Goal: Task Accomplishment & Management: Manage account settings

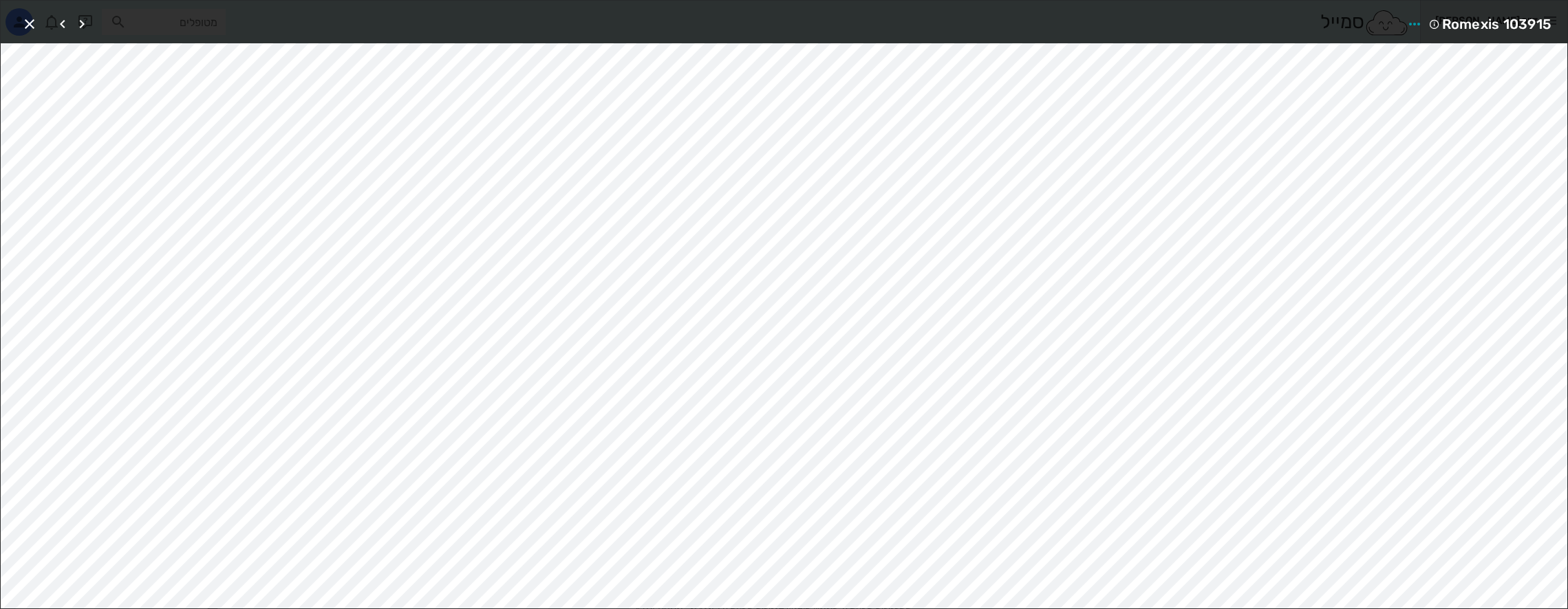
scroll to position [516, 0]
click at [25, 14] on button "button" at bounding box center [29, 24] width 25 height 25
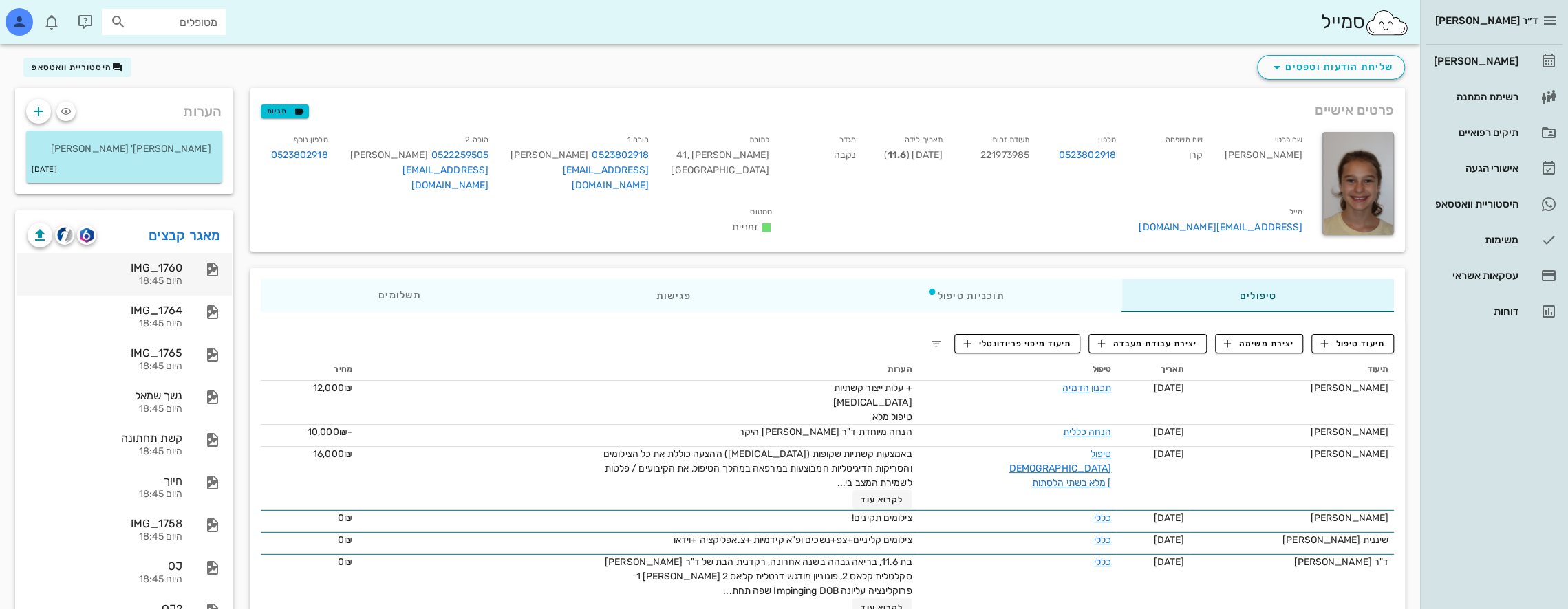
scroll to position [0, 0]
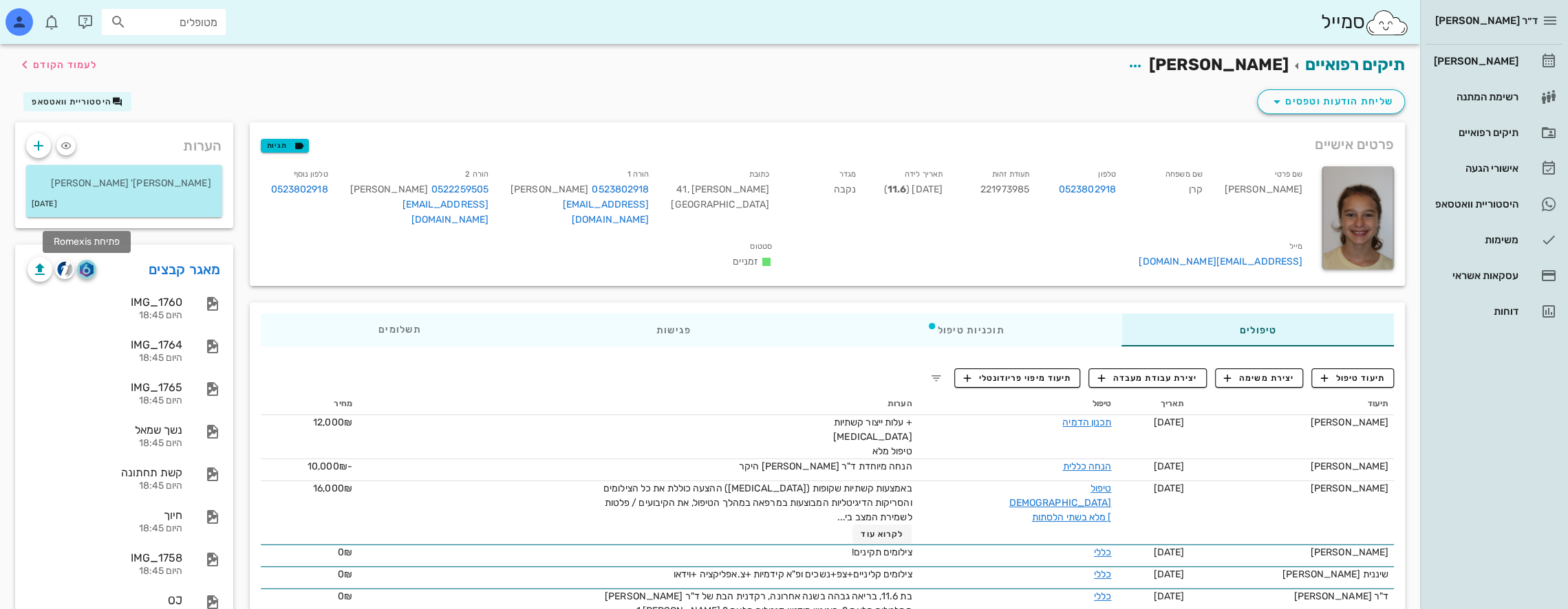
click at [88, 271] on img "button" at bounding box center [86, 269] width 13 height 15
click at [1483, 59] on div "[PERSON_NAME]" at bounding box center [1474, 61] width 88 height 11
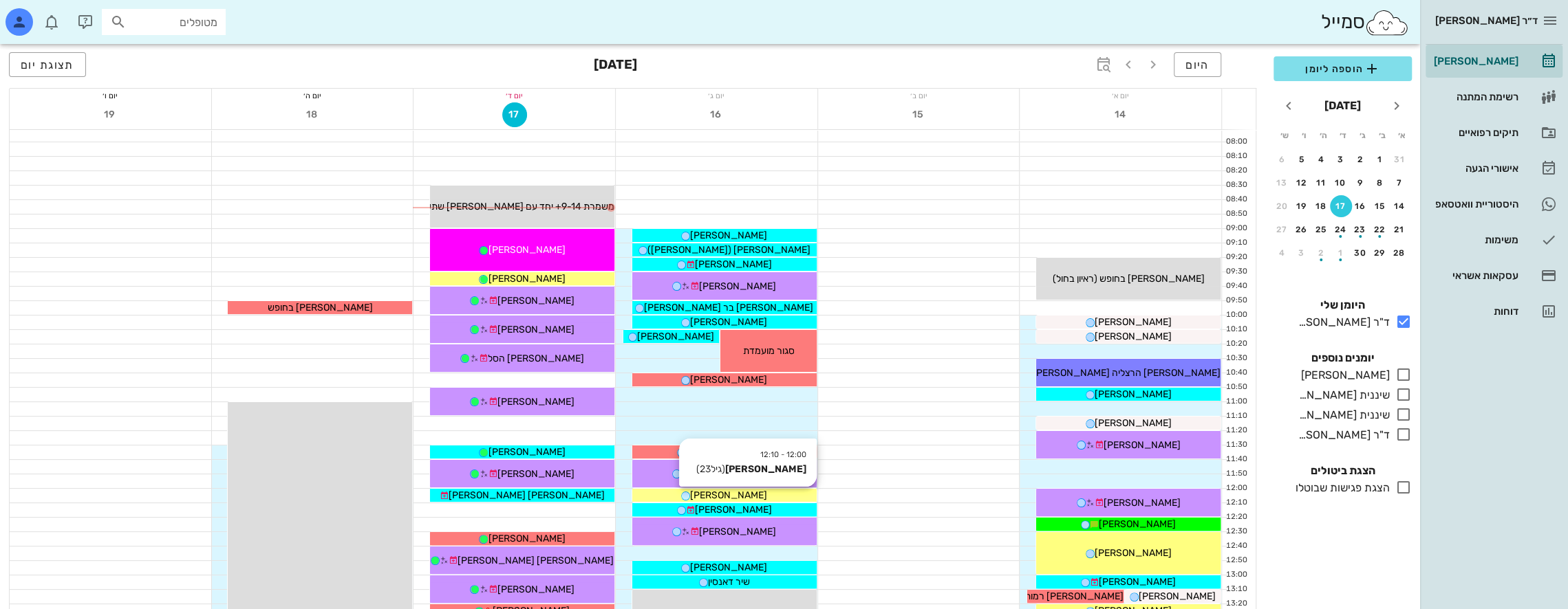
scroll to position [275, 0]
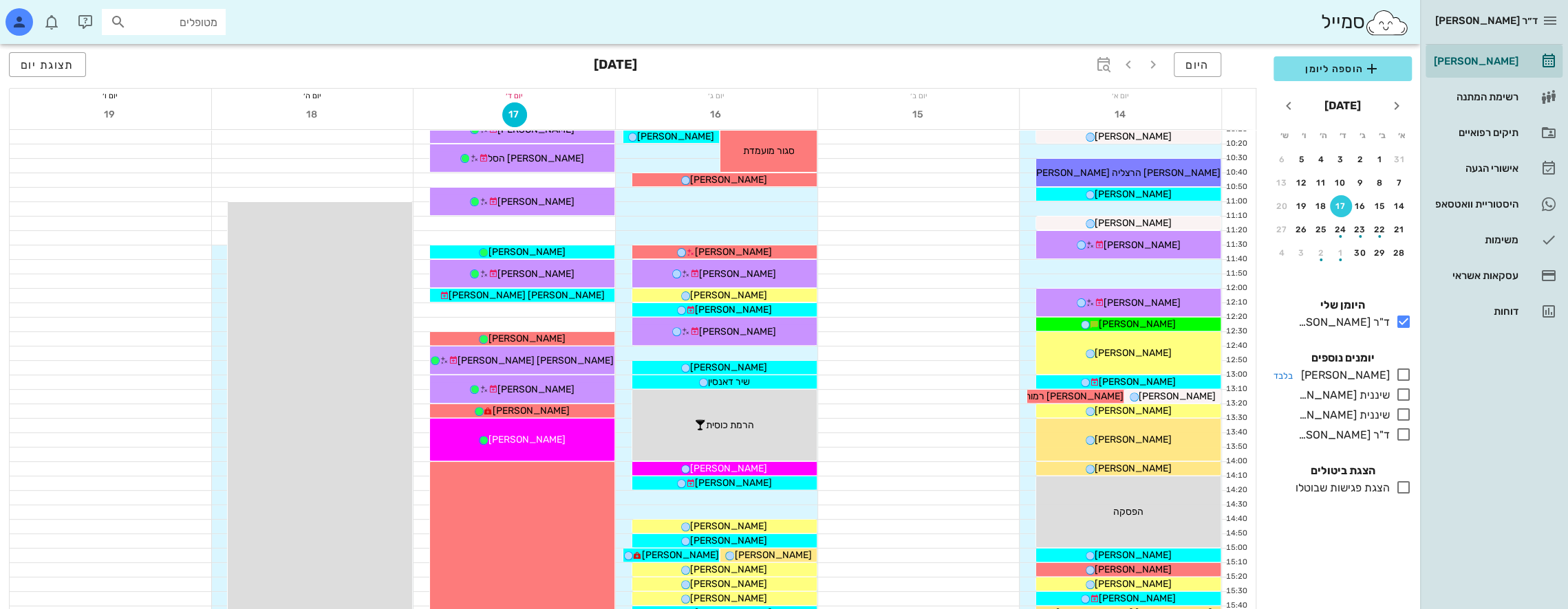
click at [1403, 374] on icon at bounding box center [1403, 374] width 17 height 17
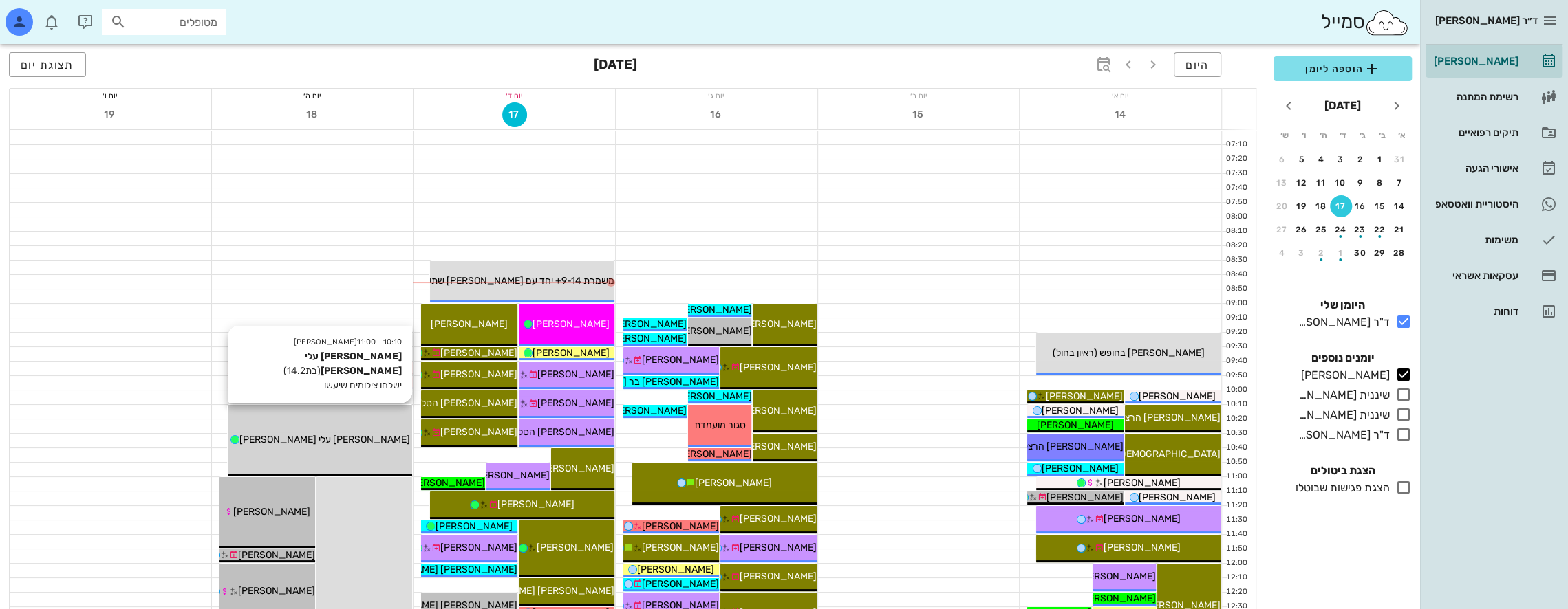
click at [341, 424] on div "10:10 - 11:00 יומן מרפאה [PERSON_NAME] עלי [PERSON_NAME] (בת 14.2 ) ישלחו צילומ…" at bounding box center [320, 440] width 184 height 71
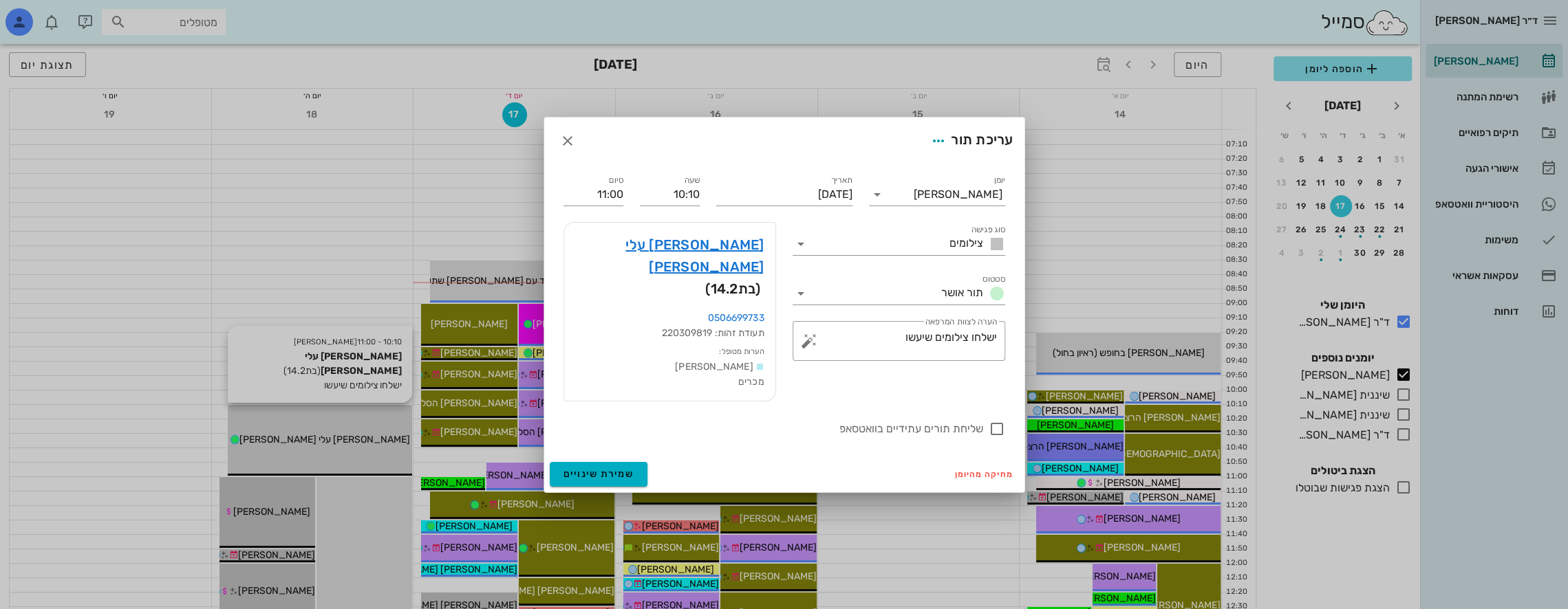
click at [341, 424] on div at bounding box center [784, 304] width 1568 height 609
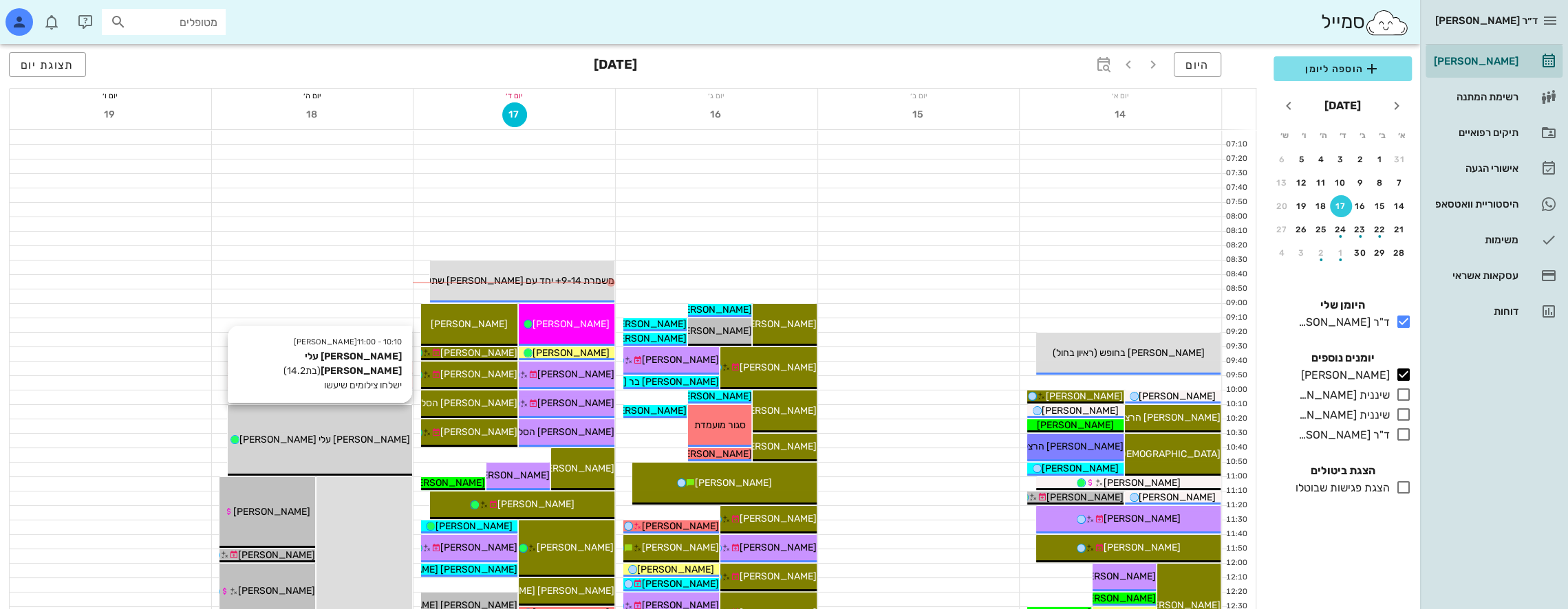
click at [346, 421] on div "10:10 - 11:00 יומן מרפאה [PERSON_NAME] עלי [PERSON_NAME] (בת 14.2 ) ישלחו צילומ…" at bounding box center [320, 440] width 184 height 71
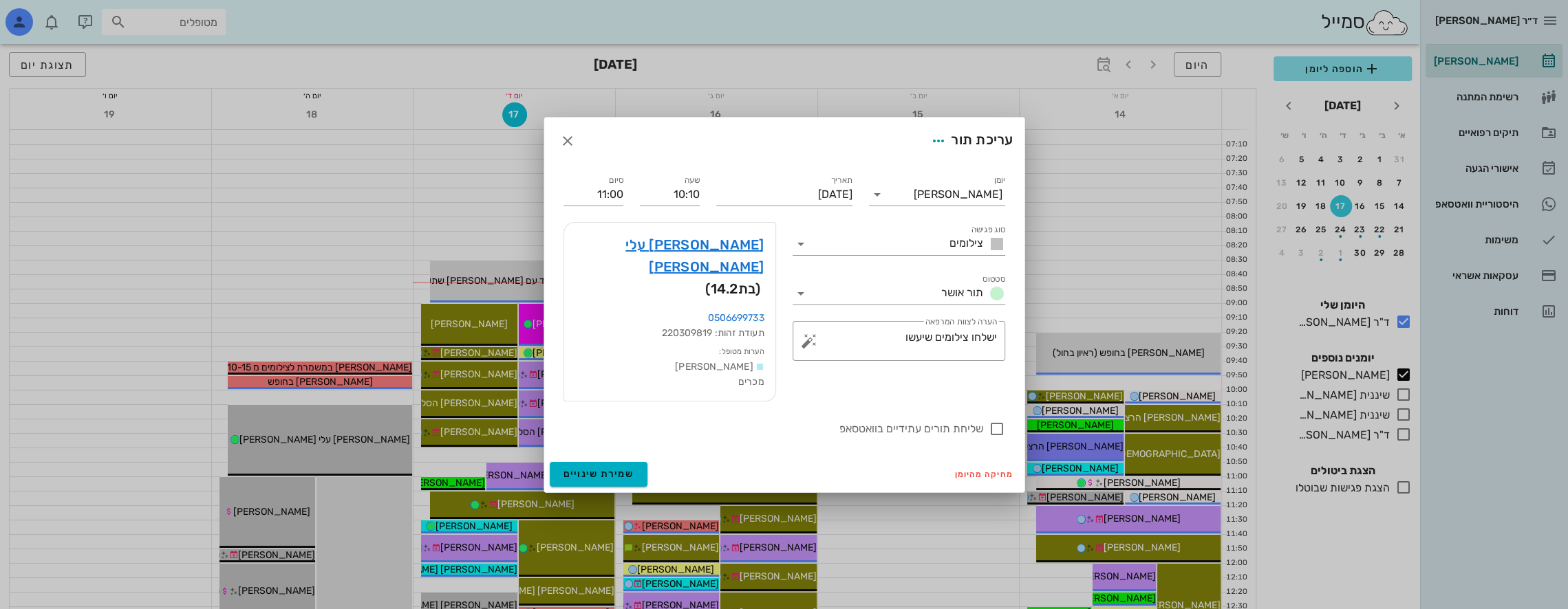
click at [914, 144] on div "עריכת תור" at bounding box center [784, 140] width 480 height 47
click at [747, 271] on link "[PERSON_NAME] עלי [PERSON_NAME]" at bounding box center [670, 256] width 189 height 44
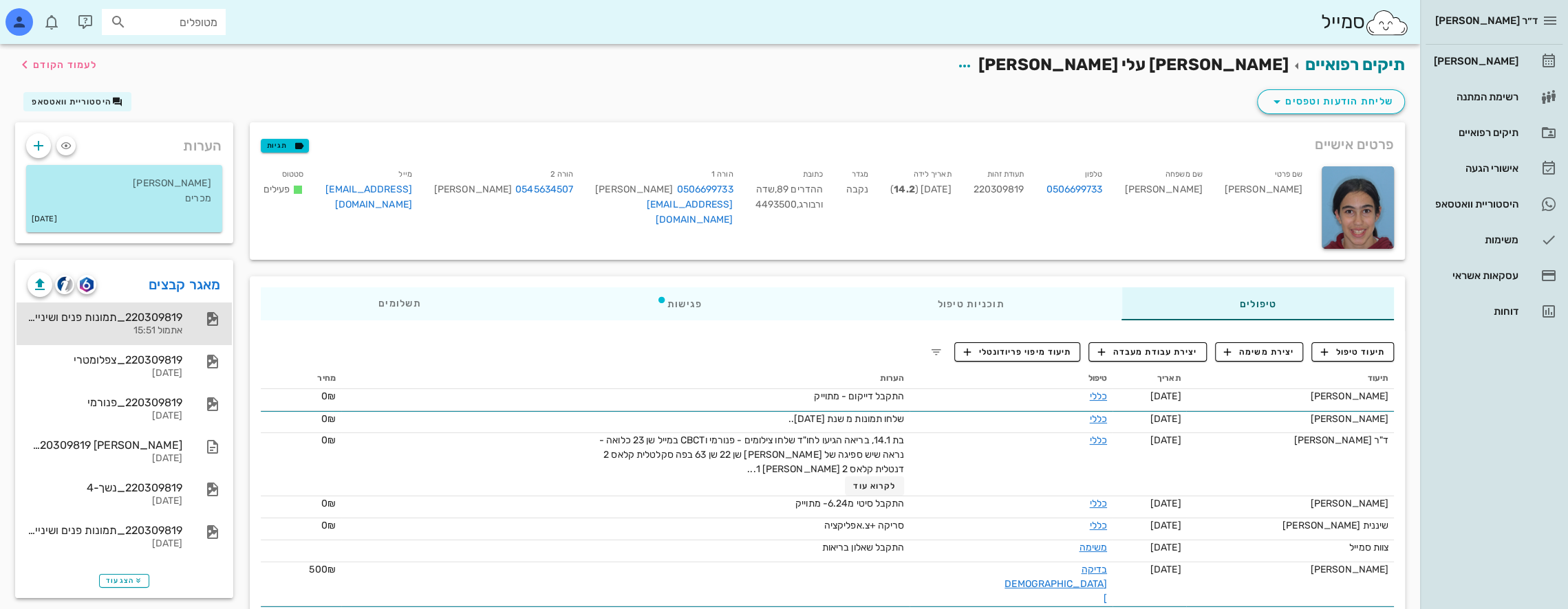
click at [141, 319] on div "220309819_תמונות פנים ושיניים_3" at bounding box center [105, 316] width 154 height 13
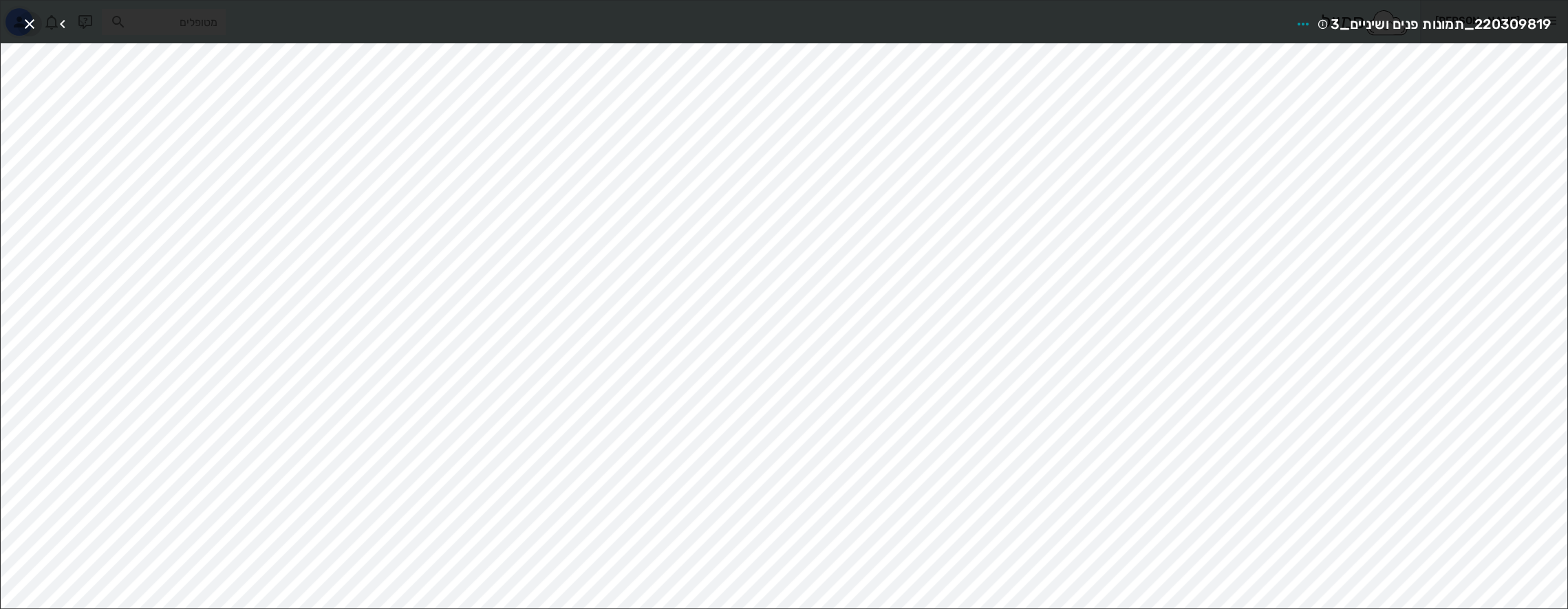
click at [28, 24] on icon "button" at bounding box center [29, 24] width 17 height 17
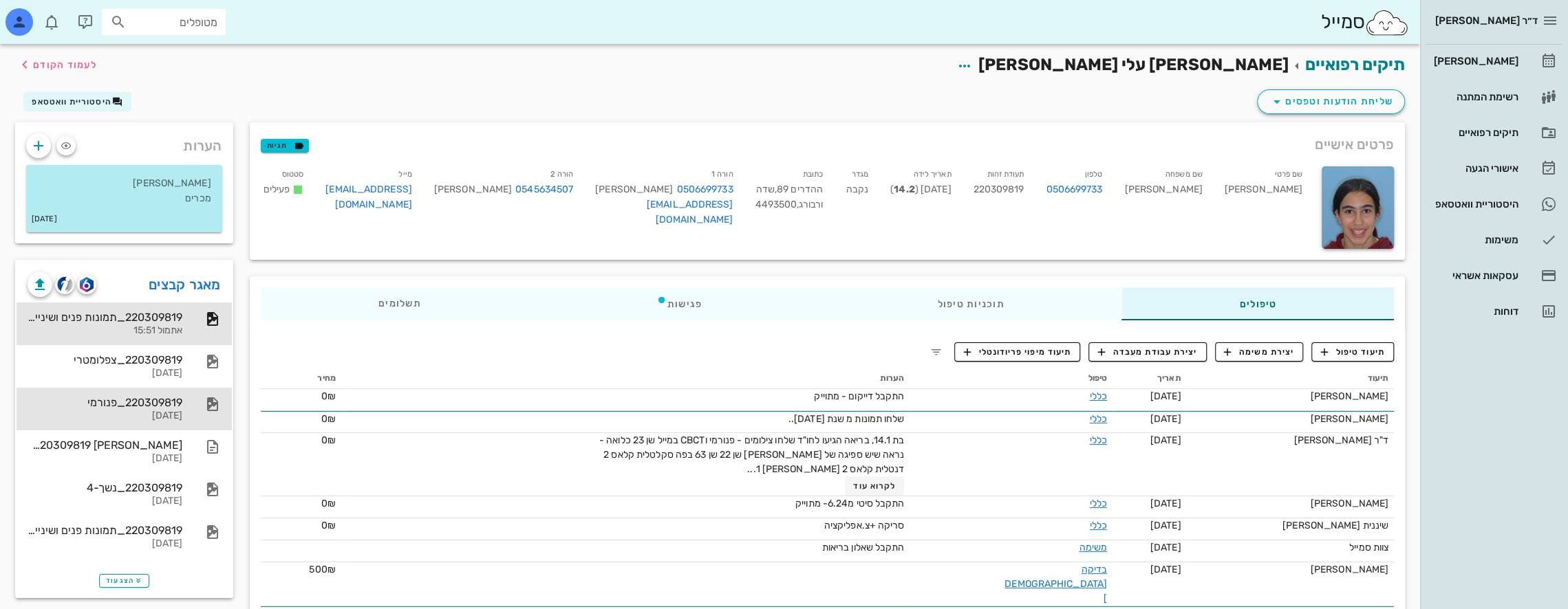
click at [152, 397] on div "220309819_פנורמי" at bounding box center [105, 402] width 154 height 13
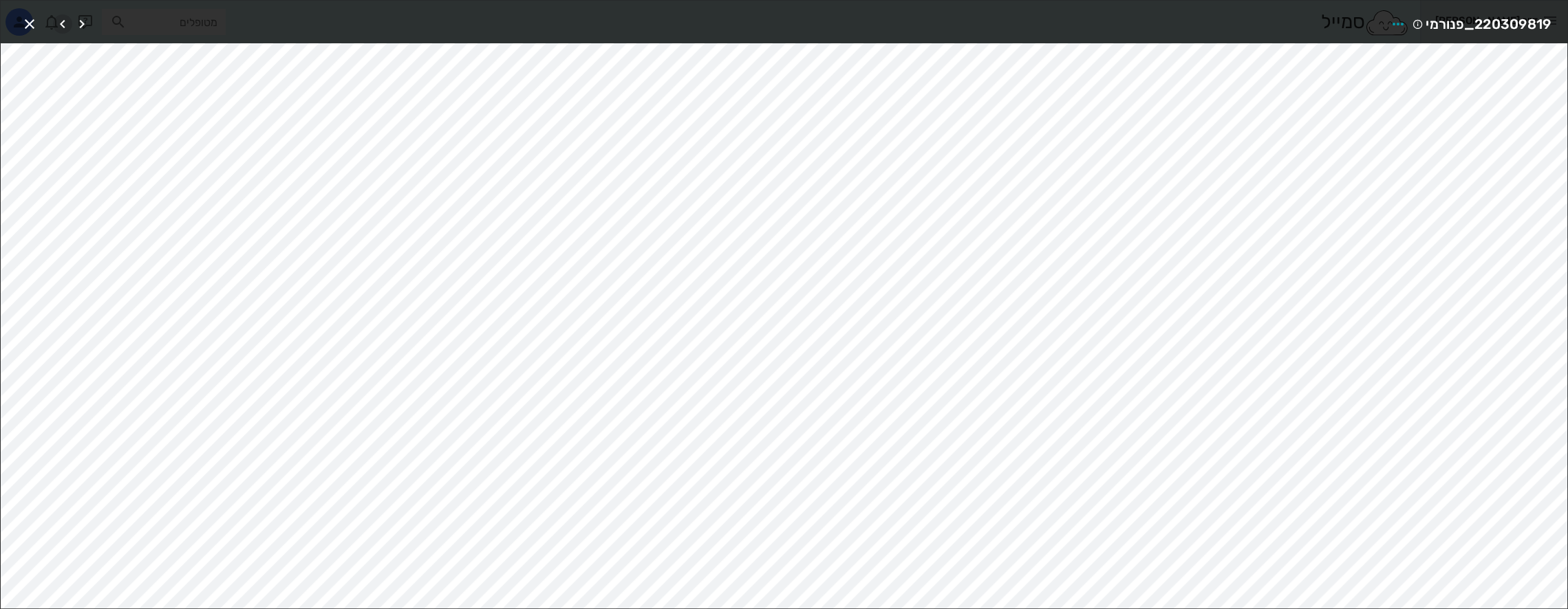
click at [64, 19] on icon "button" at bounding box center [63, 24] width 17 height 17
click at [76, 21] on icon "button" at bounding box center [82, 24] width 17 height 17
click at [77, 21] on icon "button" at bounding box center [82, 24] width 17 height 17
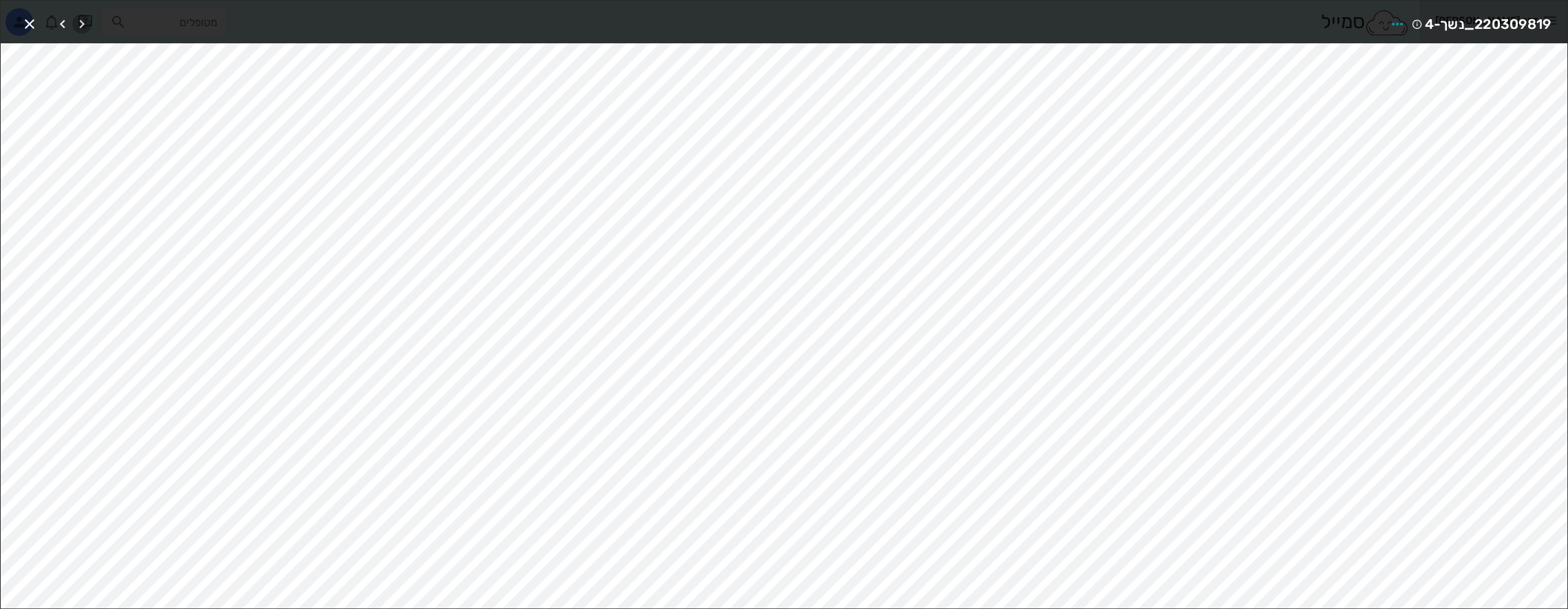
click at [77, 21] on icon "button" at bounding box center [82, 24] width 17 height 17
click at [77, 21] on div at bounding box center [72, 24] width 39 height 25
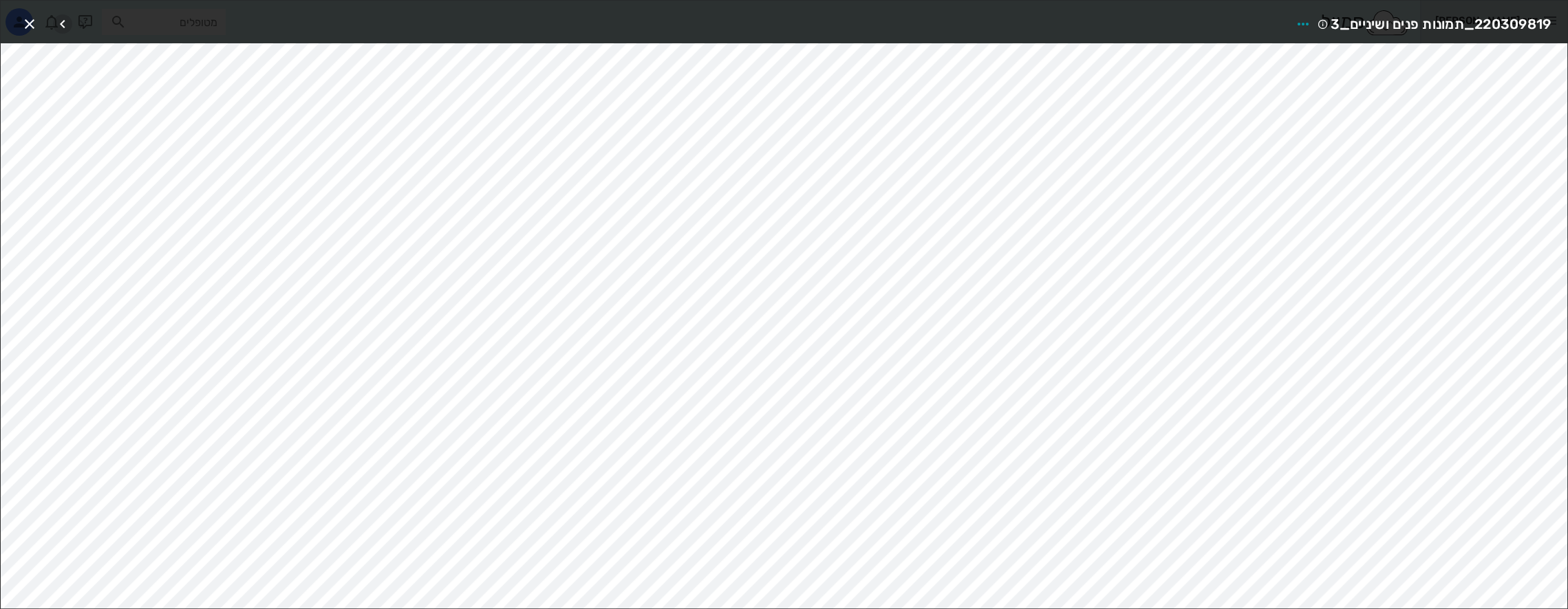
click at [65, 21] on icon "button" at bounding box center [63, 24] width 17 height 17
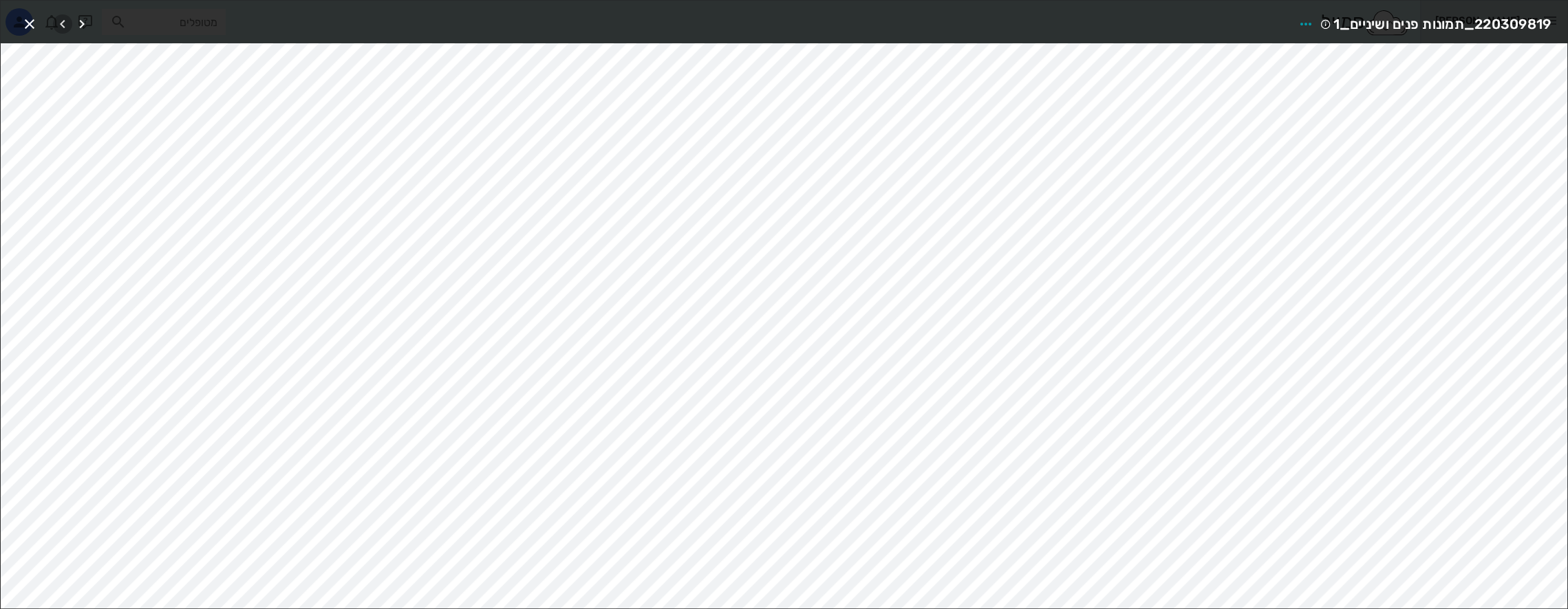
click at [65, 21] on icon "button" at bounding box center [63, 24] width 17 height 17
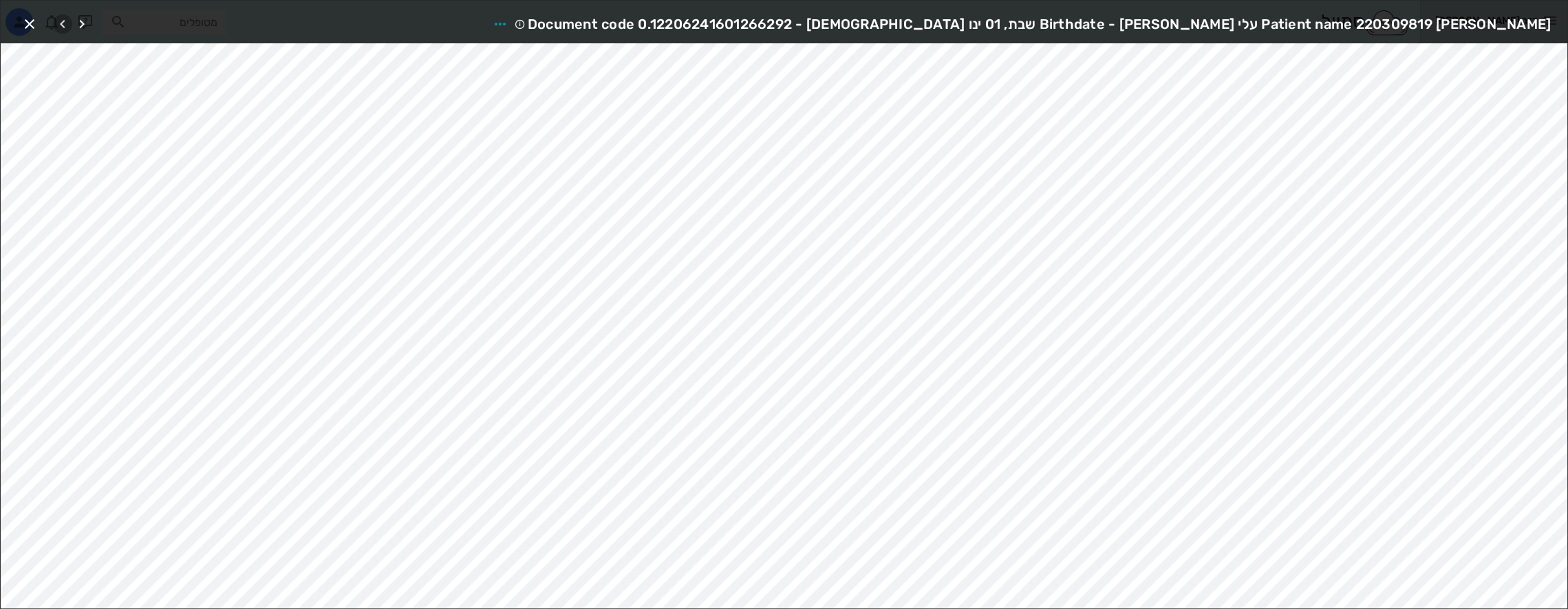
click at [65, 21] on icon "button" at bounding box center [63, 24] width 17 height 17
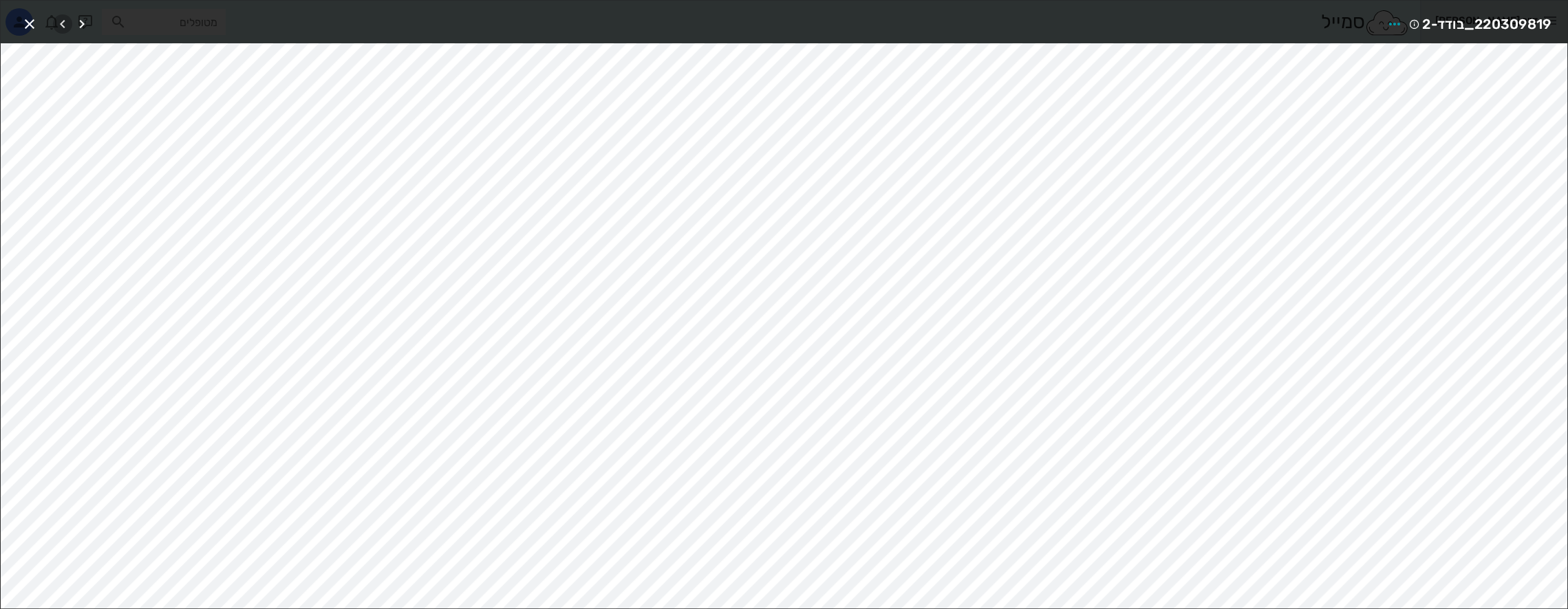
click at [65, 21] on icon "button" at bounding box center [63, 24] width 17 height 17
click at [84, 20] on icon "button" at bounding box center [82, 24] width 17 height 17
click at [84, 19] on icon "button" at bounding box center [82, 24] width 17 height 17
click at [1254, 24] on icon "button" at bounding box center [1245, 24] width 17 height 17
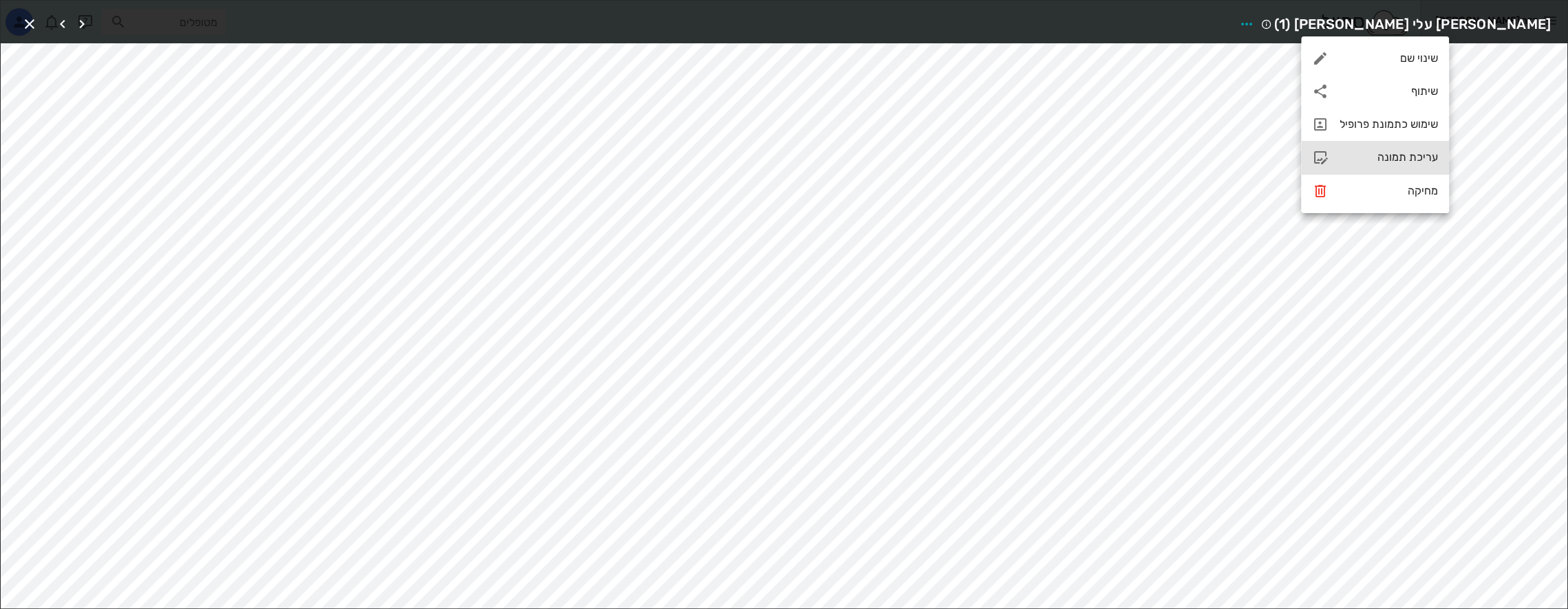
click at [1383, 157] on div "עריכת תמונה" at bounding box center [1388, 156] width 99 height 13
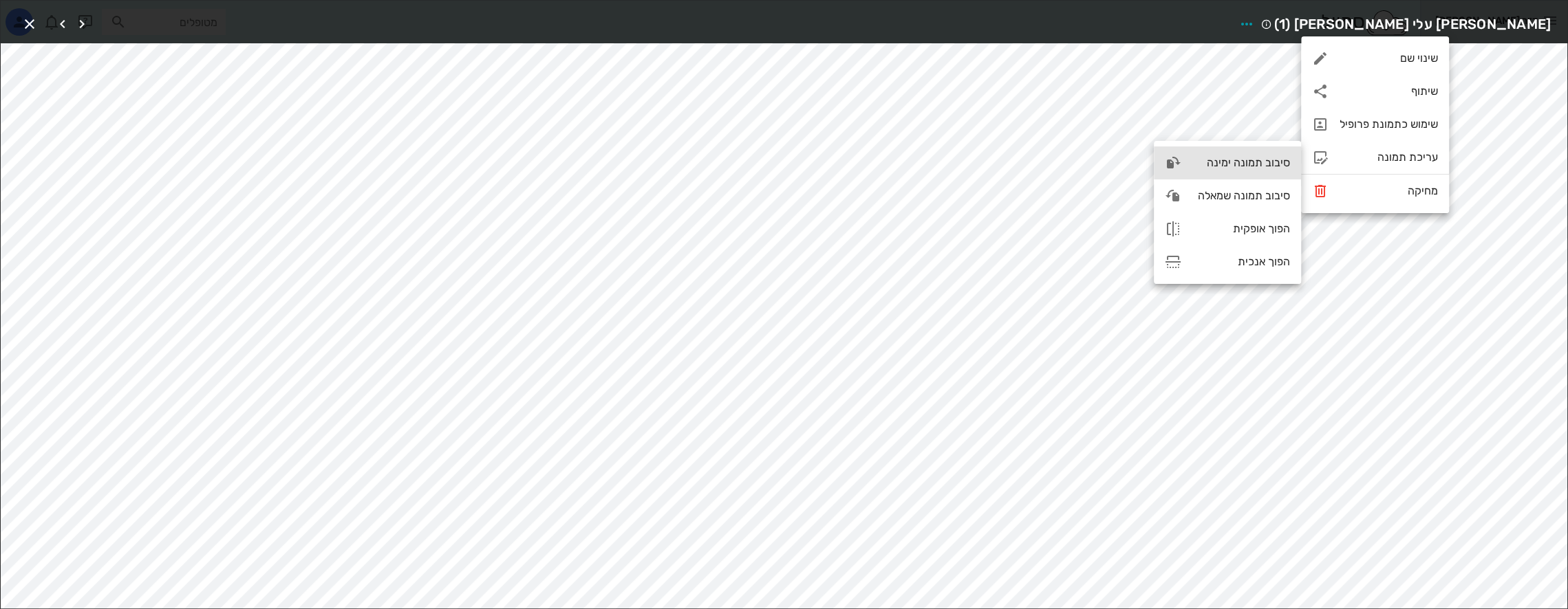
click at [1229, 159] on div "סיבוב תמונה ימינה" at bounding box center [1240, 162] width 98 height 13
click at [83, 20] on icon "button" at bounding box center [82, 24] width 17 height 17
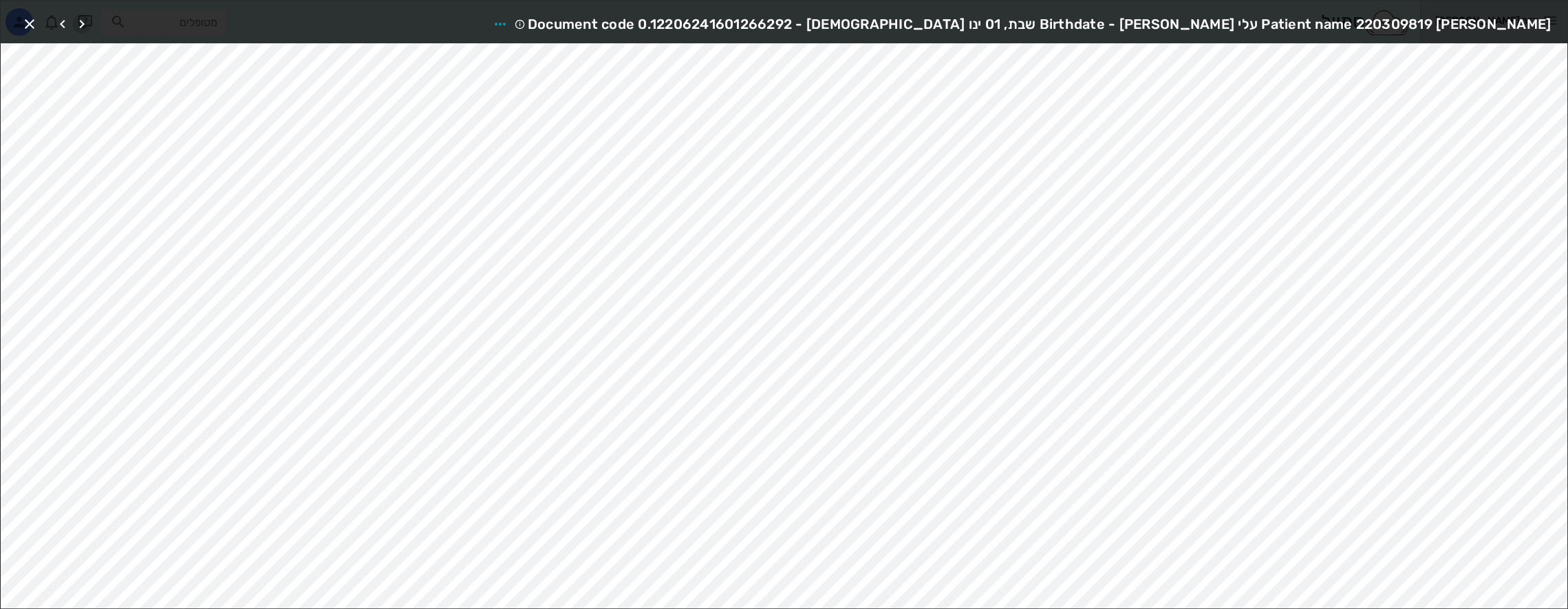
click at [83, 20] on icon "button" at bounding box center [82, 24] width 17 height 17
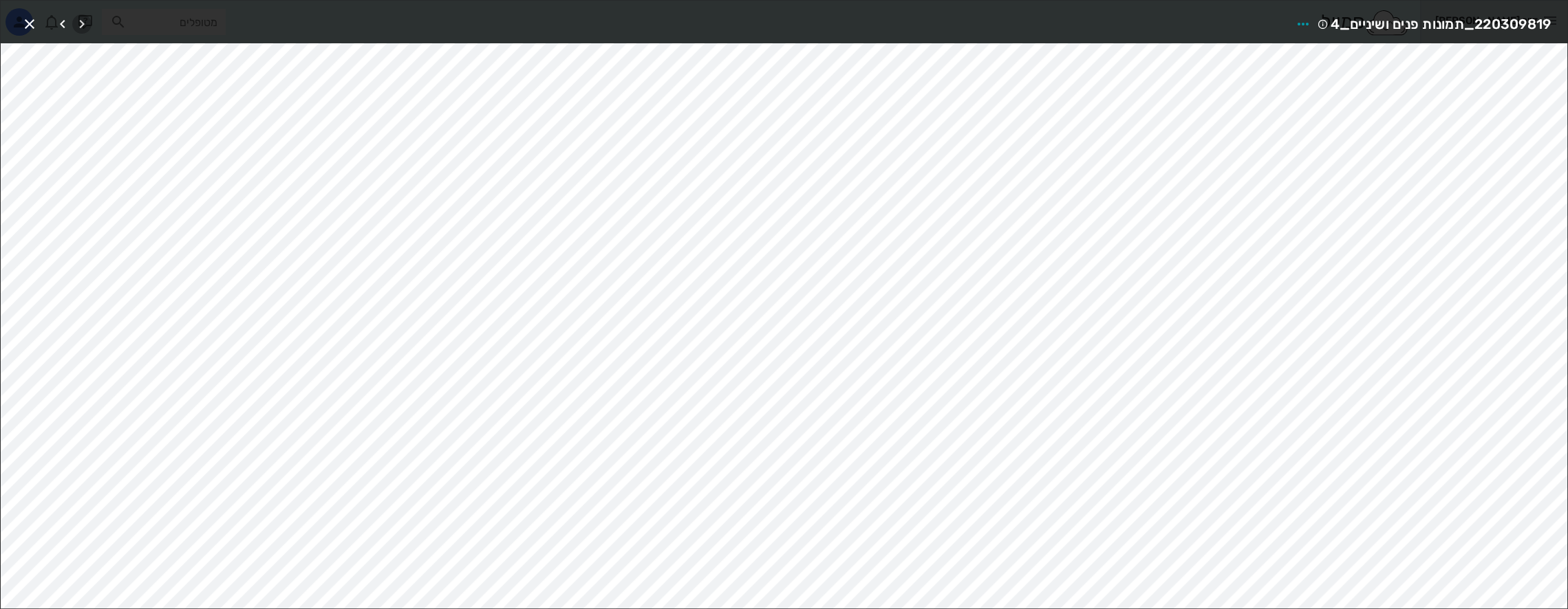
click at [83, 20] on icon "button" at bounding box center [82, 24] width 17 height 17
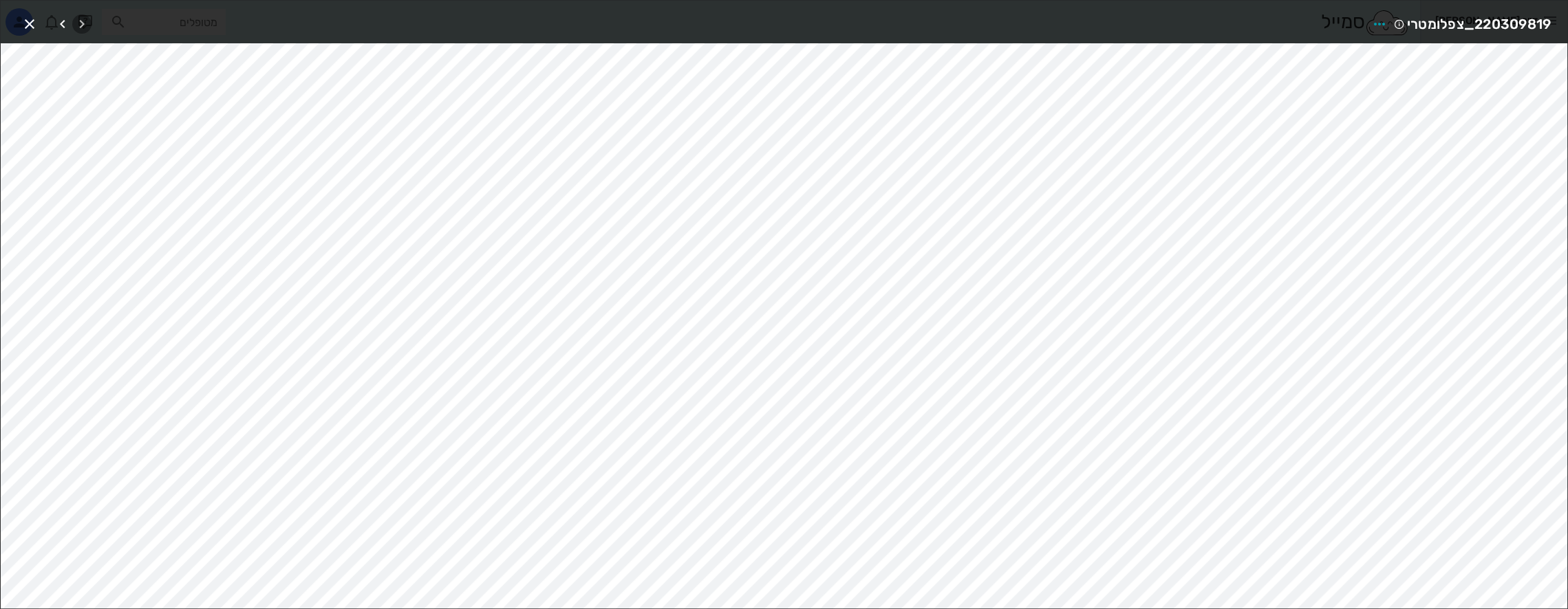
click at [83, 21] on icon "button" at bounding box center [82, 24] width 17 height 17
click at [83, 21] on div at bounding box center [72, 24] width 39 height 25
click at [62, 22] on icon "button" at bounding box center [63, 24] width 17 height 17
click at [59, 21] on icon "button" at bounding box center [63, 24] width 17 height 17
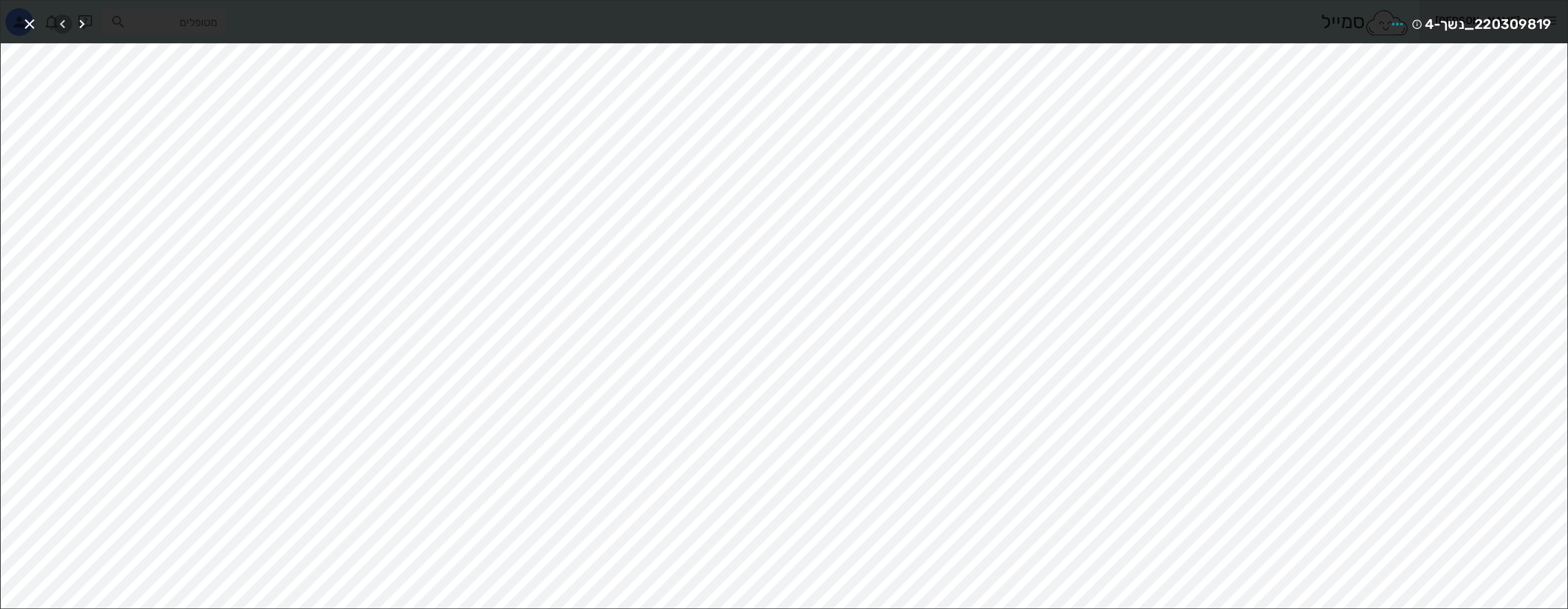
click at [59, 21] on icon "button" at bounding box center [63, 24] width 17 height 17
click at [58, 21] on icon "button" at bounding box center [63, 24] width 17 height 17
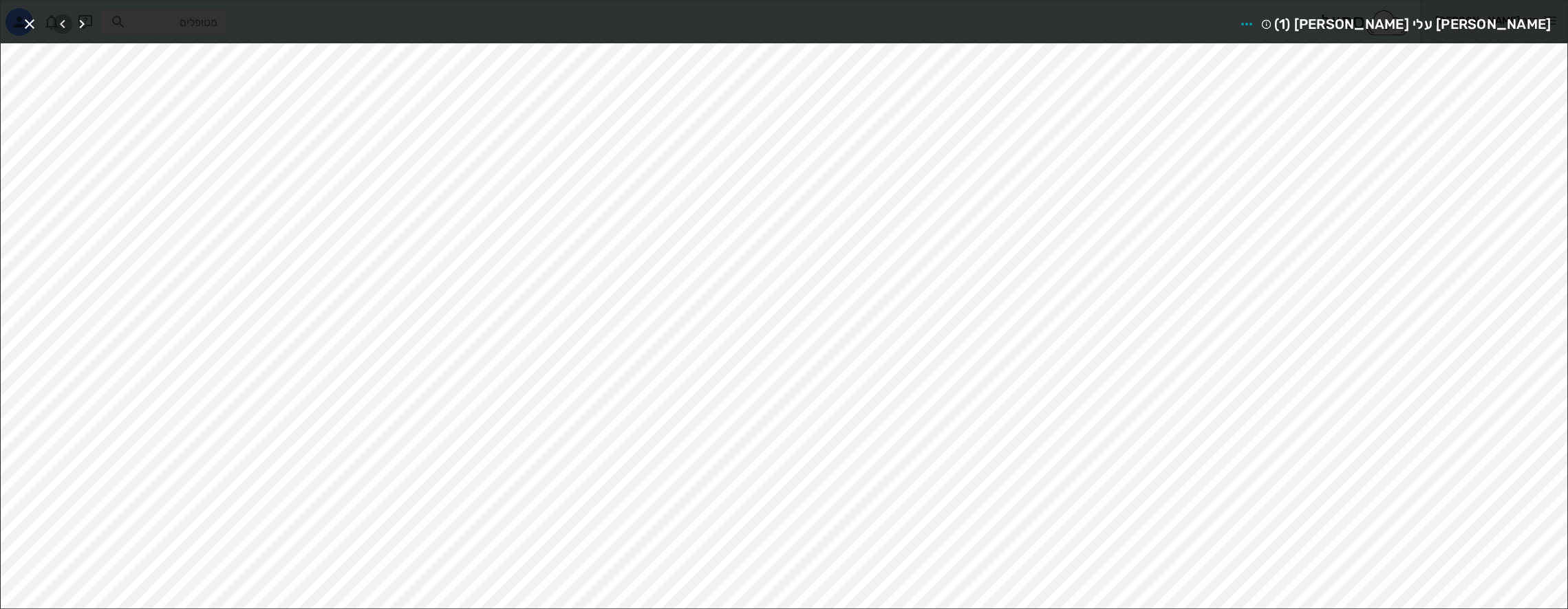
click at [58, 21] on icon "button" at bounding box center [63, 24] width 17 height 17
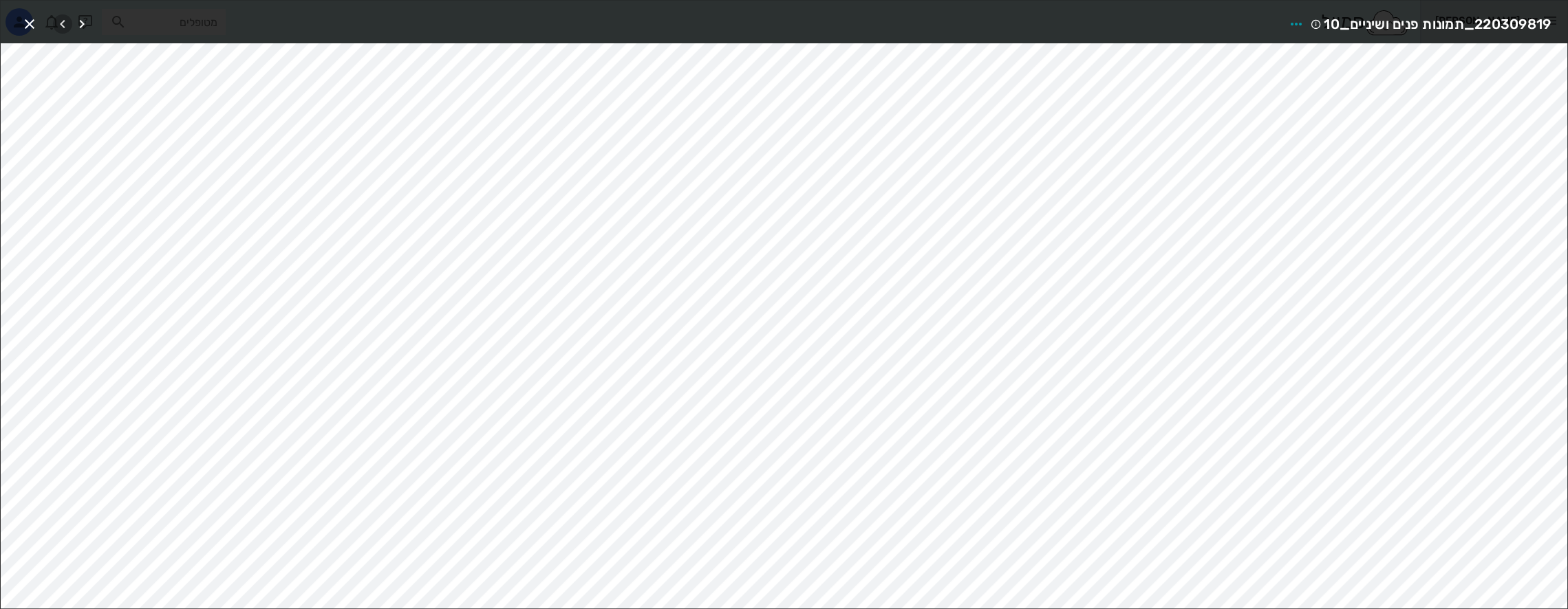
click at [58, 21] on icon "button" at bounding box center [63, 24] width 17 height 17
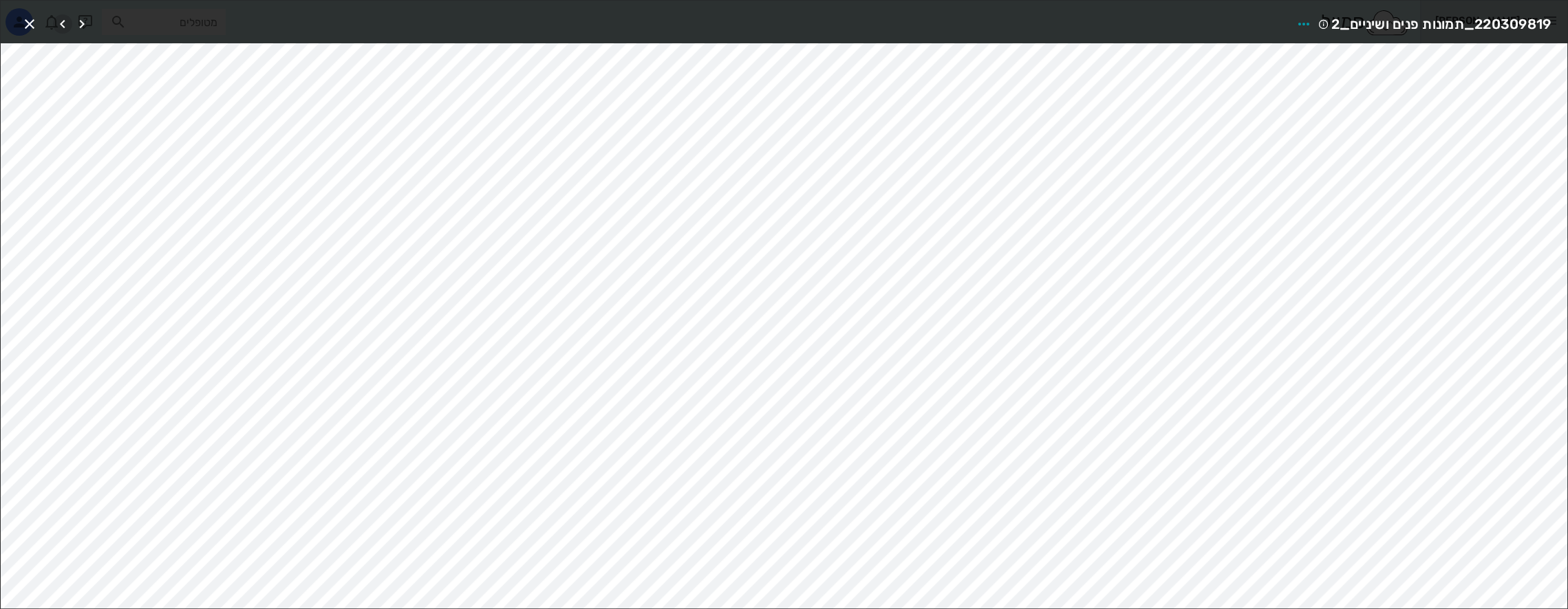
click at [58, 21] on icon "button" at bounding box center [63, 24] width 17 height 17
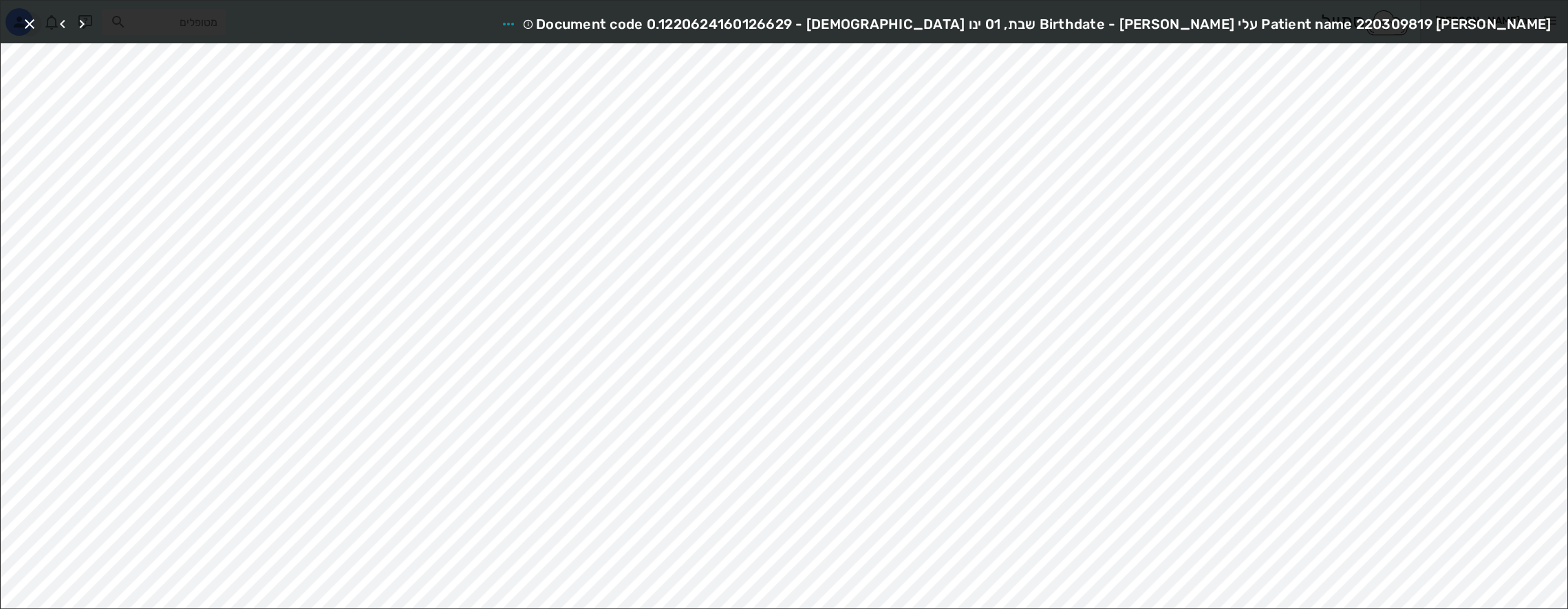
click at [19, 18] on div "Patient name 220309819 [PERSON_NAME] עלי [PERSON_NAME] - Birthdate שבת, 01 ינו …" at bounding box center [784, 22] width 1566 height 43
click at [35, 23] on icon "button" at bounding box center [29, 24] width 17 height 17
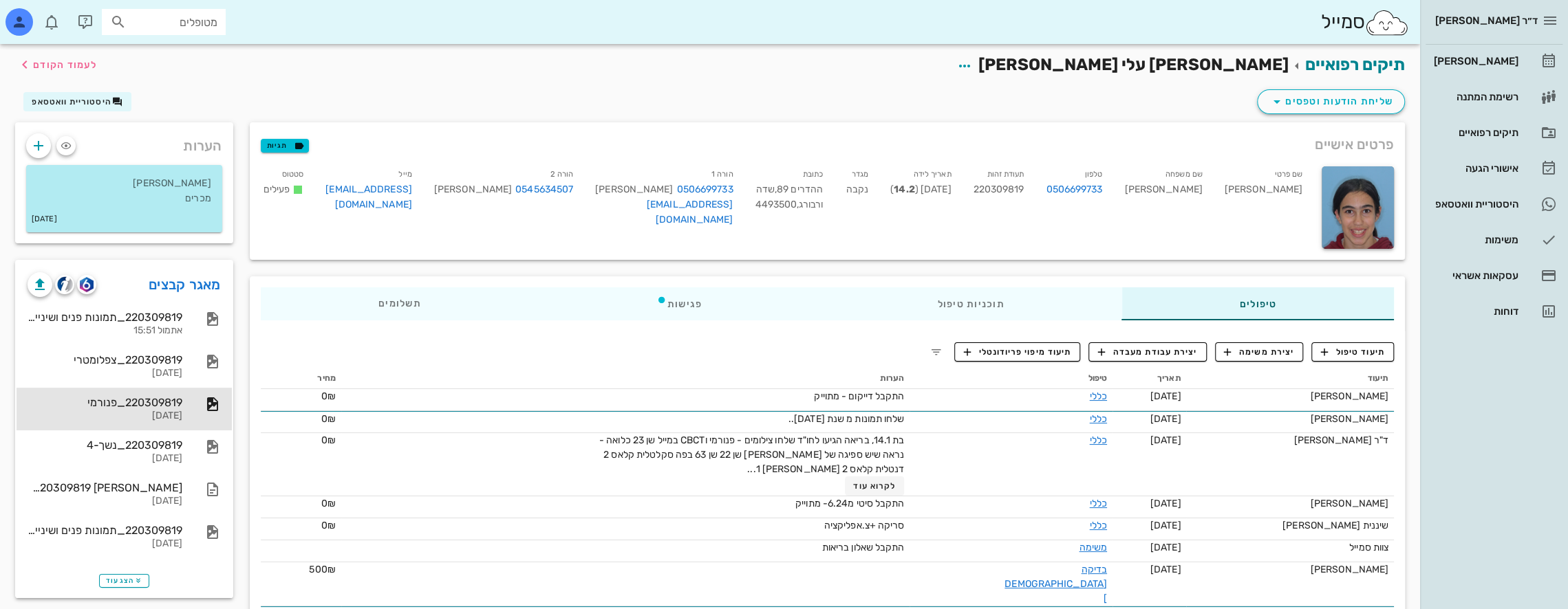
scroll to position [30, 0]
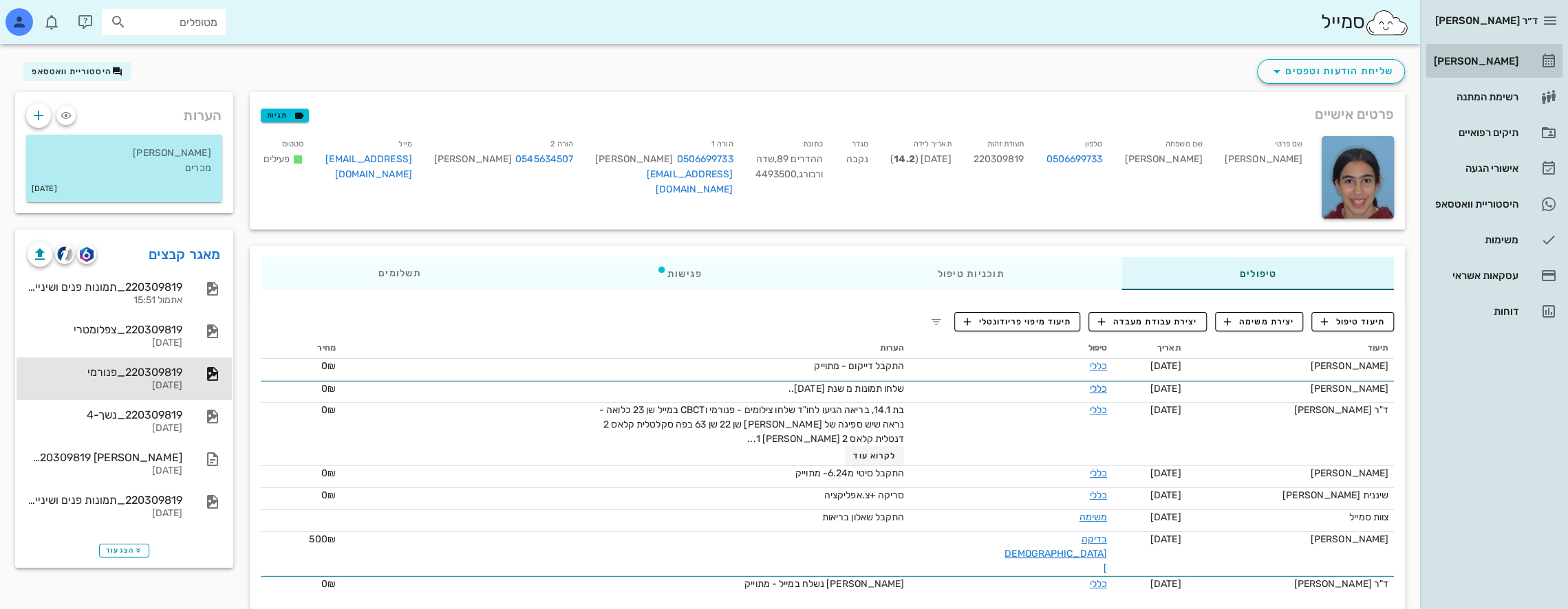
click at [1503, 59] on div "[PERSON_NAME]" at bounding box center [1474, 61] width 88 height 11
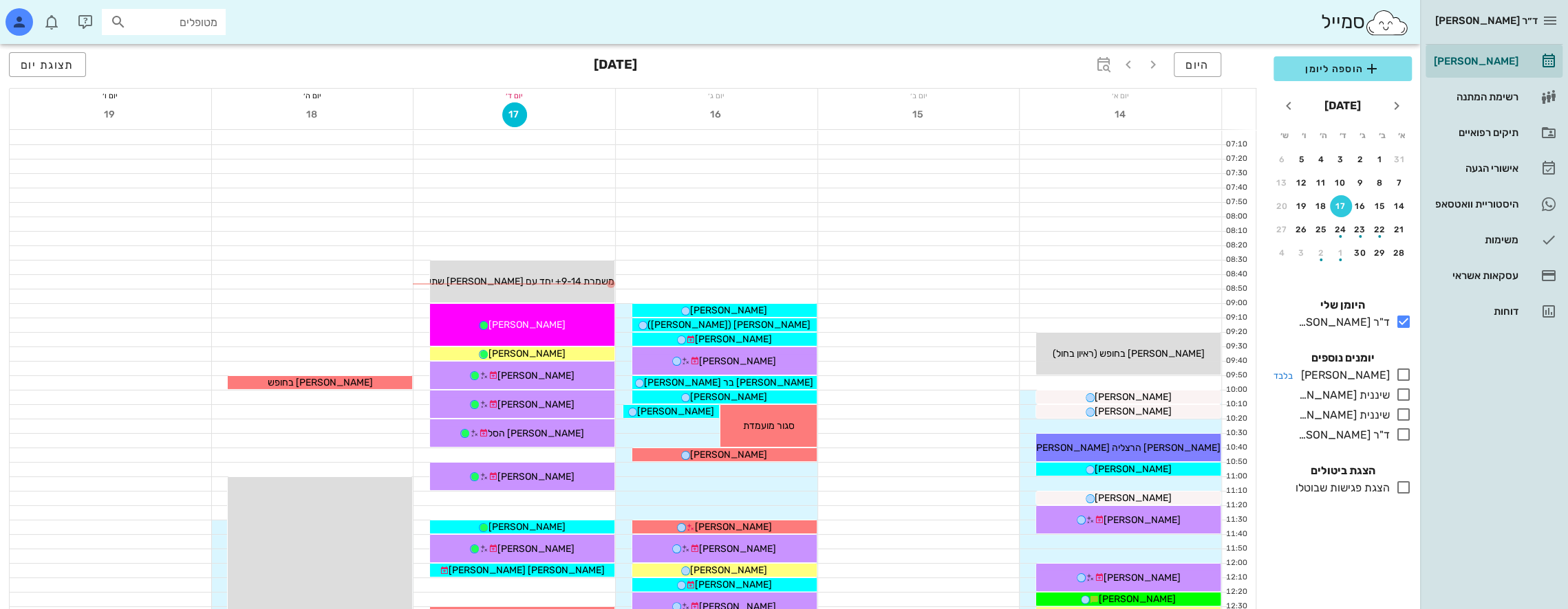
click at [1409, 372] on icon at bounding box center [1403, 374] width 17 height 17
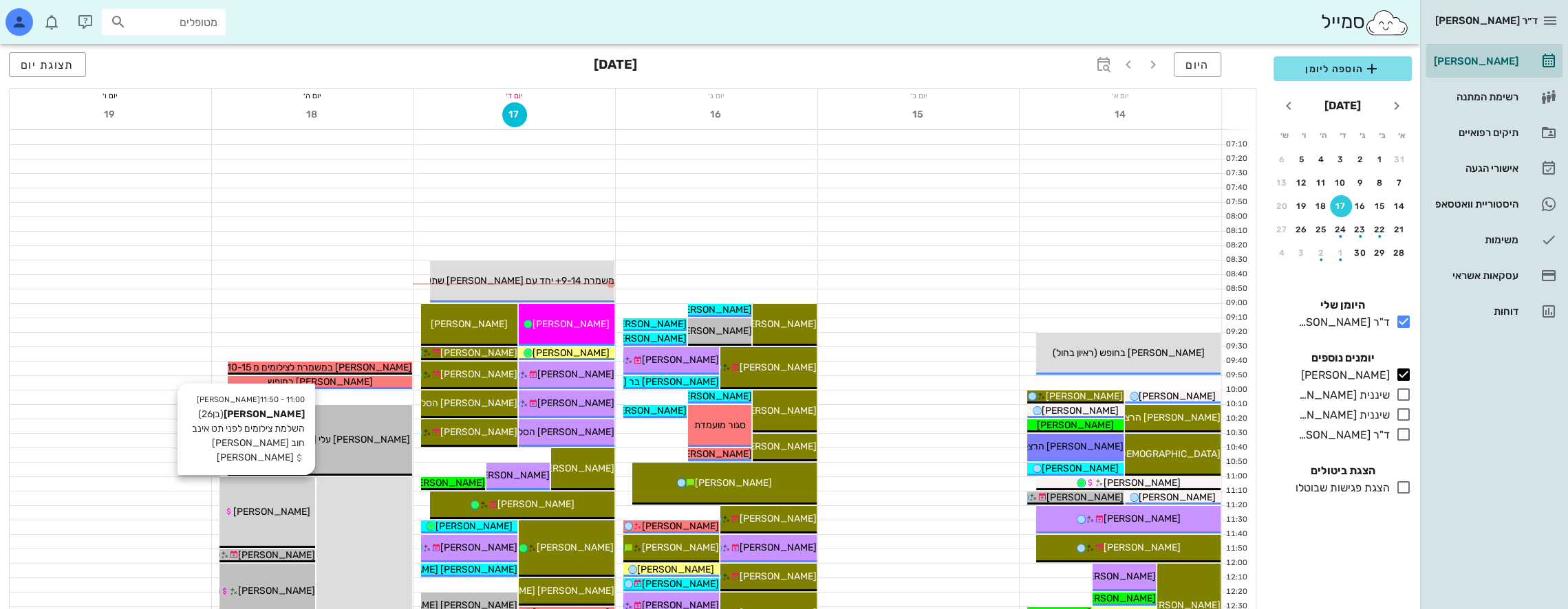
click at [284, 510] on span "[PERSON_NAME]" at bounding box center [271, 512] width 77 height 12
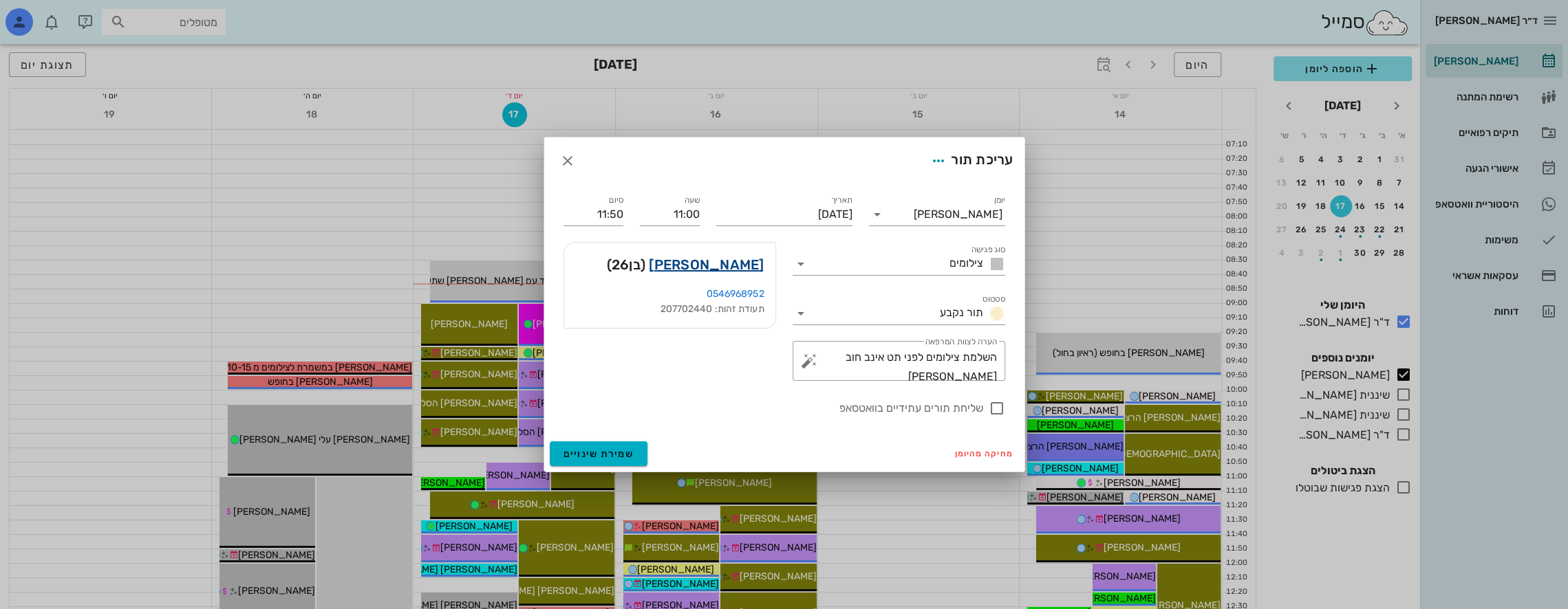
click at [731, 258] on link "[PERSON_NAME]" at bounding box center [706, 265] width 114 height 22
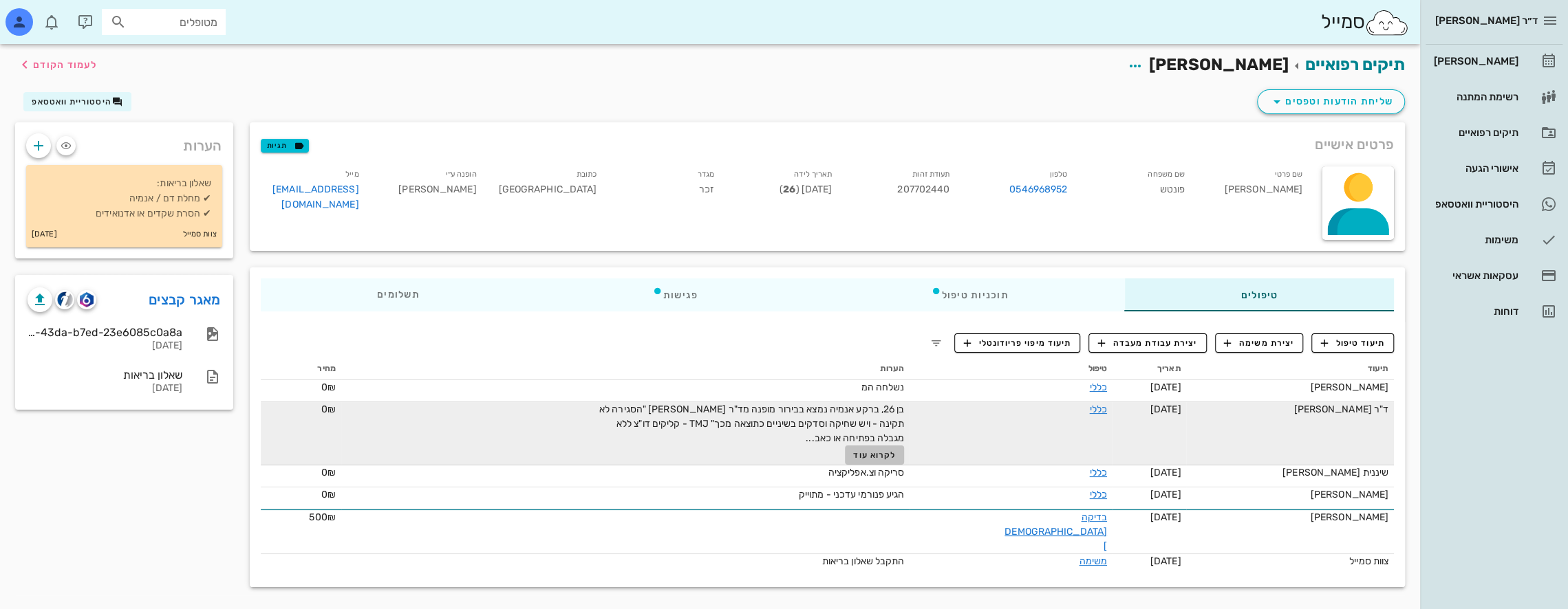
click at [896, 454] on span "לקרוא עוד" at bounding box center [874, 456] width 43 height 10
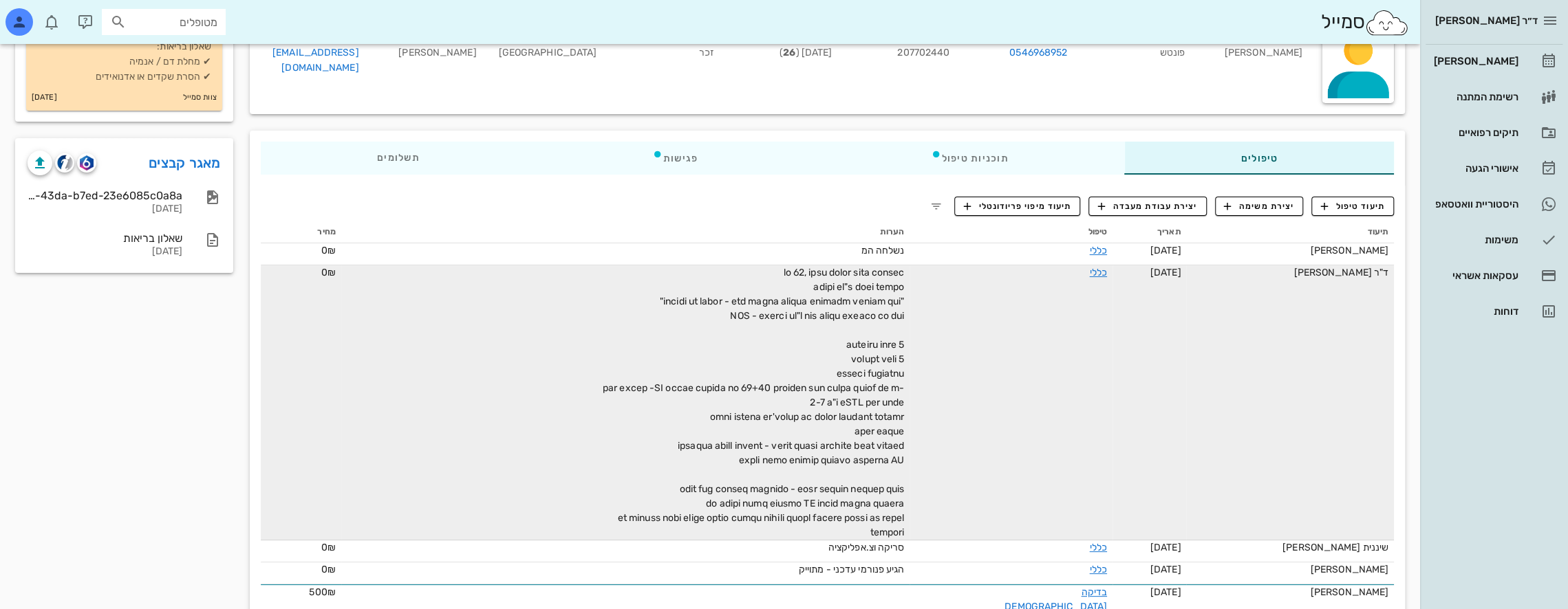
scroll to position [137, 0]
click at [792, 384] on span at bounding box center [753, 401] width 302 height 272
click at [1092, 274] on link "כללי" at bounding box center [1097, 272] width 17 height 12
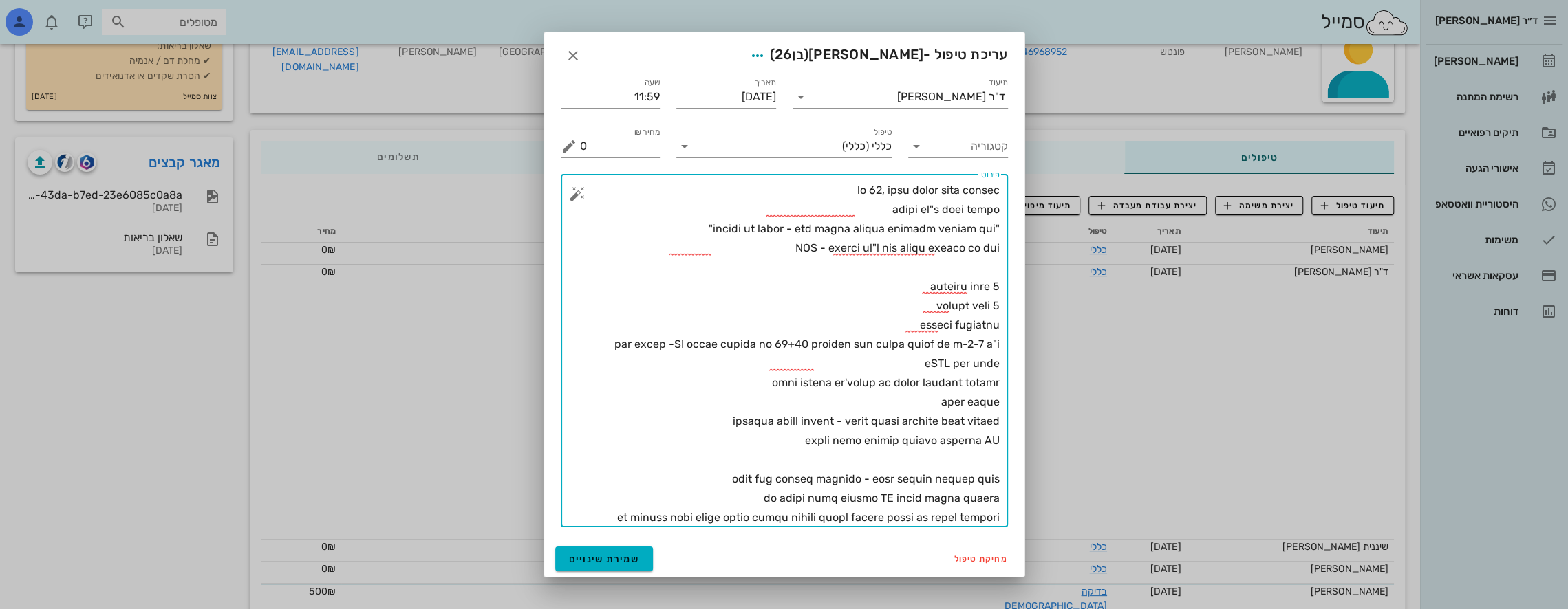
click at [838, 344] on textarea "פירוט" at bounding box center [788, 354] width 419 height 346
click at [696, 396] on textarea "פירוט" at bounding box center [788, 354] width 419 height 346
type textarea "lo 21, ipsu dolor sita consec adipi el"s doei tempo "incidi ut labor - etd magn…"
click at [609, 561] on span "שמירת שינויים" at bounding box center [603, 559] width 71 height 12
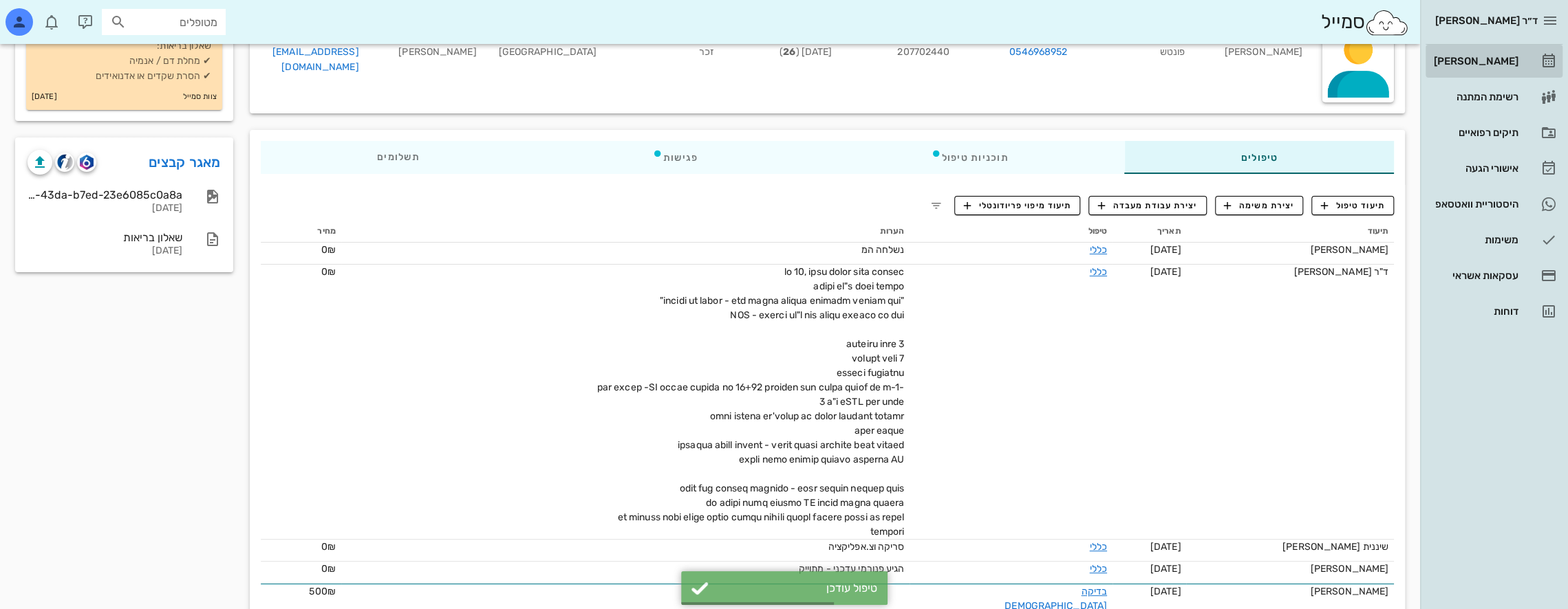
click at [1489, 55] on div "[PERSON_NAME]" at bounding box center [1474, 61] width 88 height 22
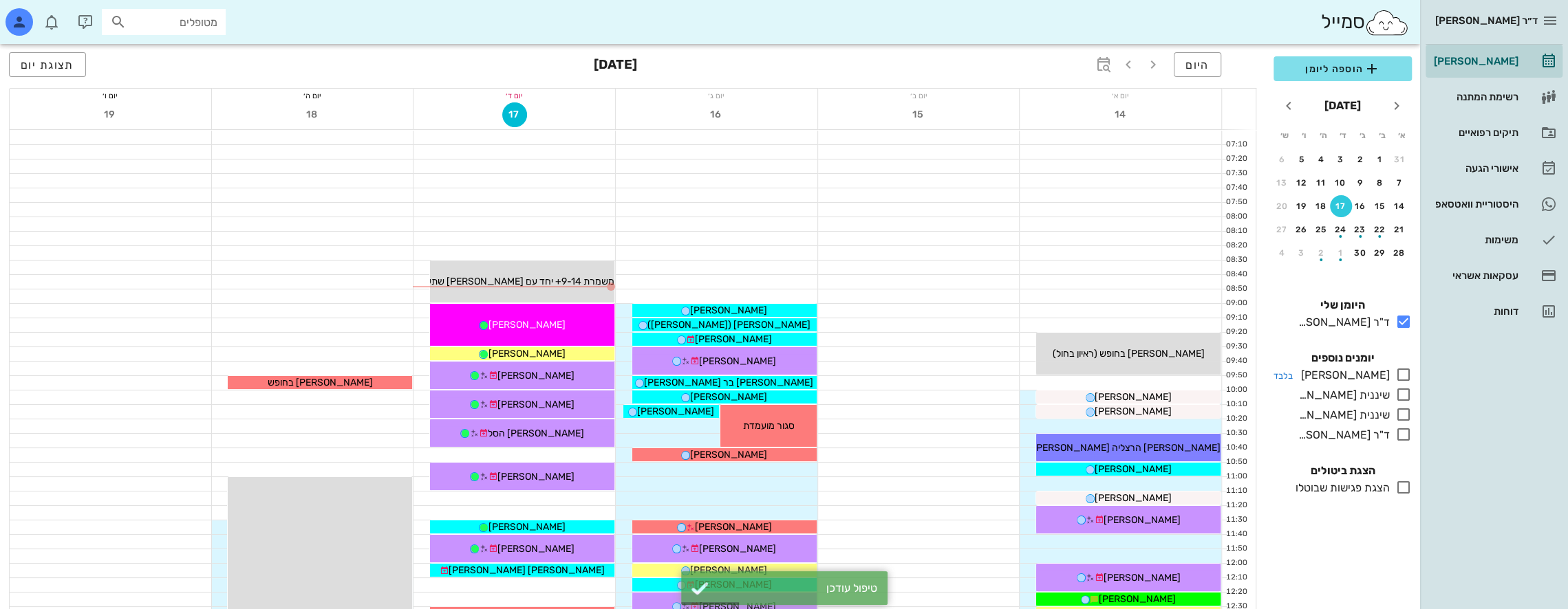
click at [1406, 370] on icon at bounding box center [1403, 374] width 17 height 17
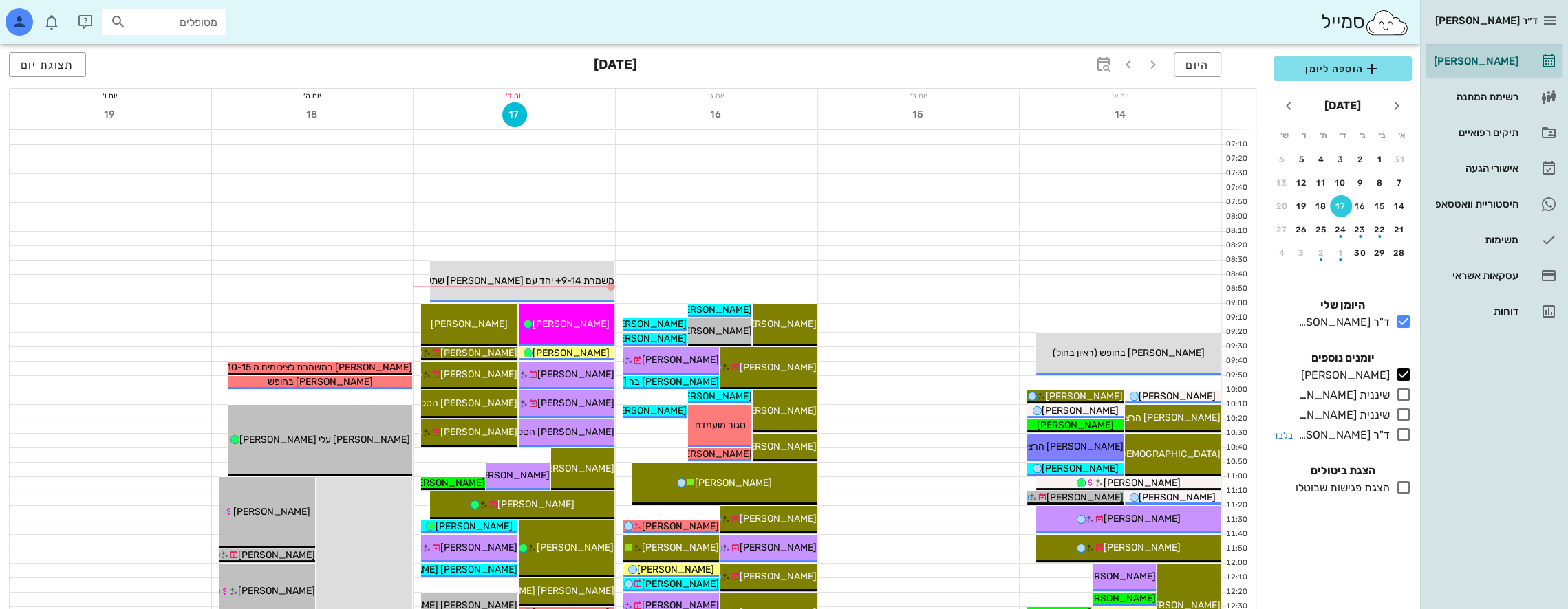
click at [1401, 431] on icon at bounding box center [1403, 434] width 17 height 17
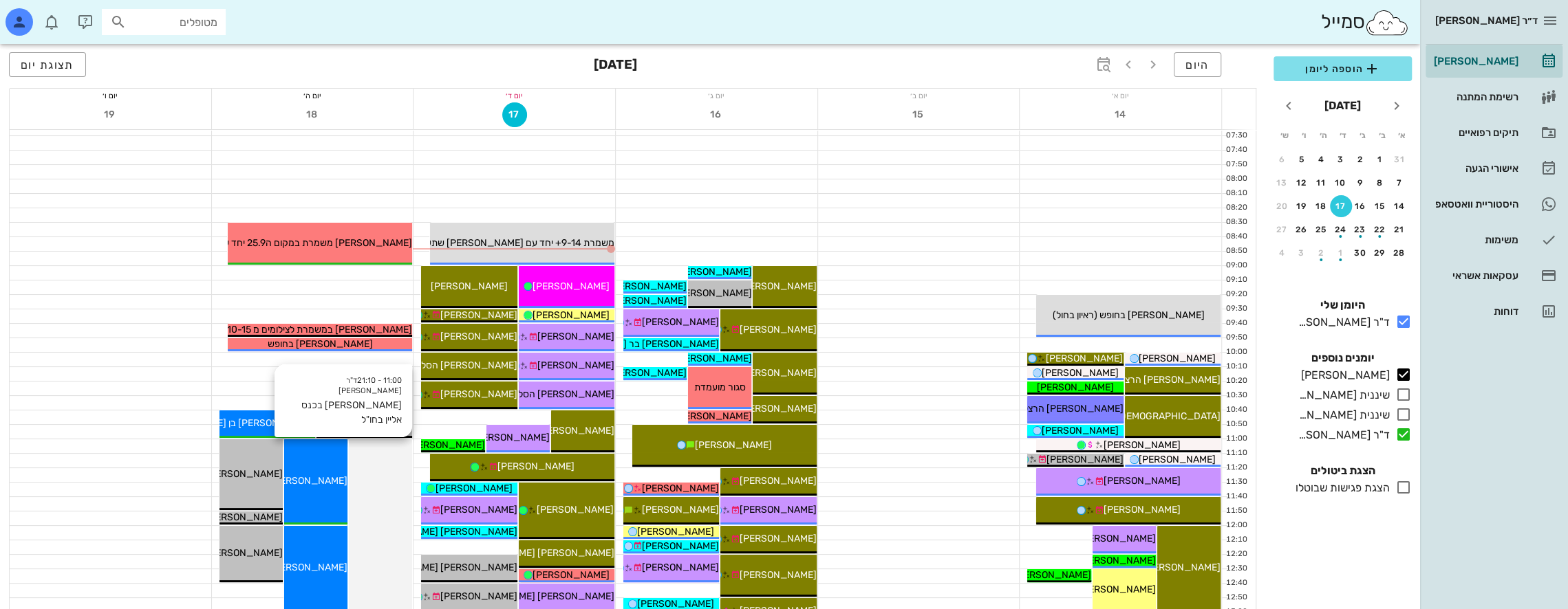
scroll to position [137, 0]
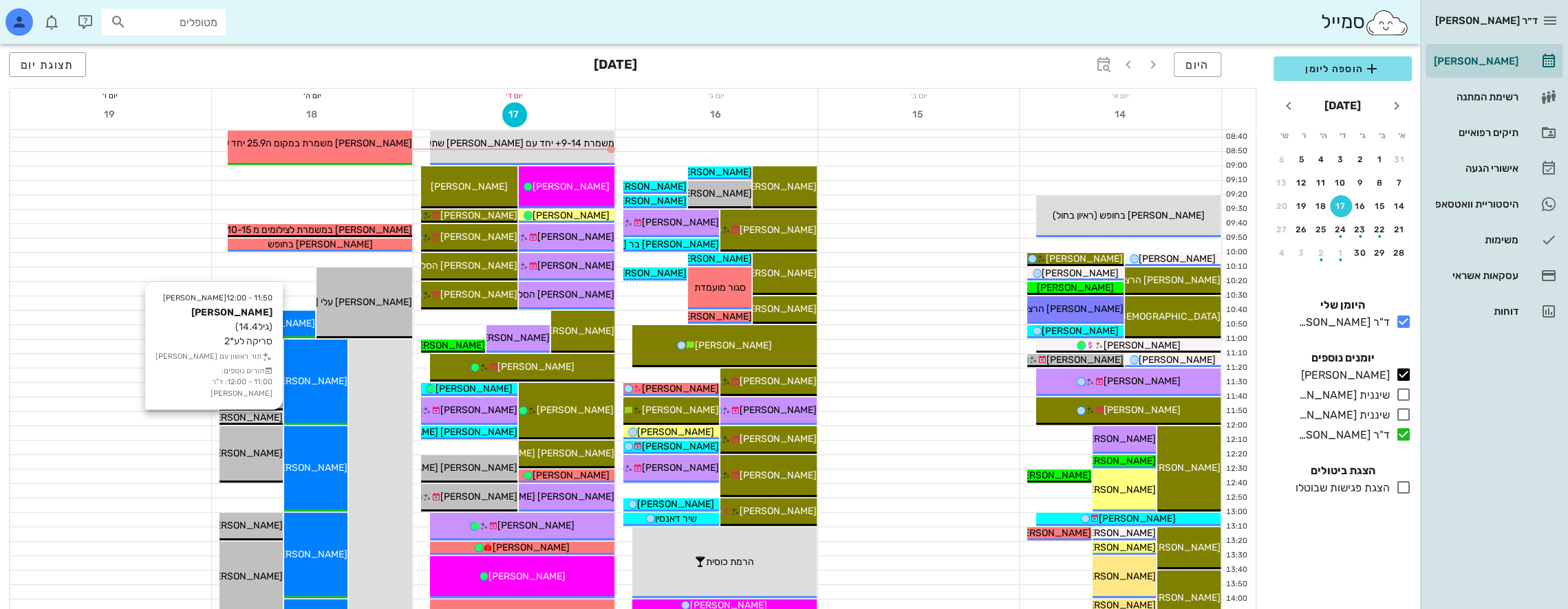
click at [264, 414] on span "[PERSON_NAME]" at bounding box center [244, 418] width 77 height 12
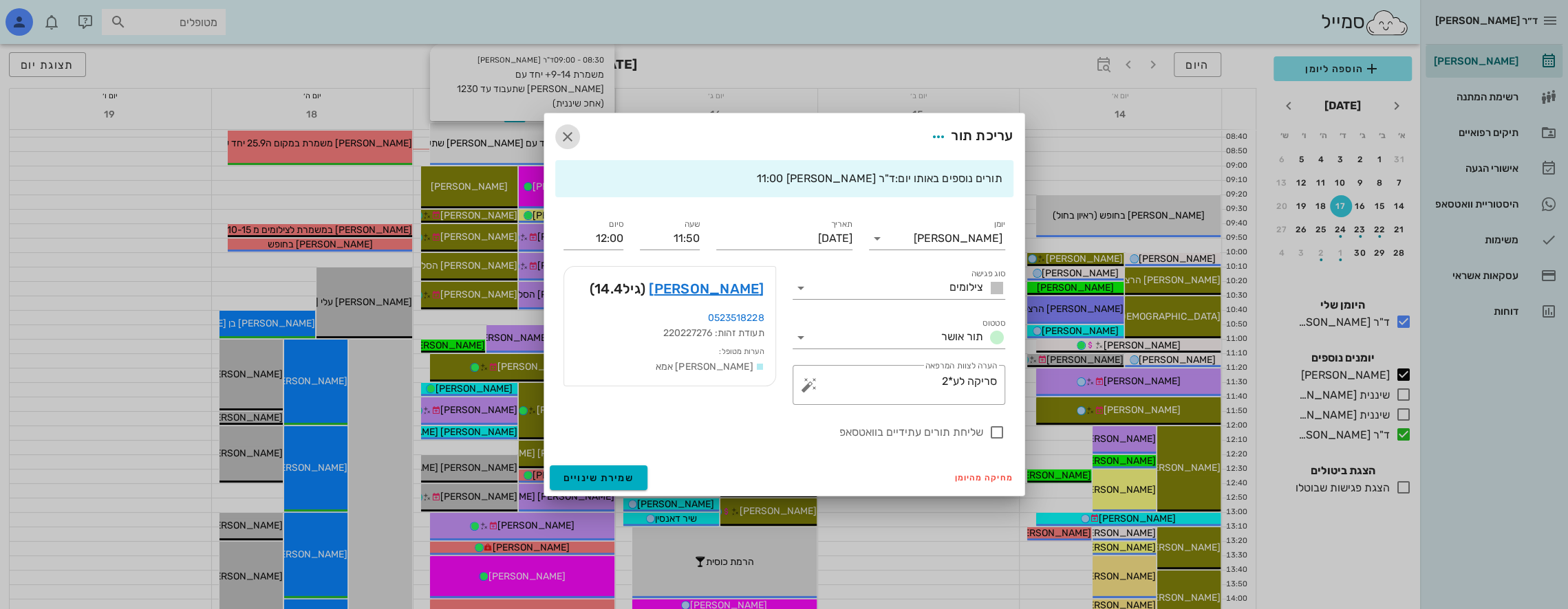
click at [568, 133] on icon "button" at bounding box center [567, 136] width 17 height 17
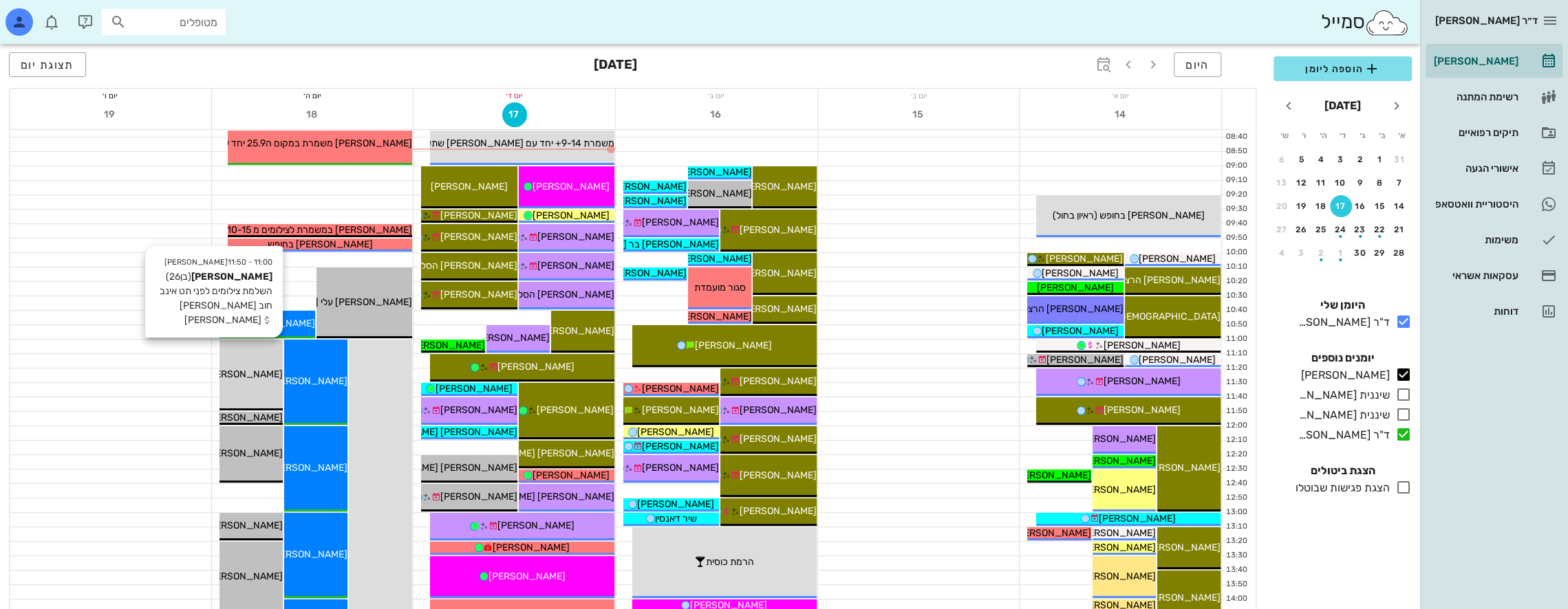
click at [277, 351] on div "11:00 - 11:50 [PERSON_NAME] (בן 26 ) השלמת צילומים לפני תט אינב חוב [PERSON_NAM…" at bounding box center [251, 374] width 64 height 71
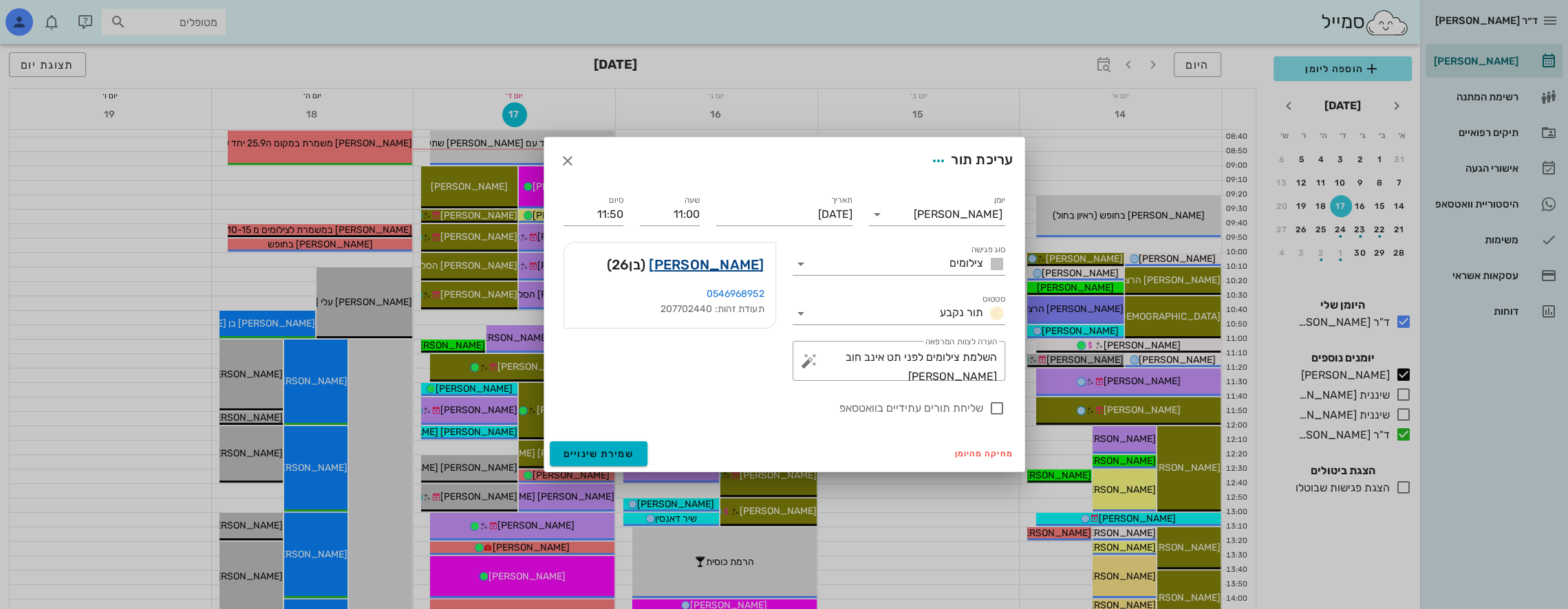
click at [732, 265] on link "[PERSON_NAME]" at bounding box center [706, 265] width 114 height 22
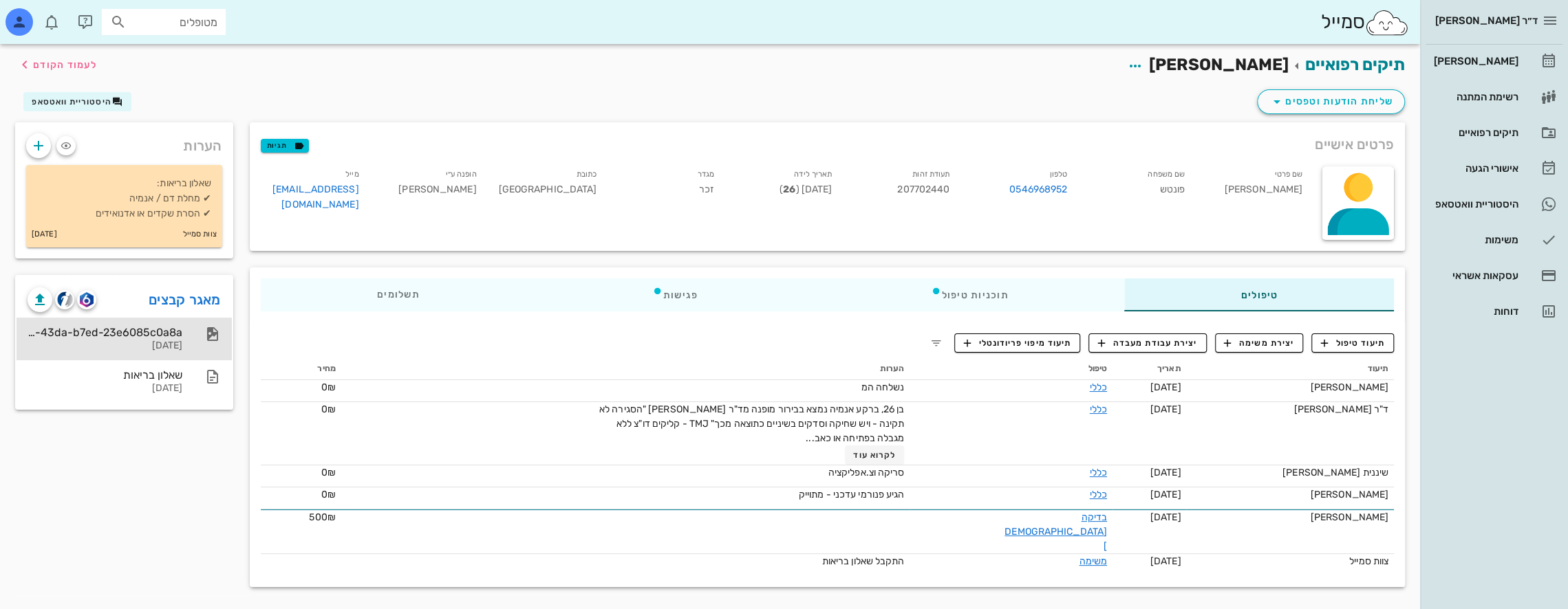
click at [154, 335] on div "c5f64bf0-d771-43da-b7ed-23e6085c0a8a" at bounding box center [105, 331] width 154 height 13
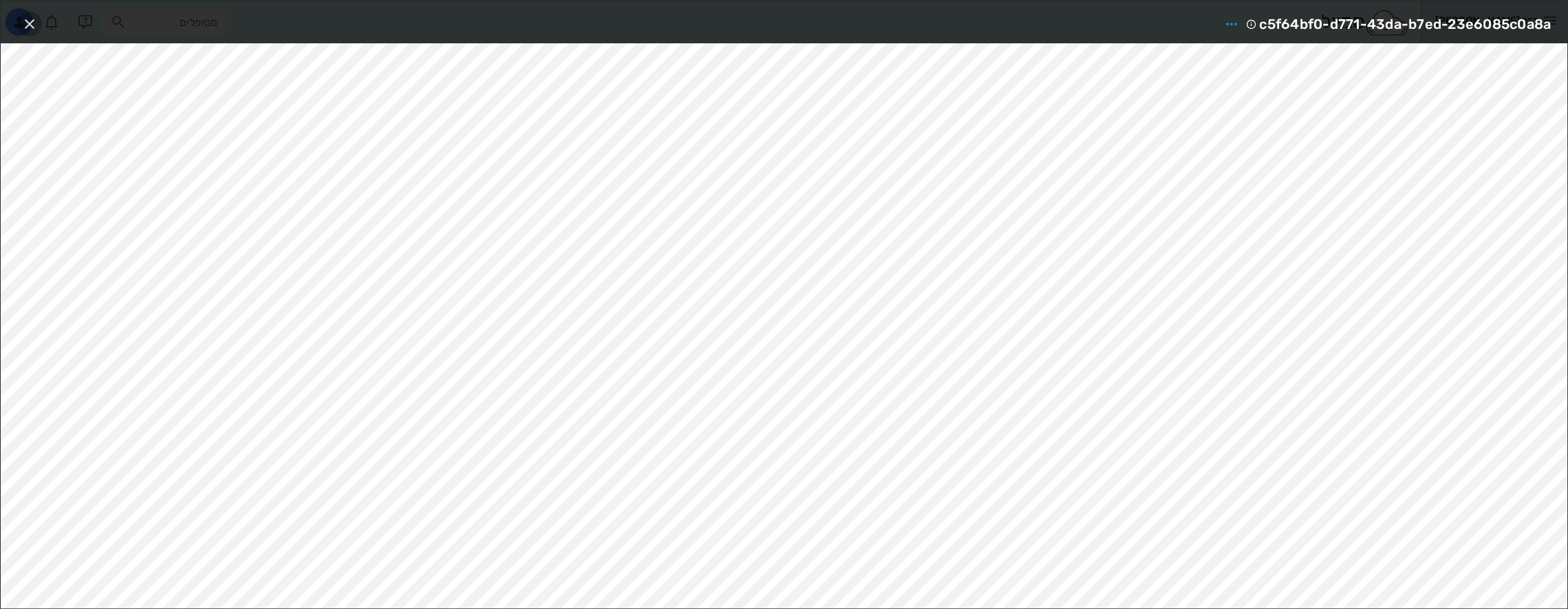
click at [30, 23] on icon "button" at bounding box center [29, 24] width 17 height 17
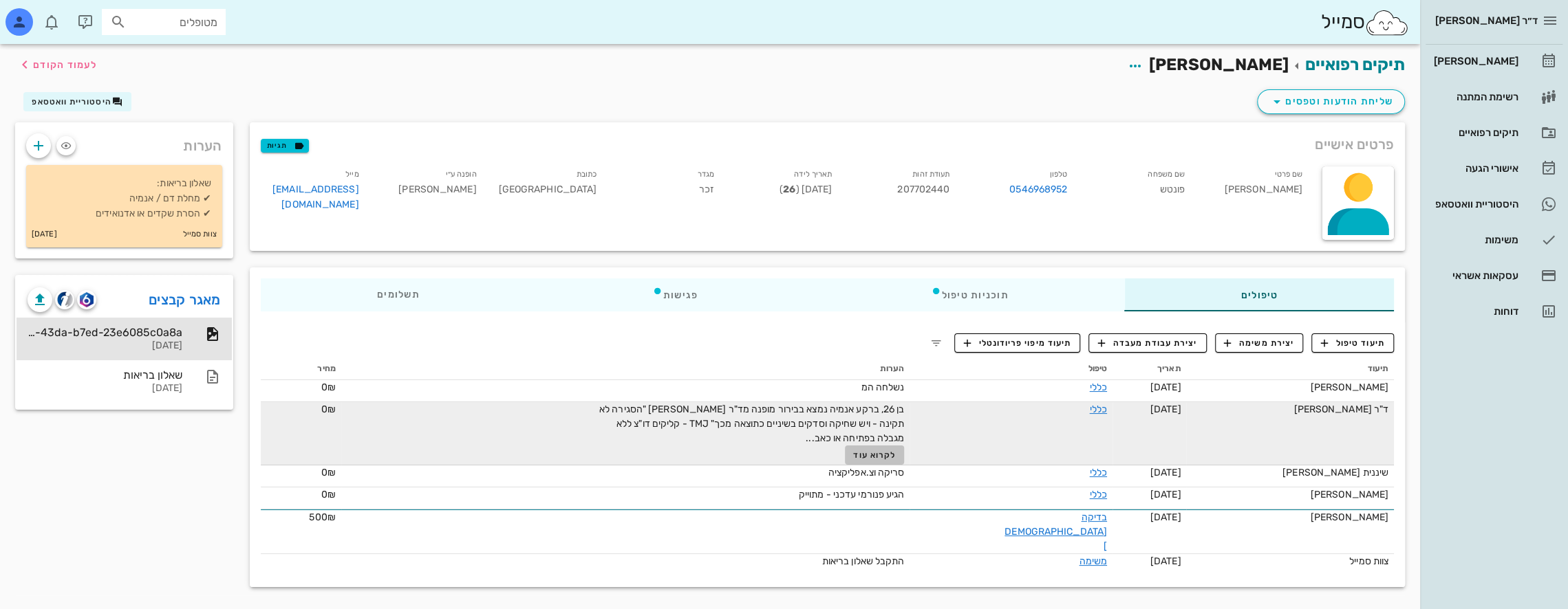
click at [896, 455] on span "לקרוא עוד" at bounding box center [874, 456] width 43 height 10
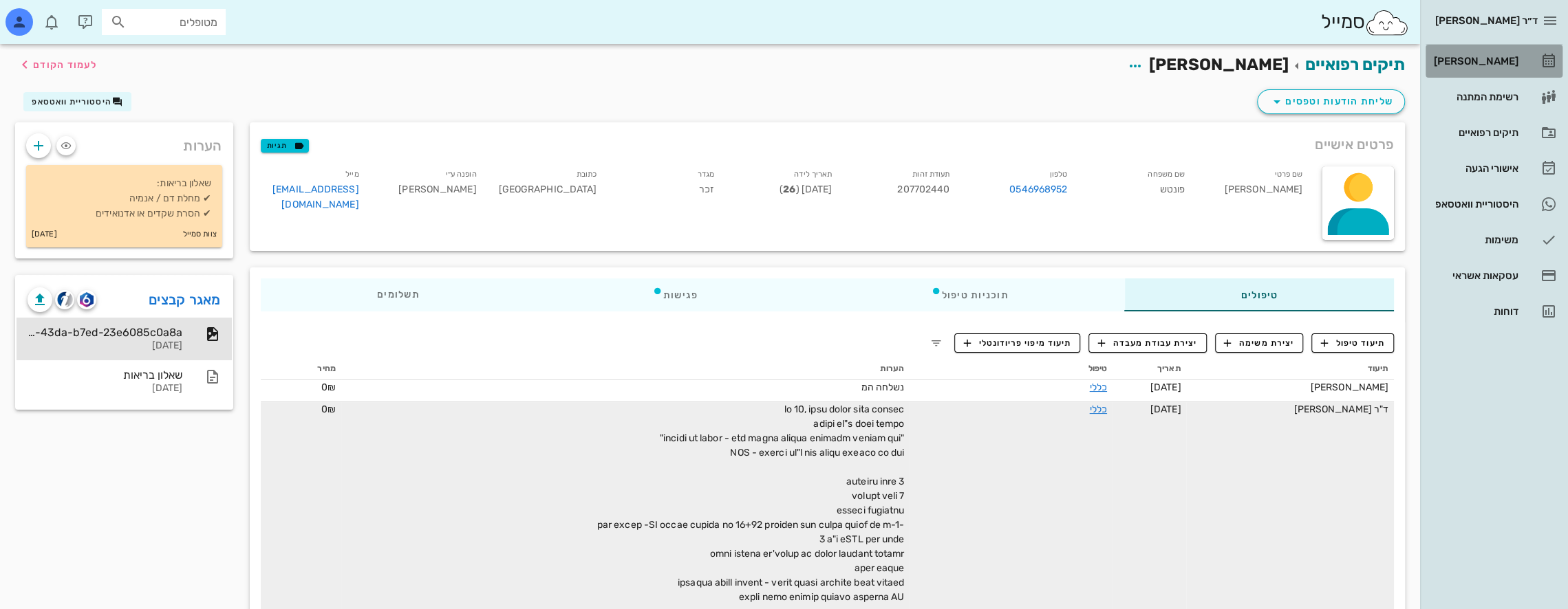
click at [1505, 59] on div "[PERSON_NAME]" at bounding box center [1474, 61] width 88 height 11
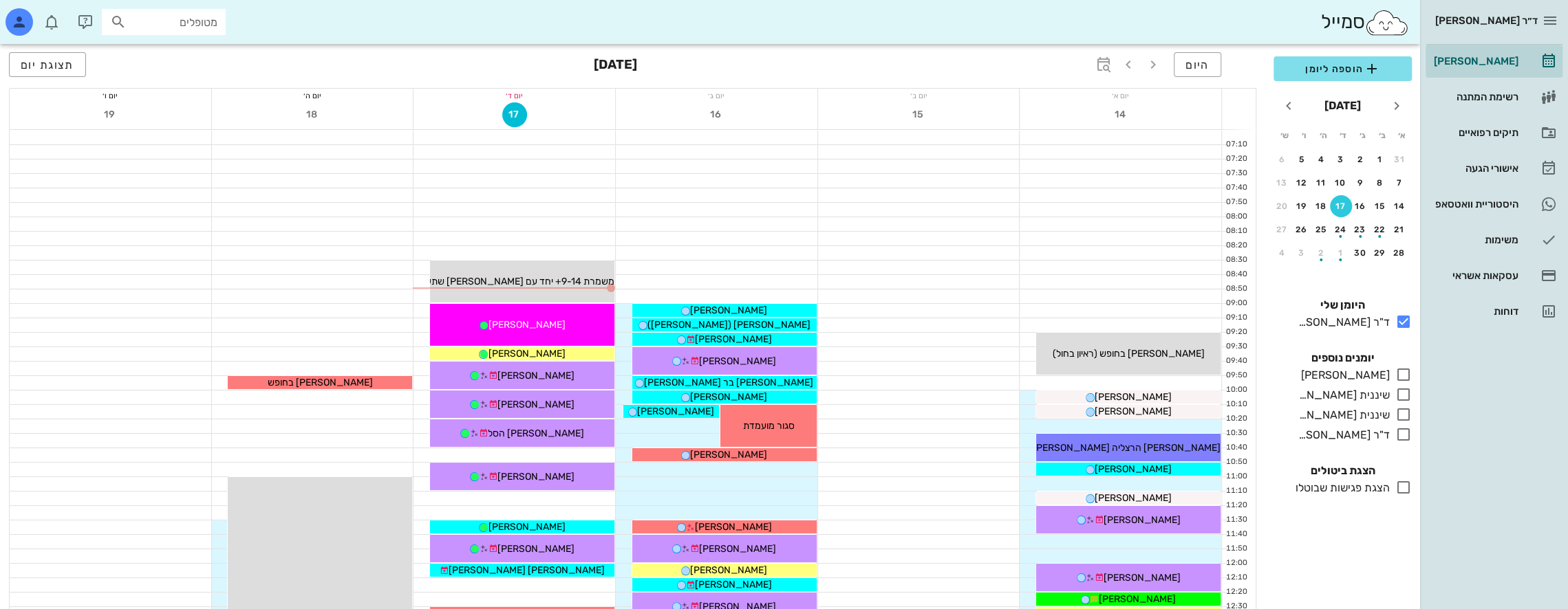
drag, startPoint x: 1406, startPoint y: 372, endPoint x: 536, endPoint y: 453, distance: 873.8
click at [1406, 372] on icon at bounding box center [1403, 374] width 17 height 17
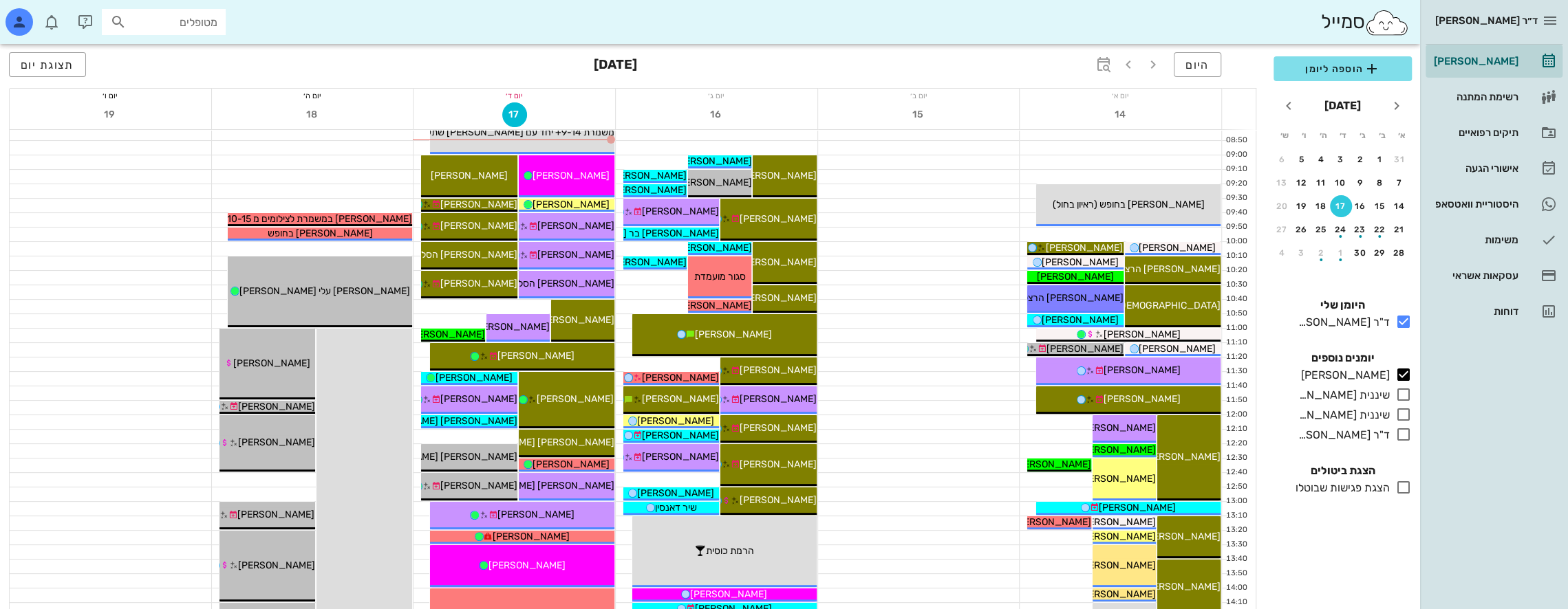
scroll to position [137, 0]
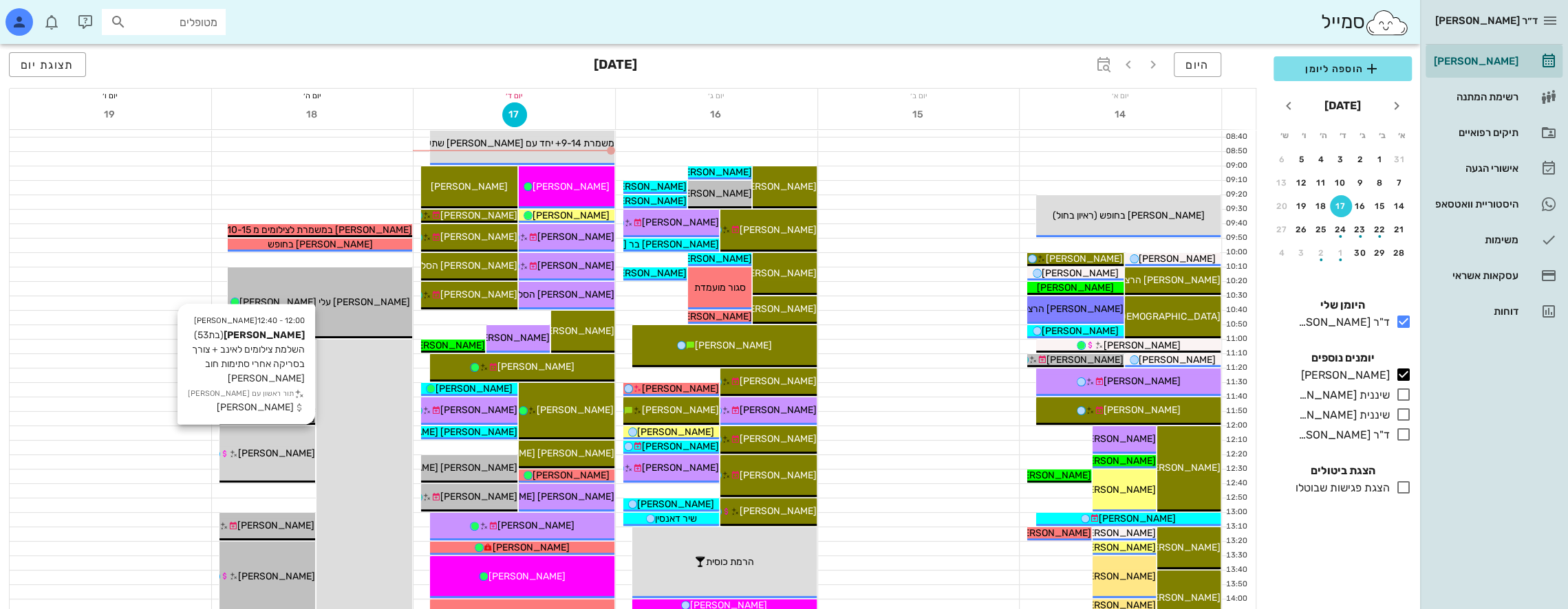
click at [300, 437] on div "12:00 - 12:40 [PERSON_NAME] [PERSON_NAME] (בת 53 ) השלמת צילומים לאינב + צורך ב…" at bounding box center [267, 454] width 96 height 57
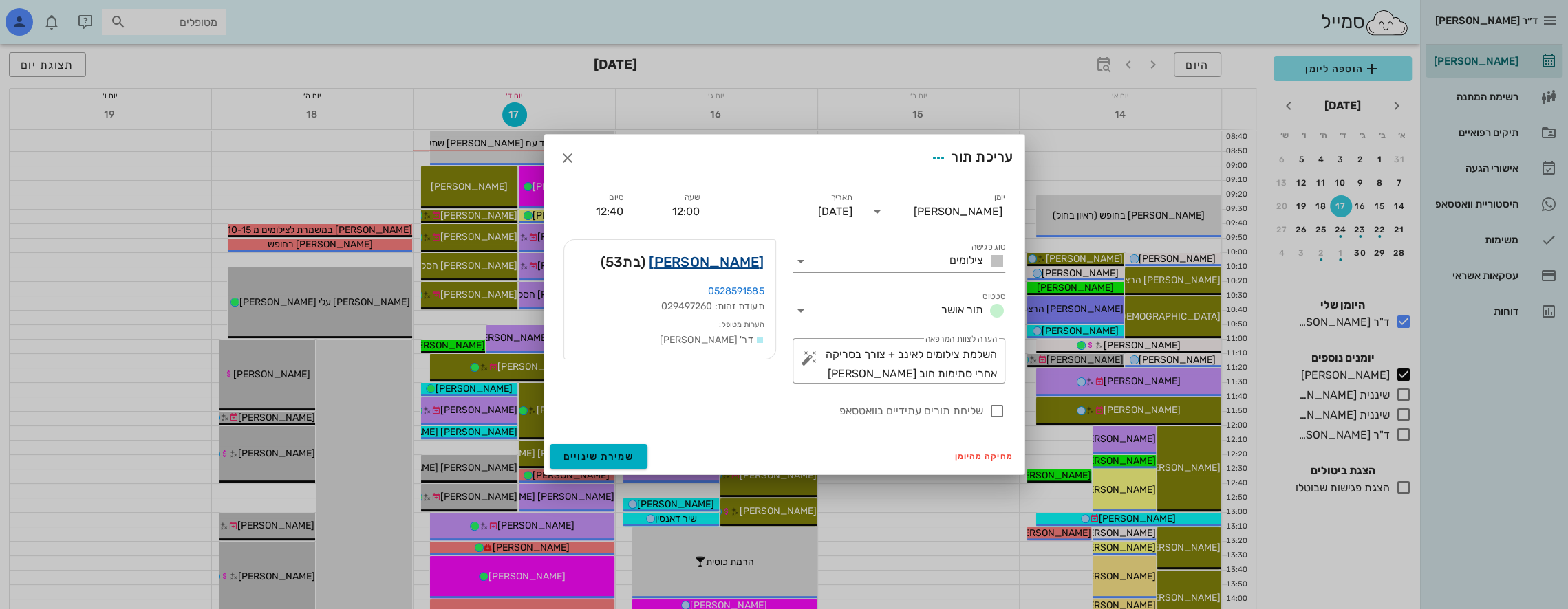
click at [751, 259] on link "[PERSON_NAME]" at bounding box center [706, 262] width 114 height 22
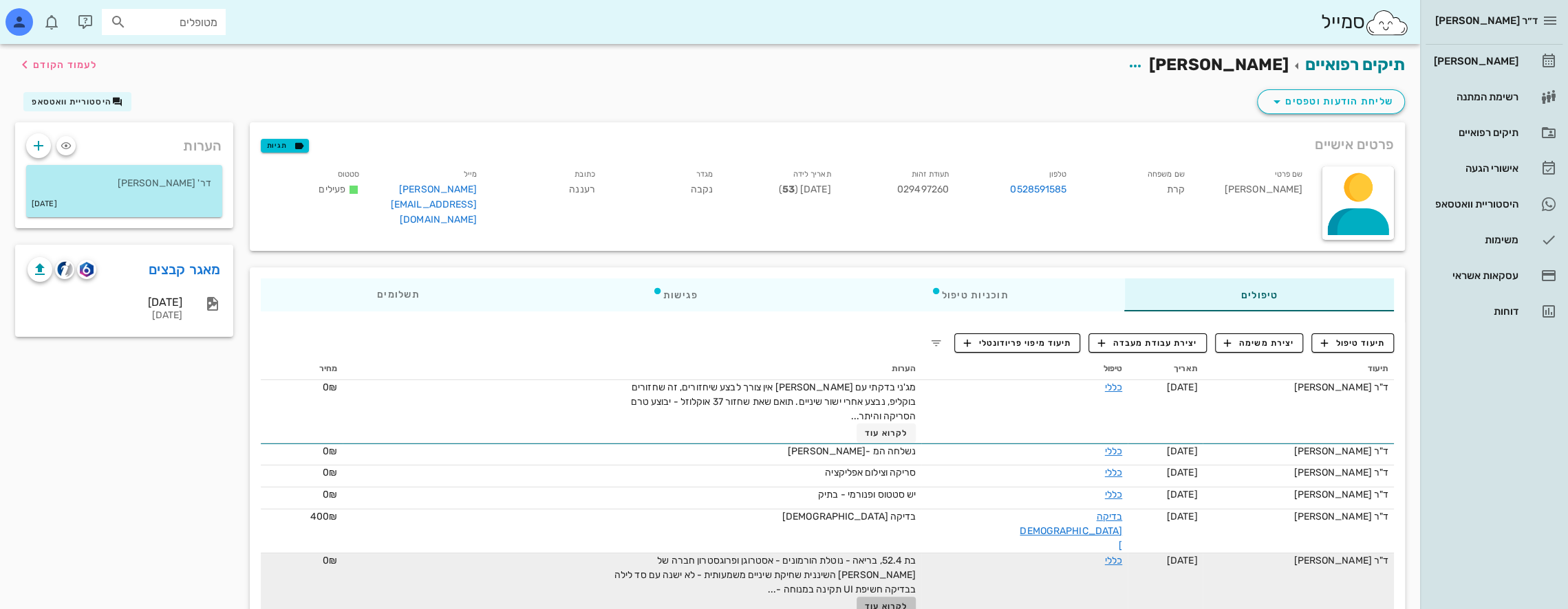
click at [907, 602] on span "לקרוא עוד" at bounding box center [885, 607] width 43 height 10
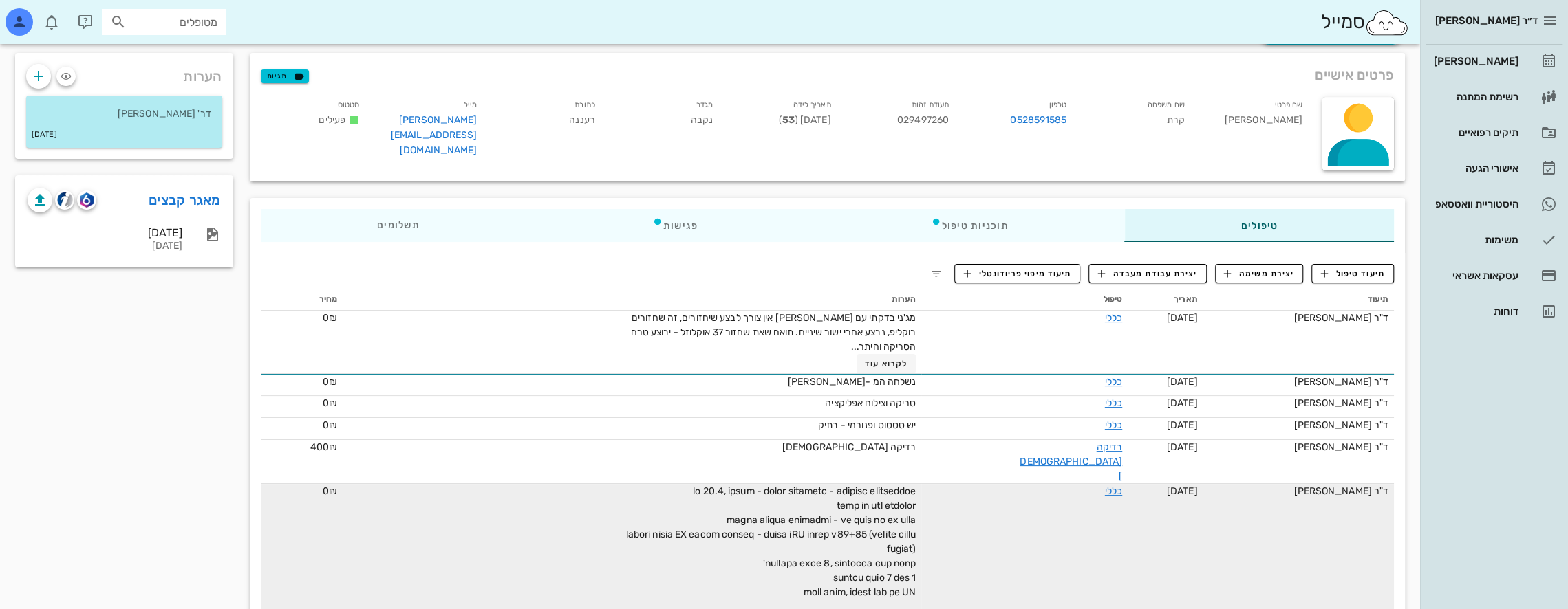
scroll to position [69, 0]
click at [163, 230] on div "[DATE]" at bounding box center [105, 233] width 154 height 13
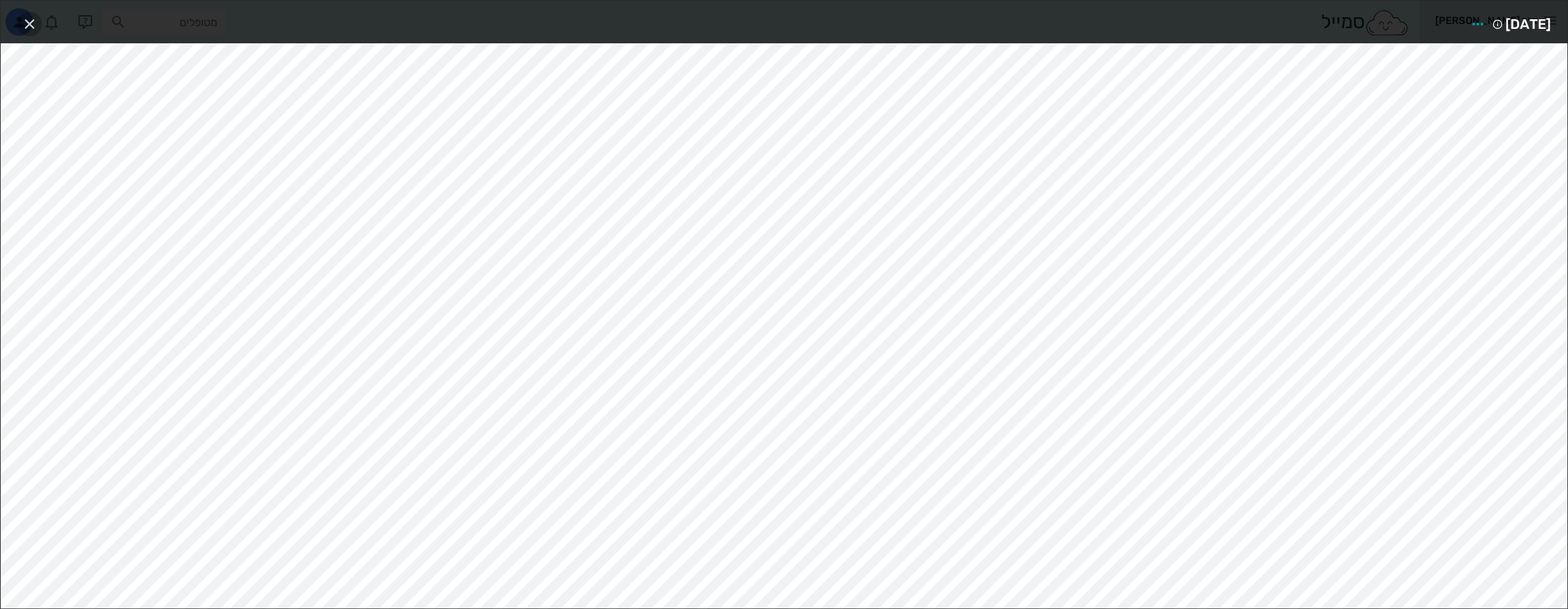
click at [29, 19] on icon "button" at bounding box center [29, 24] width 17 height 17
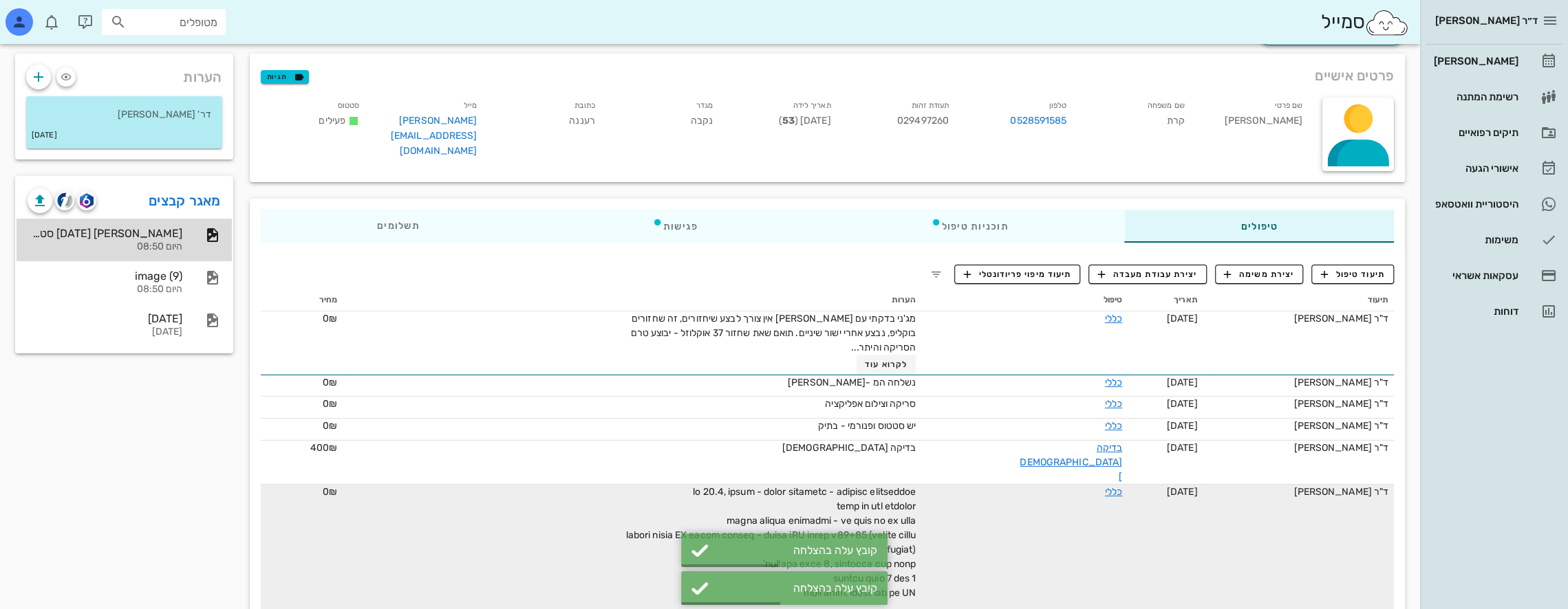
click at [183, 235] on div "[PERSON_NAME] [DATE] סטטוס מקבליות (1) היום 08:50" at bounding box center [124, 240] width 215 height 43
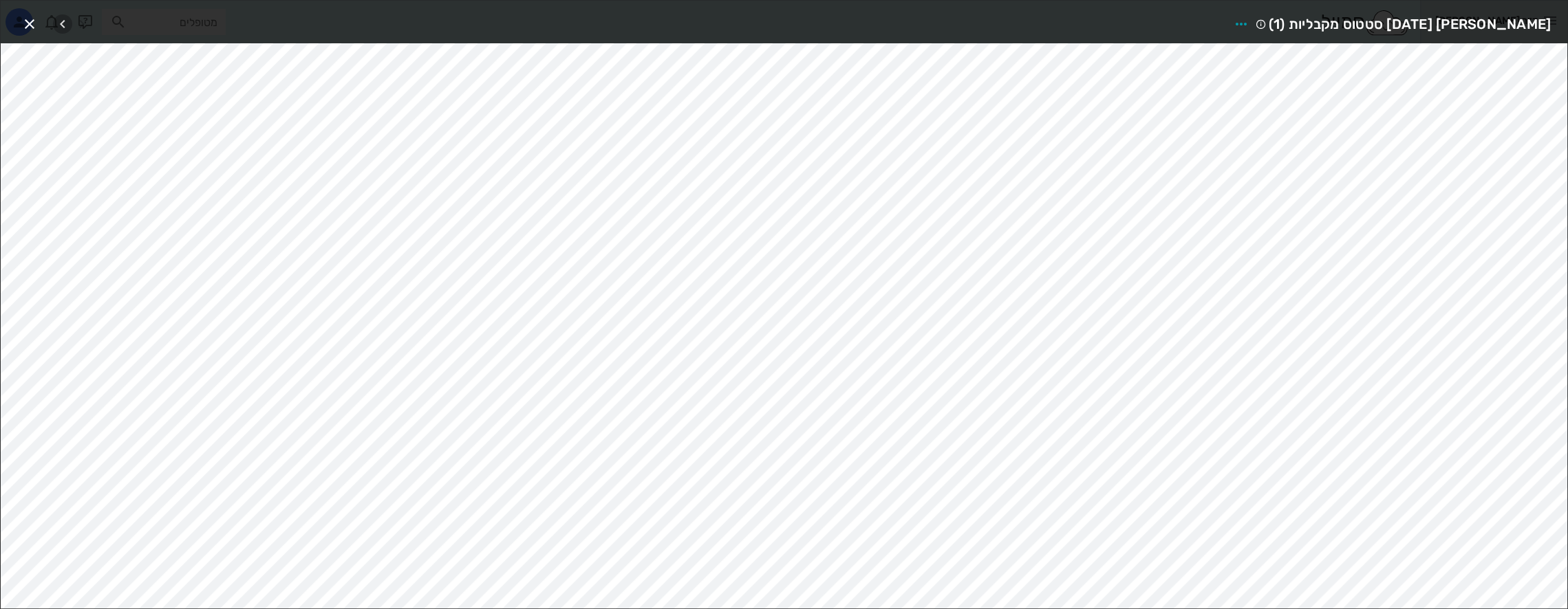
click at [66, 19] on icon "button" at bounding box center [63, 24] width 17 height 17
click at [36, 24] on icon "button" at bounding box center [29, 24] width 17 height 17
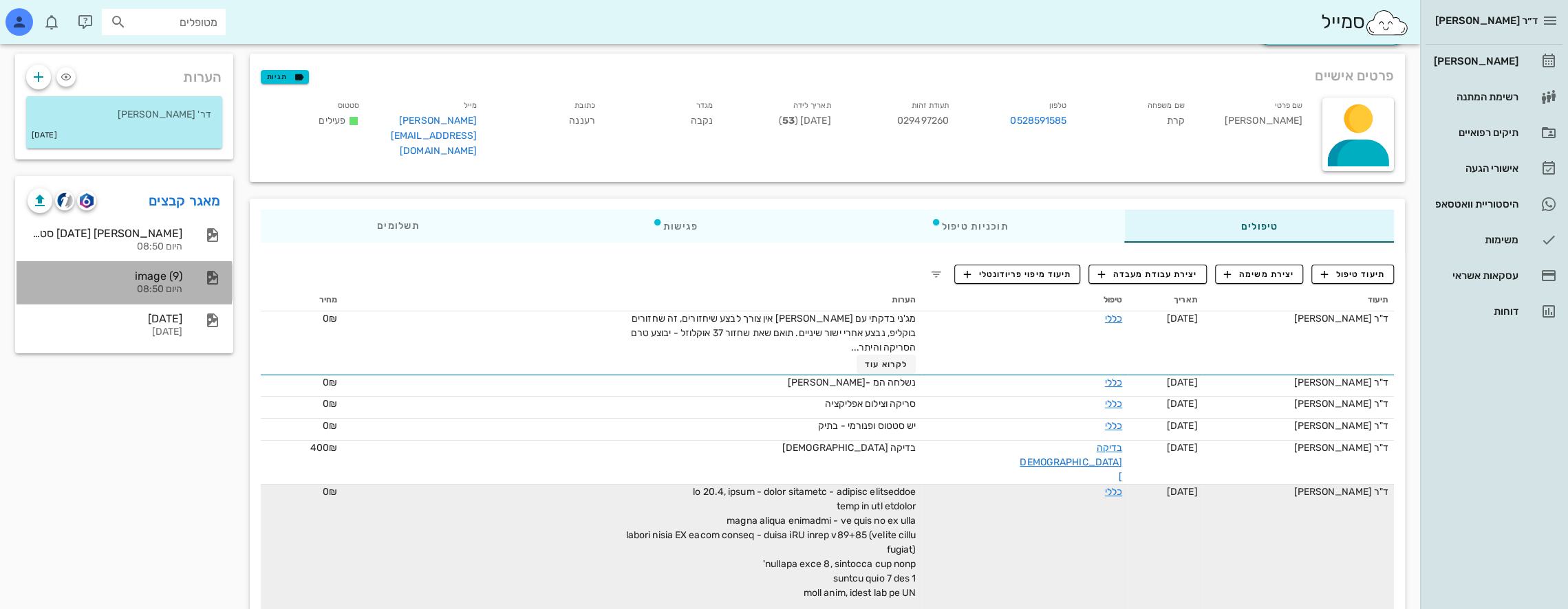
click at [163, 282] on div "image (9)" at bounding box center [105, 276] width 154 height 13
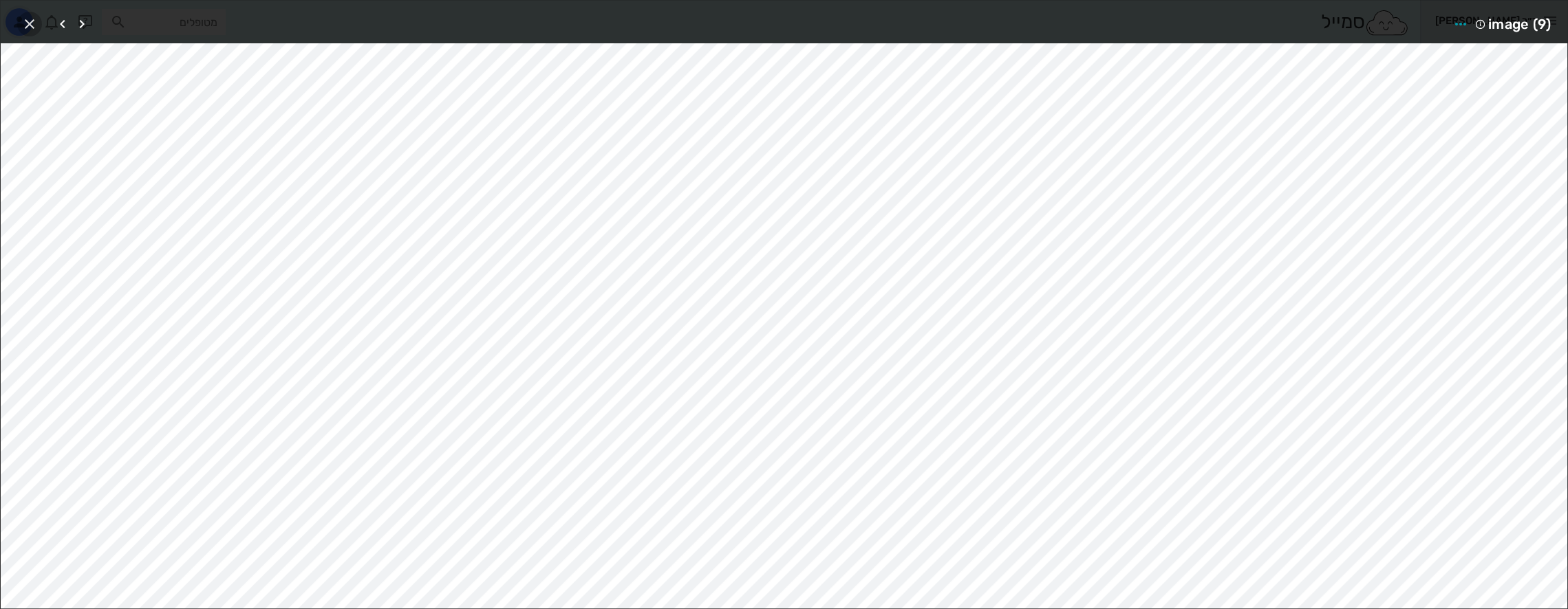
click at [25, 22] on icon "button" at bounding box center [29, 24] width 17 height 17
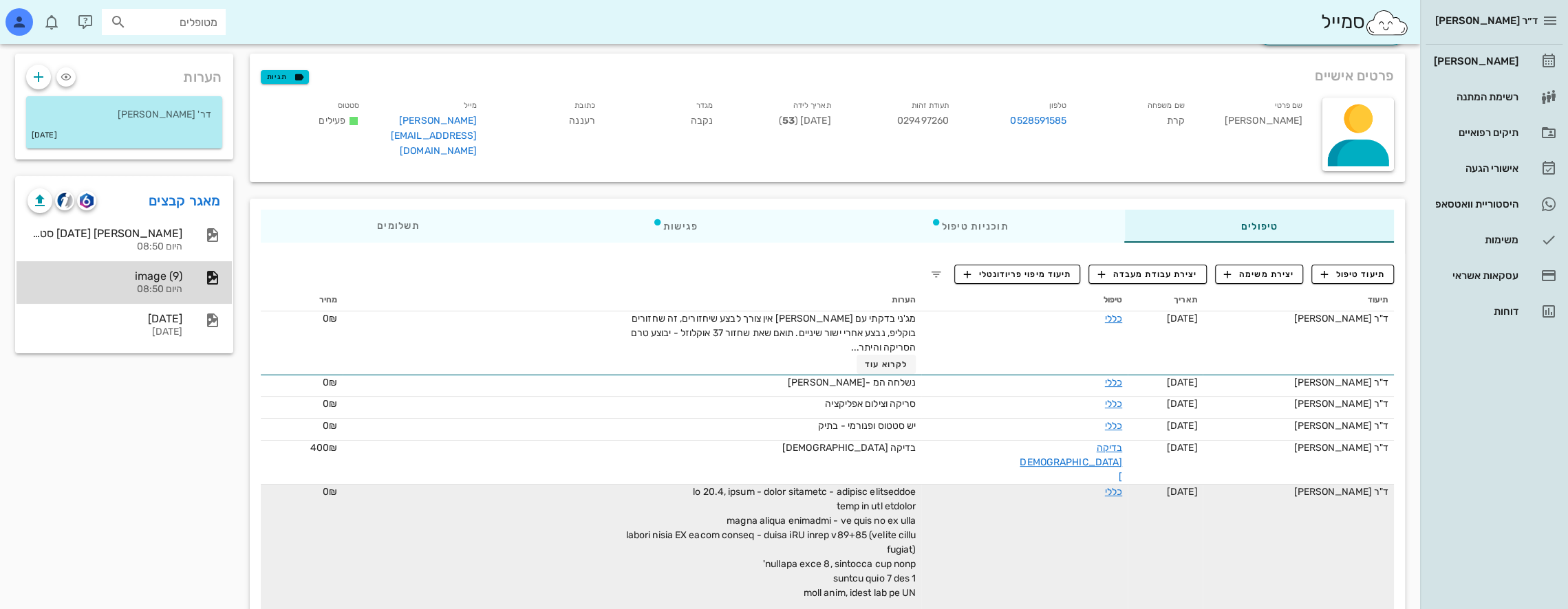
click at [165, 275] on div "image (9)" at bounding box center [105, 276] width 154 height 13
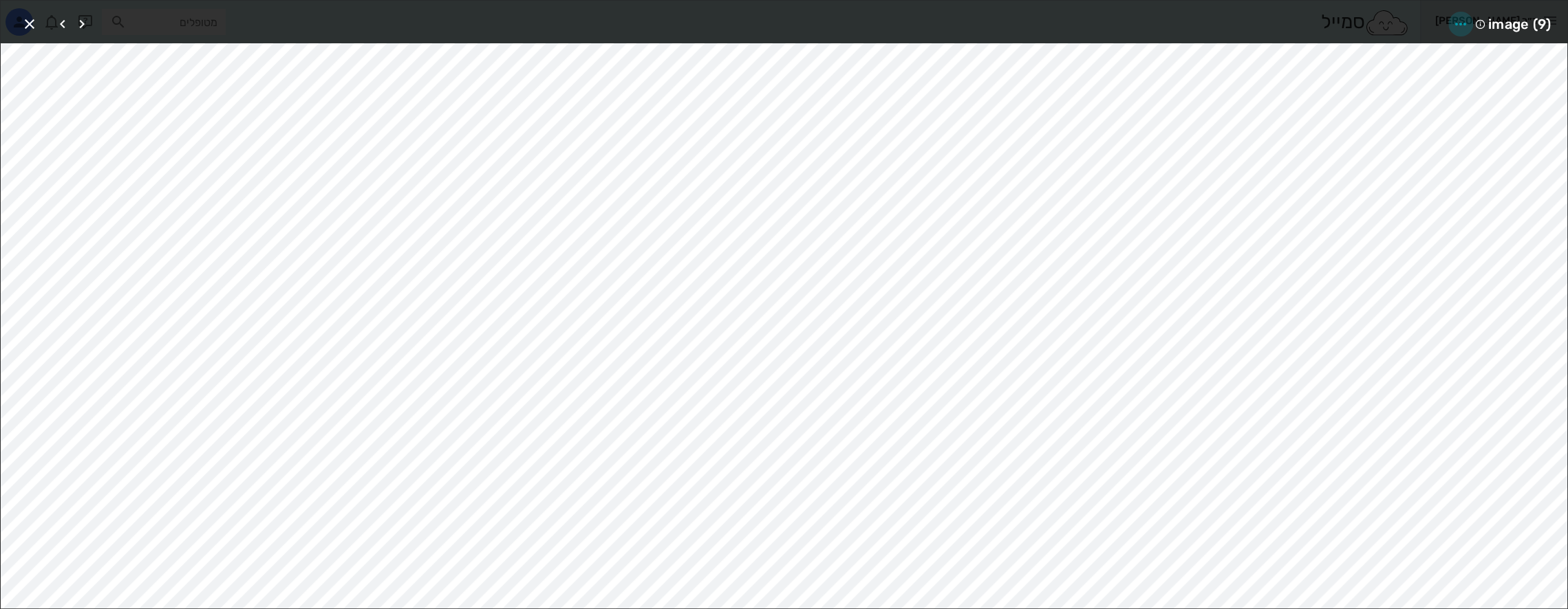
click at [1459, 22] on icon "button" at bounding box center [1459, 24] width 17 height 17
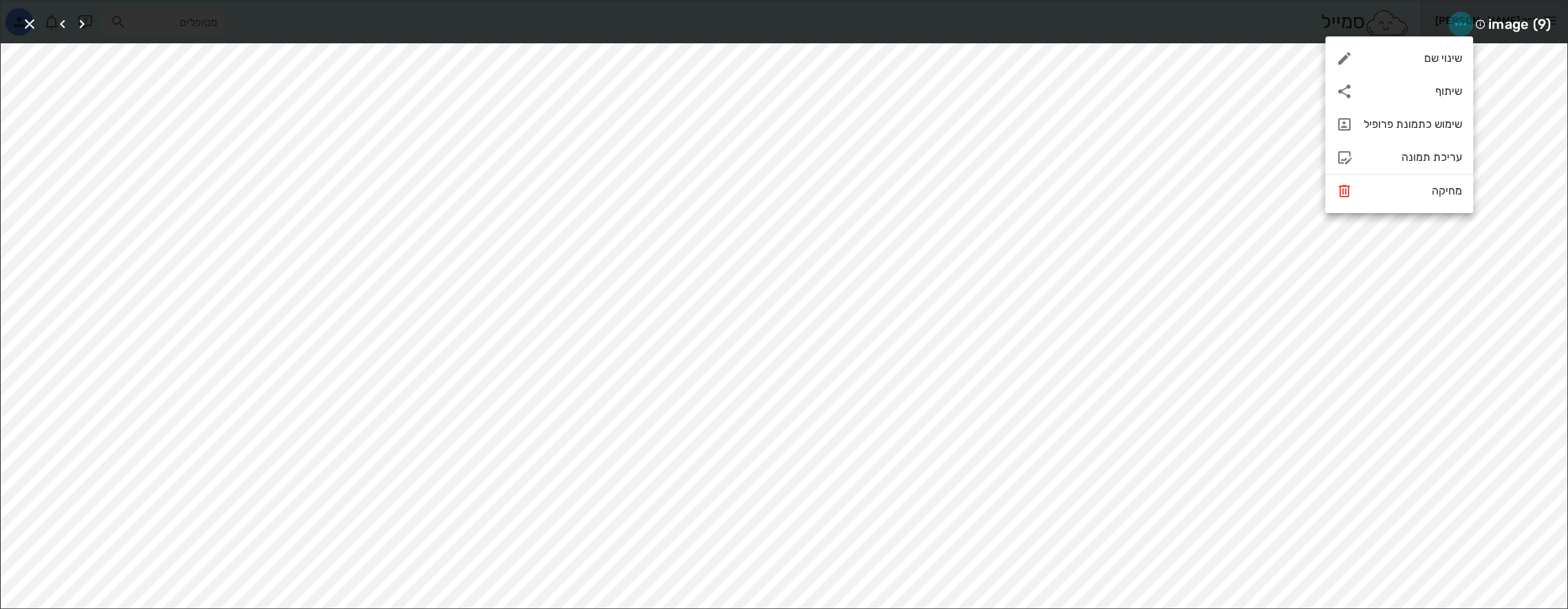
click at [1459, 22] on icon "button" at bounding box center [1459, 24] width 17 height 17
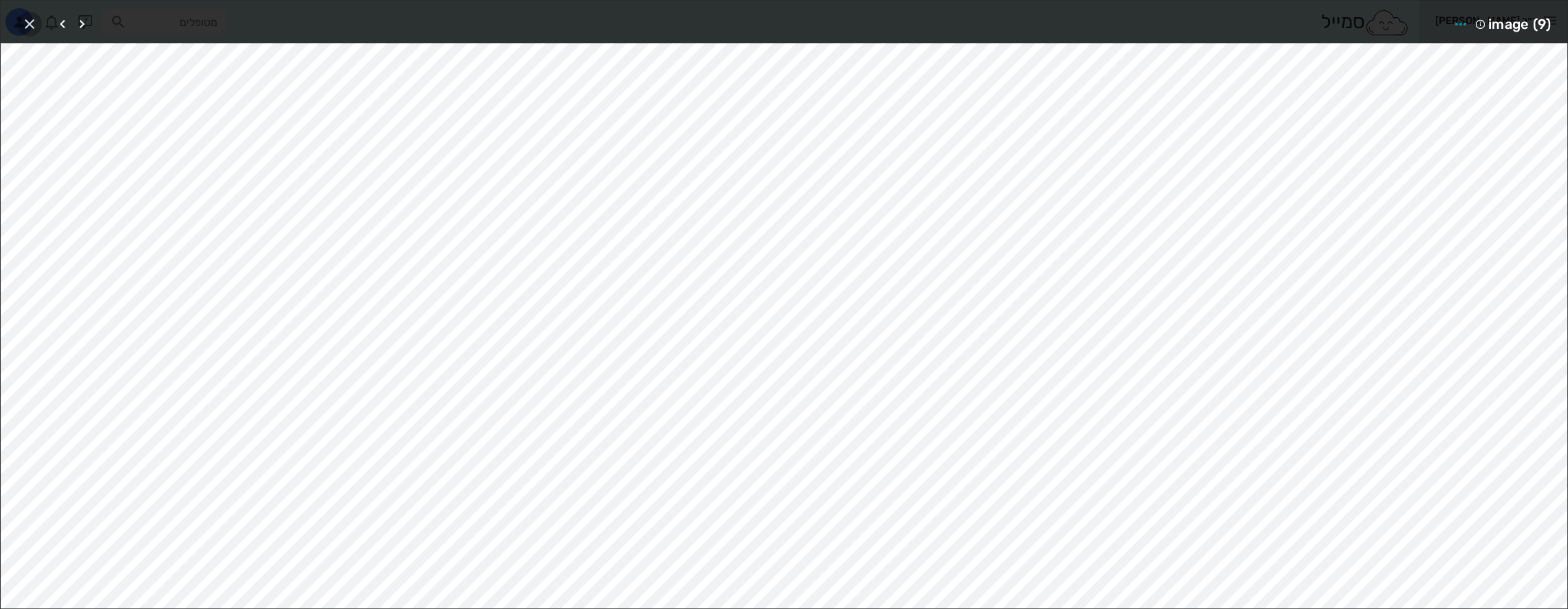
click at [33, 23] on icon "button" at bounding box center [29, 24] width 17 height 17
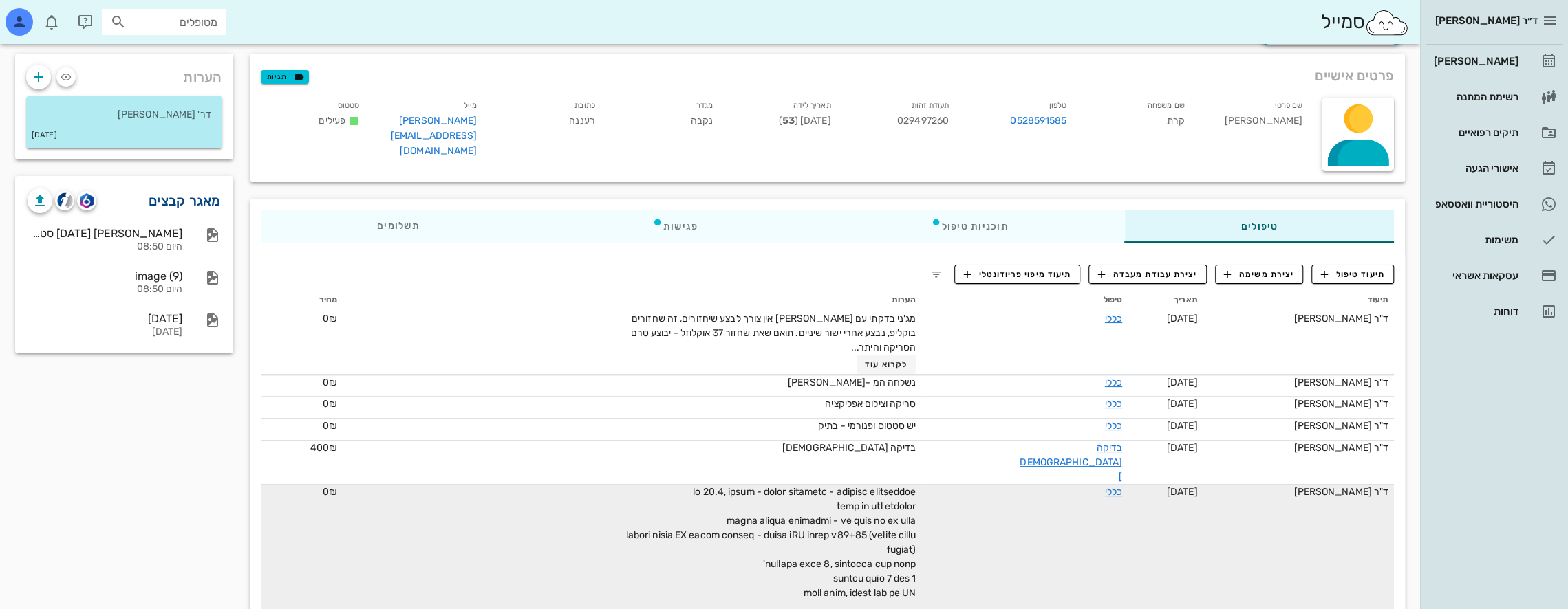
click at [168, 201] on link "מאגר קבצים" at bounding box center [184, 201] width 73 height 22
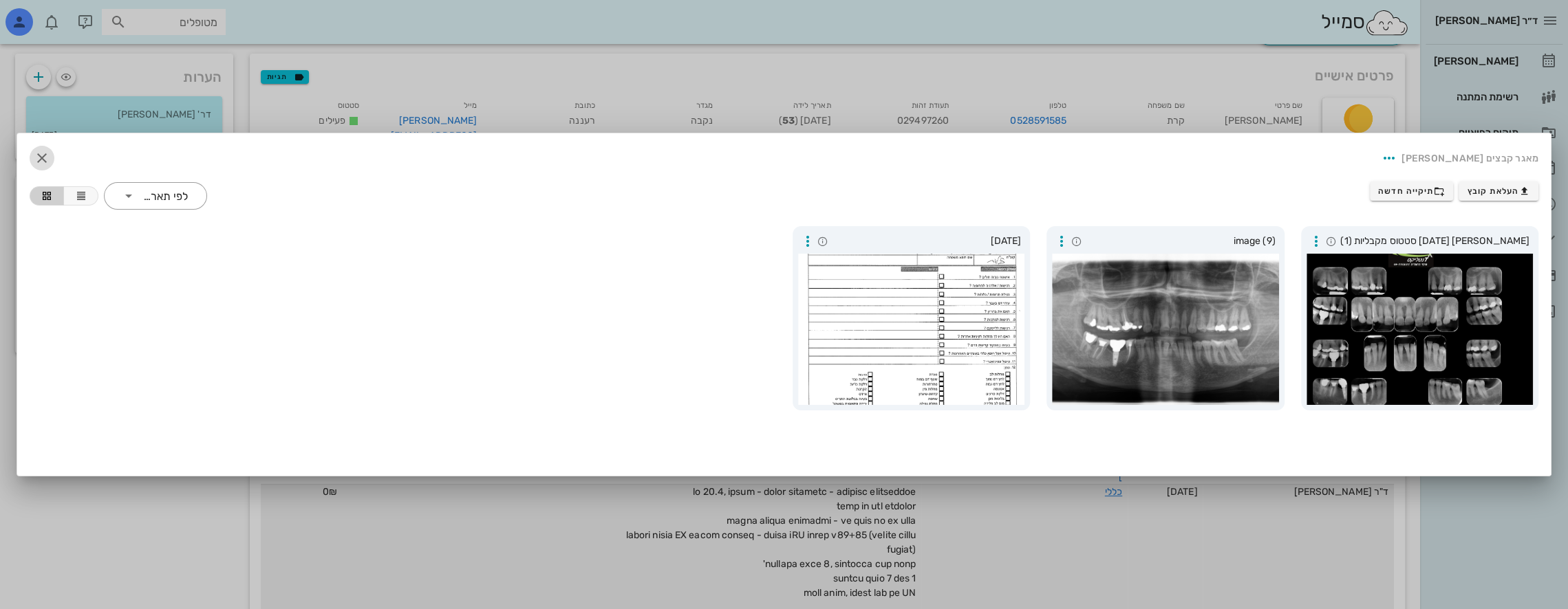
click at [35, 154] on icon "button" at bounding box center [42, 158] width 17 height 17
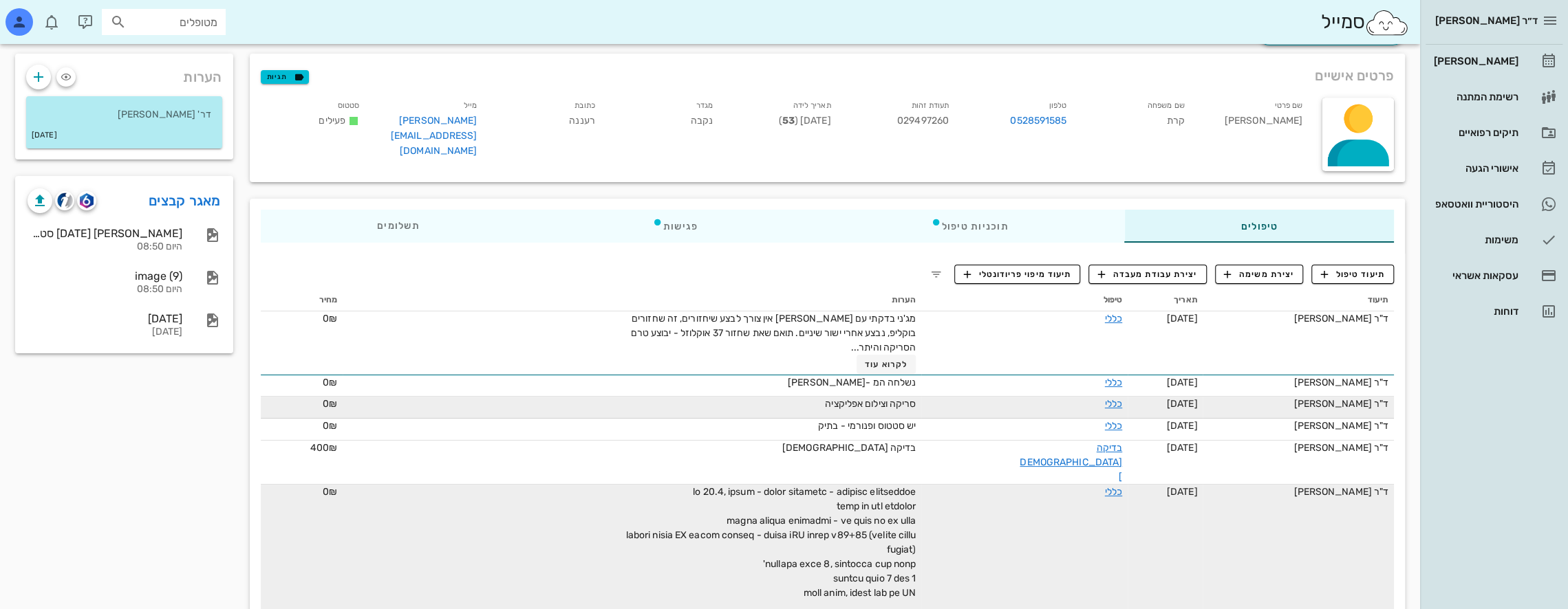
scroll to position [0, 0]
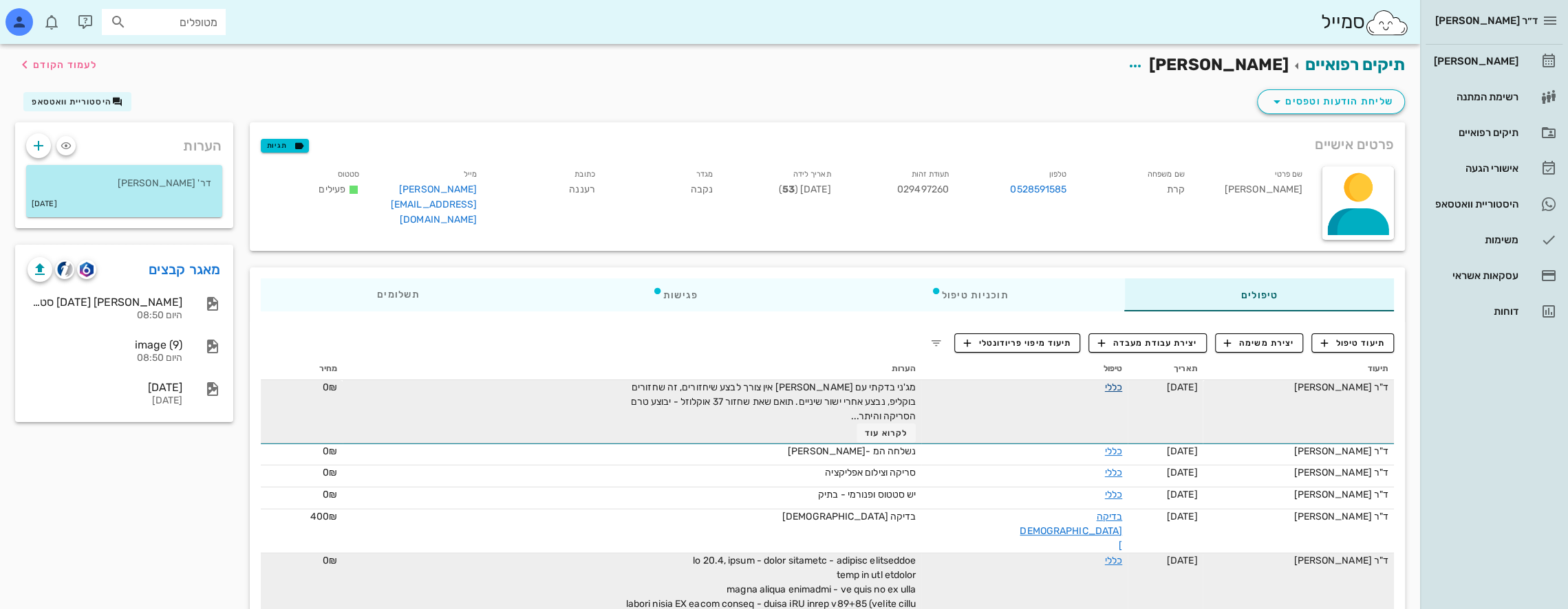
click at [1105, 388] on link "כללי" at bounding box center [1113, 387] width 17 height 12
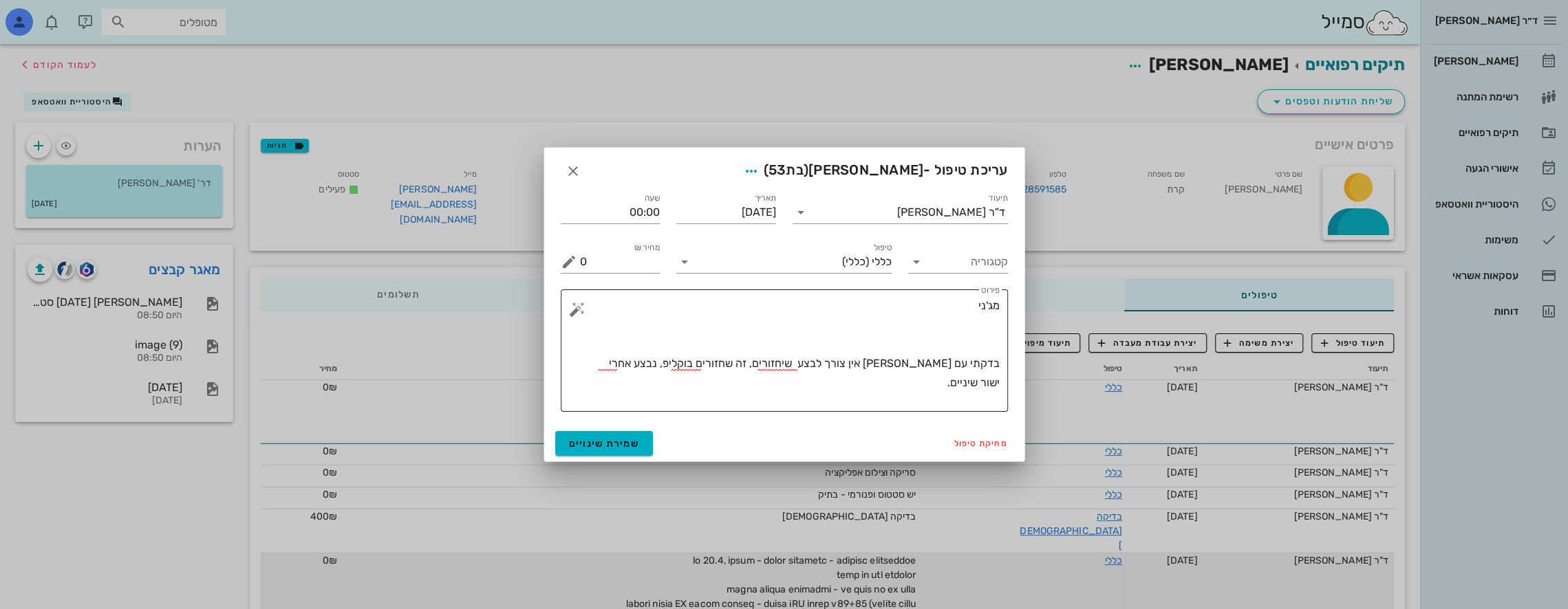
click at [713, 363] on textarea "מג'ני בדקתי עם [PERSON_NAME] אין צורך לבצע שיחזורים, זה שחזורים בוקליפ, נבצע אח…" at bounding box center [788, 354] width 419 height 115
click at [716, 363] on textarea "מג'ני בדקתי עם [PERSON_NAME] אין צורך לבצע שיחזורים, זה שחזורים בוקליפ, נבצע אח…" at bounding box center [788, 354] width 419 height 115
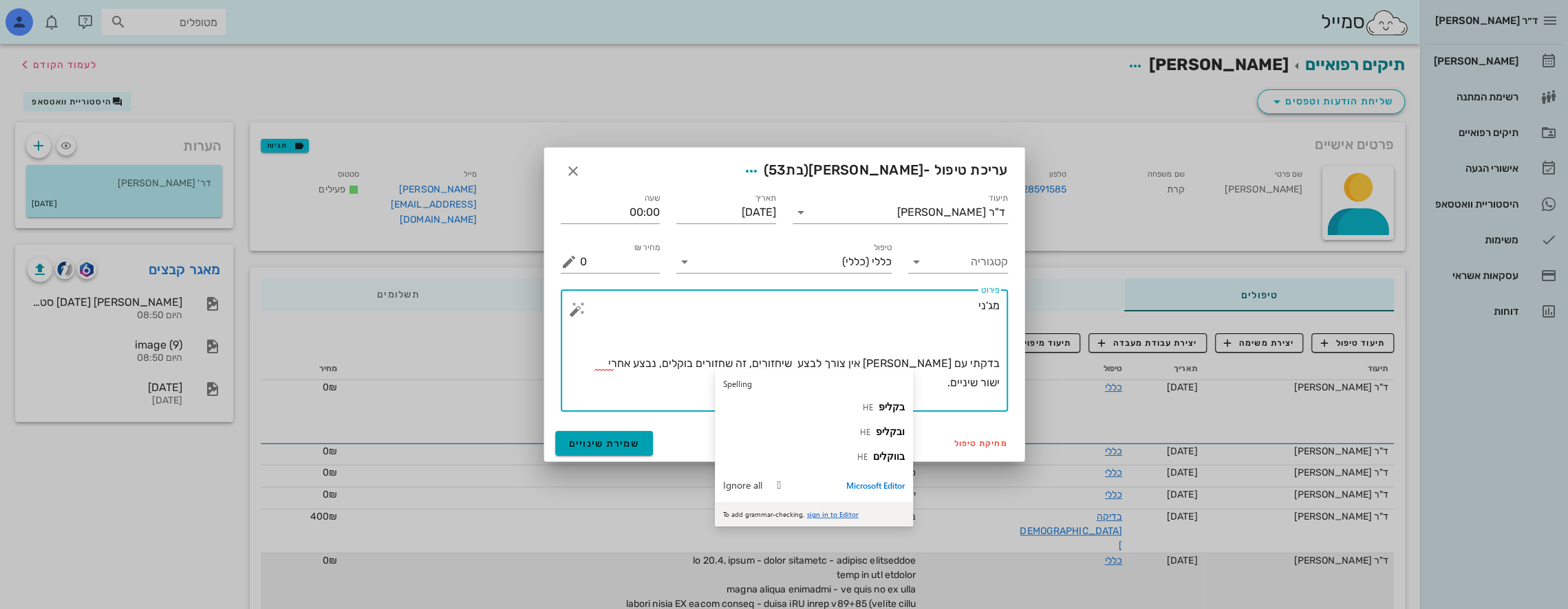
type textarea "מג'ני בדקתי עם [PERSON_NAME] אין צורך לבצע שיחזורים, זה שחזורים בוקלים, נבצע אח…"
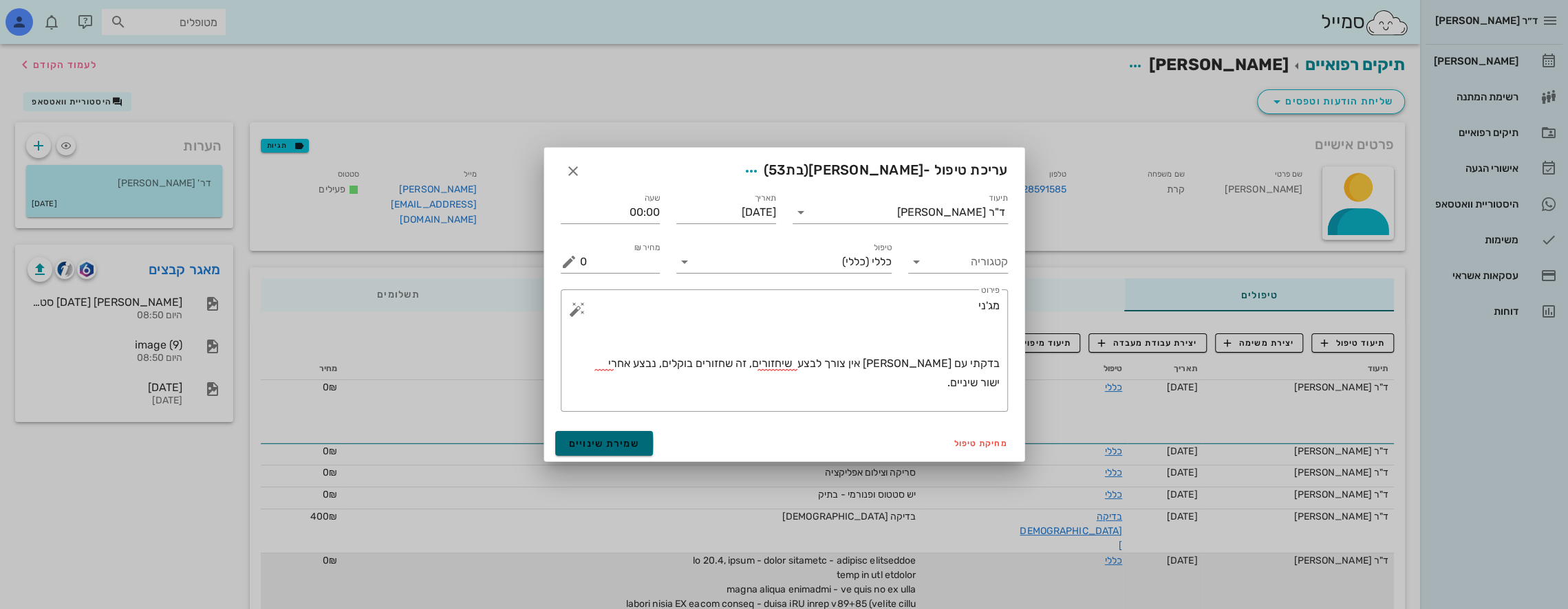
click at [593, 444] on span "שמירת שינויים" at bounding box center [603, 444] width 71 height 12
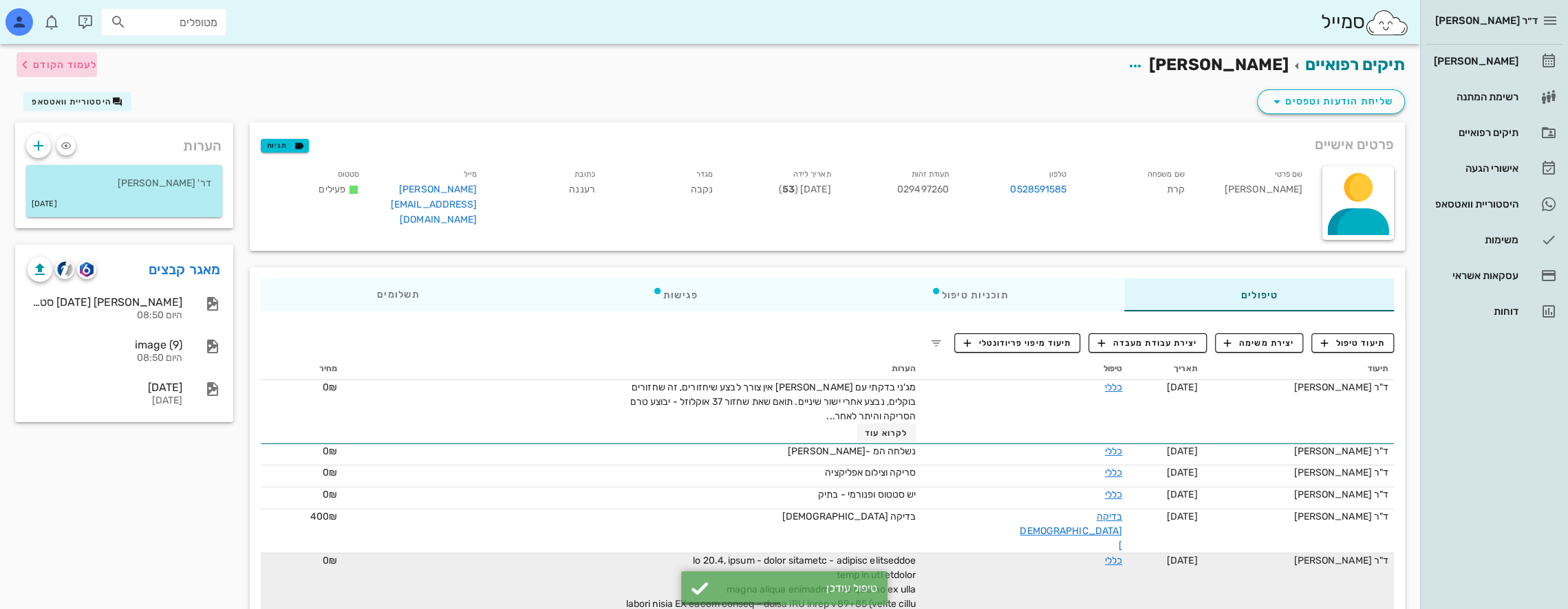
click at [46, 68] on span "לעמוד הקודם" at bounding box center [65, 65] width 64 height 12
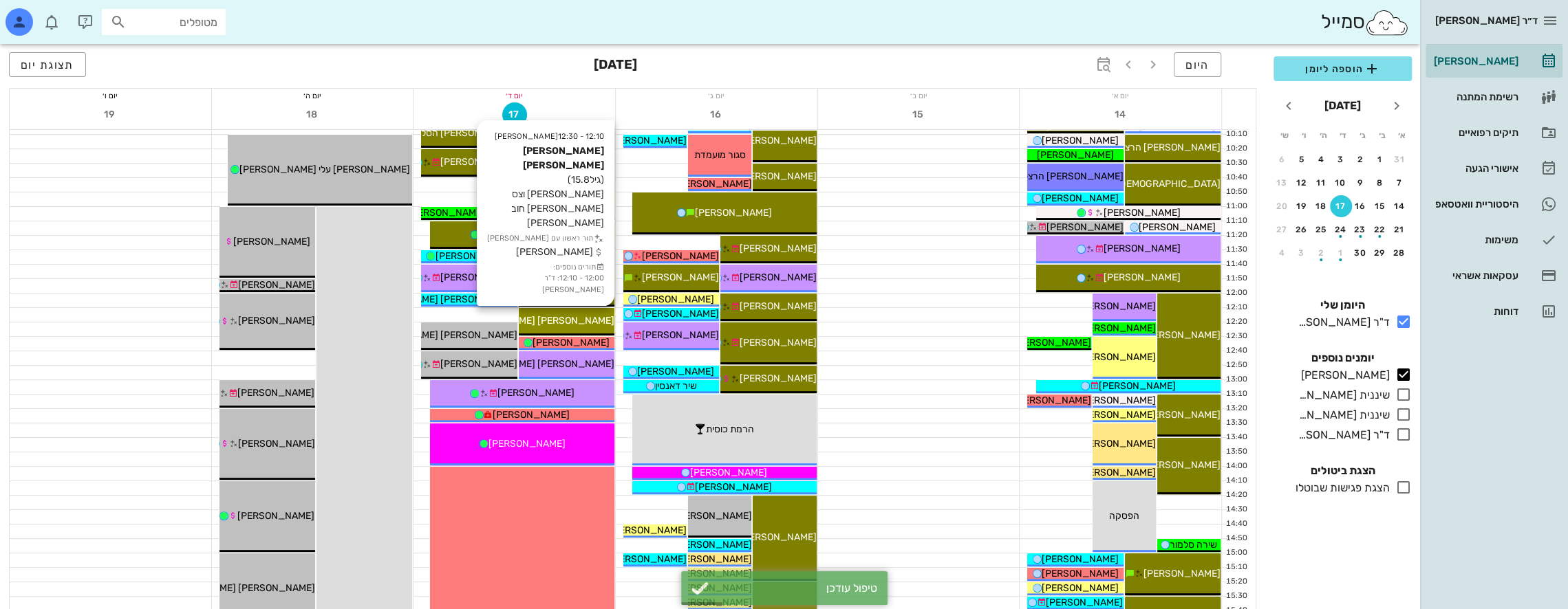
scroll to position [275, 0]
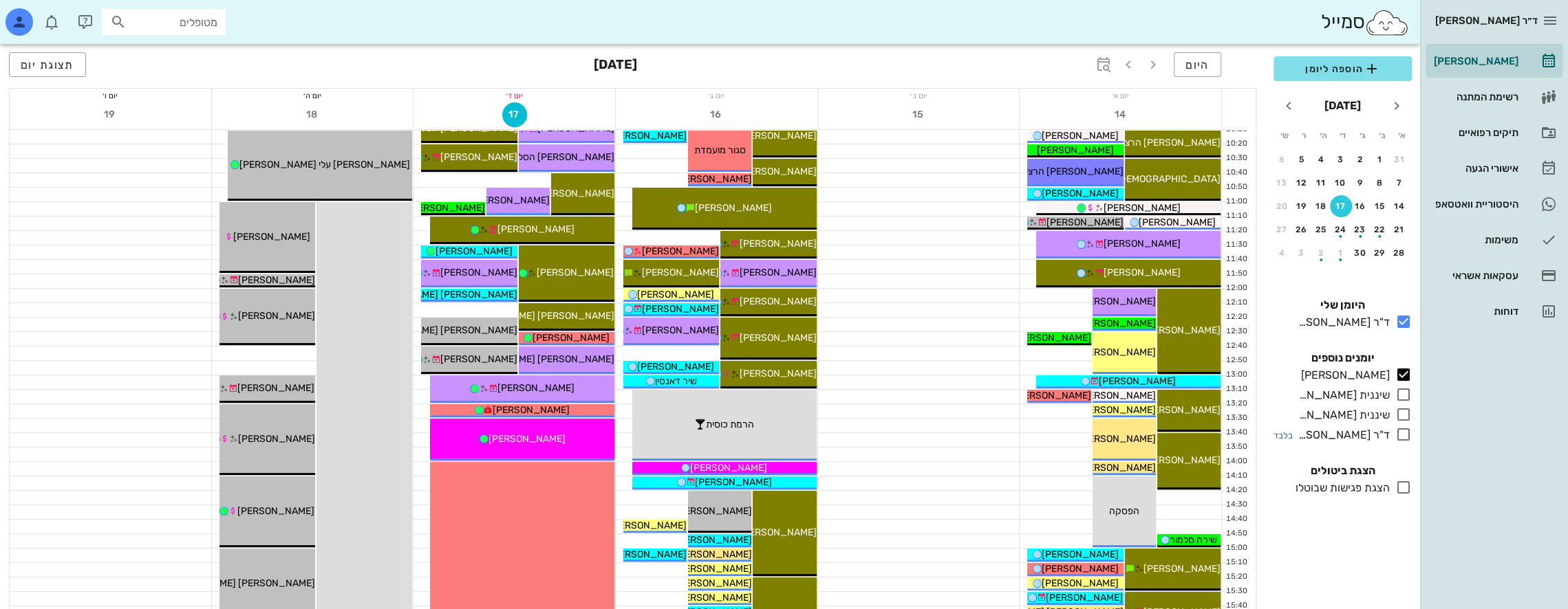
click at [1404, 433] on icon at bounding box center [1403, 434] width 17 height 17
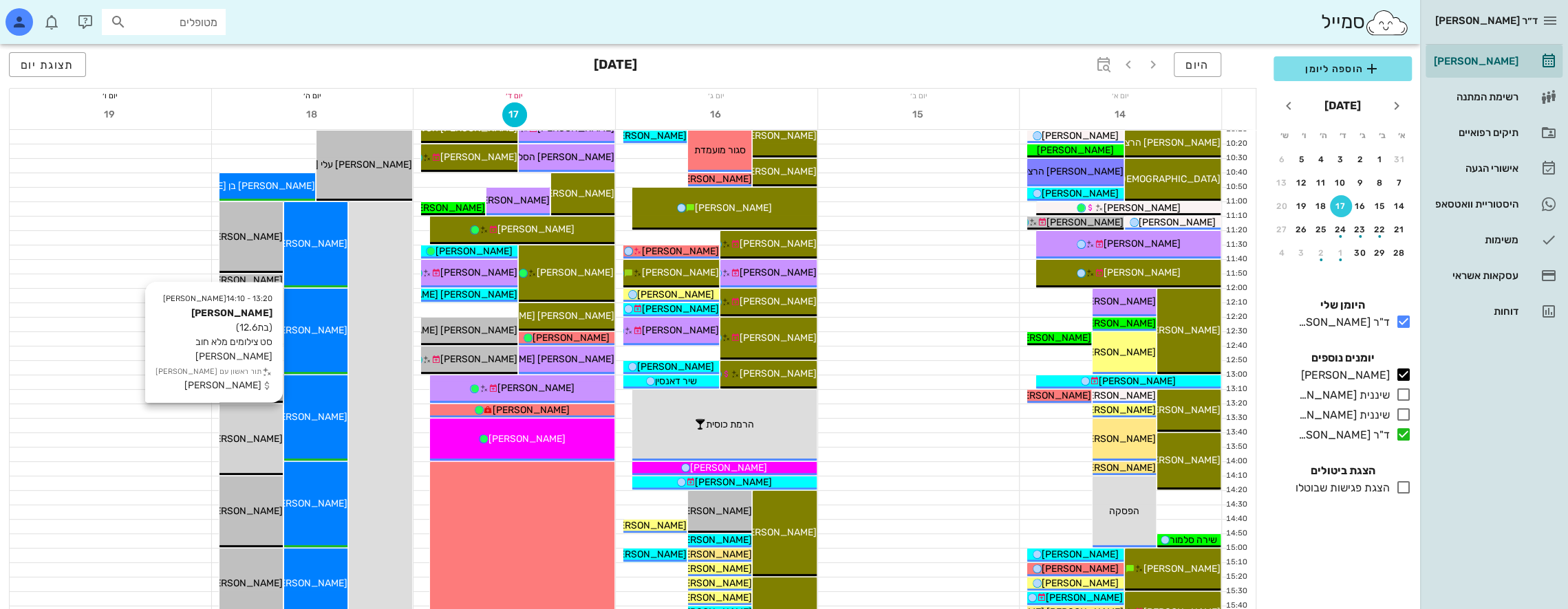
click at [263, 417] on div "13:20 - 14:10 [PERSON_NAME] (בת 12.6 ) סט צילומים מלא חוב [PERSON_NAME] תור ראש…" at bounding box center [251, 439] width 64 height 71
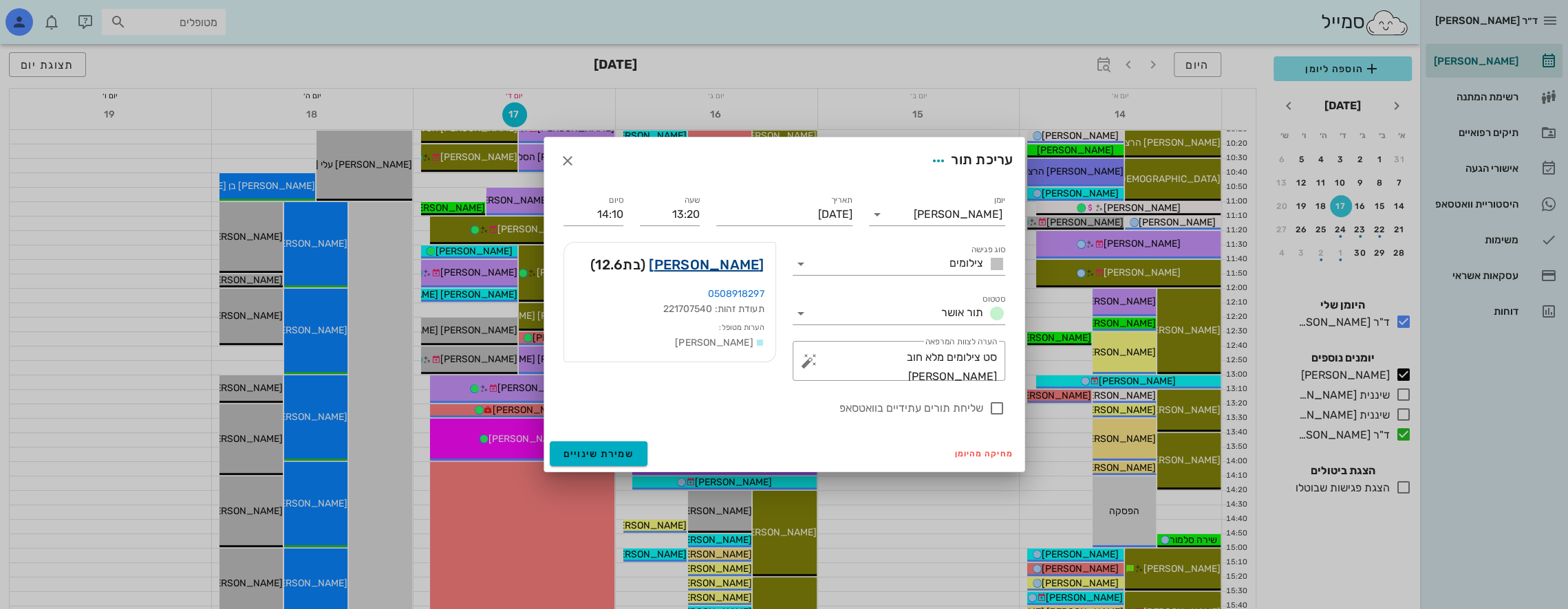
click at [745, 260] on link "[PERSON_NAME]" at bounding box center [706, 265] width 114 height 22
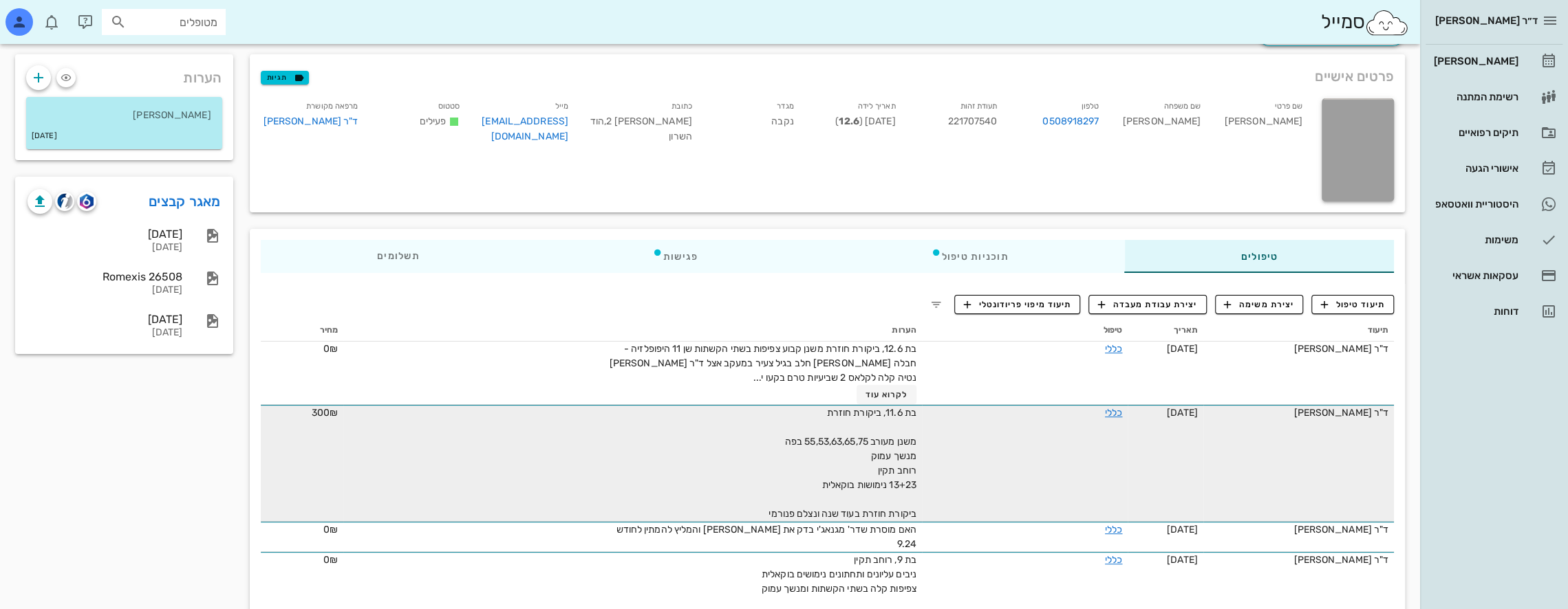
scroll to position [69, 0]
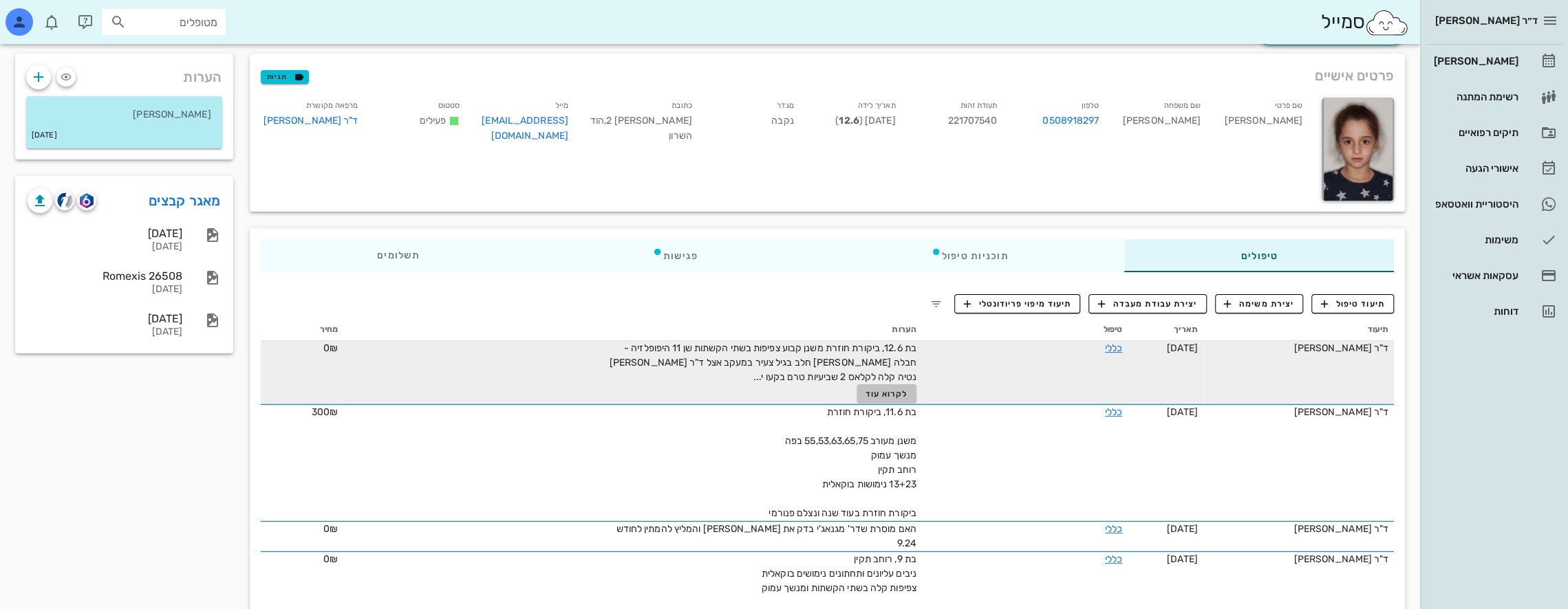
click at [873, 393] on span "לקרוא עוד" at bounding box center [886, 394] width 43 height 10
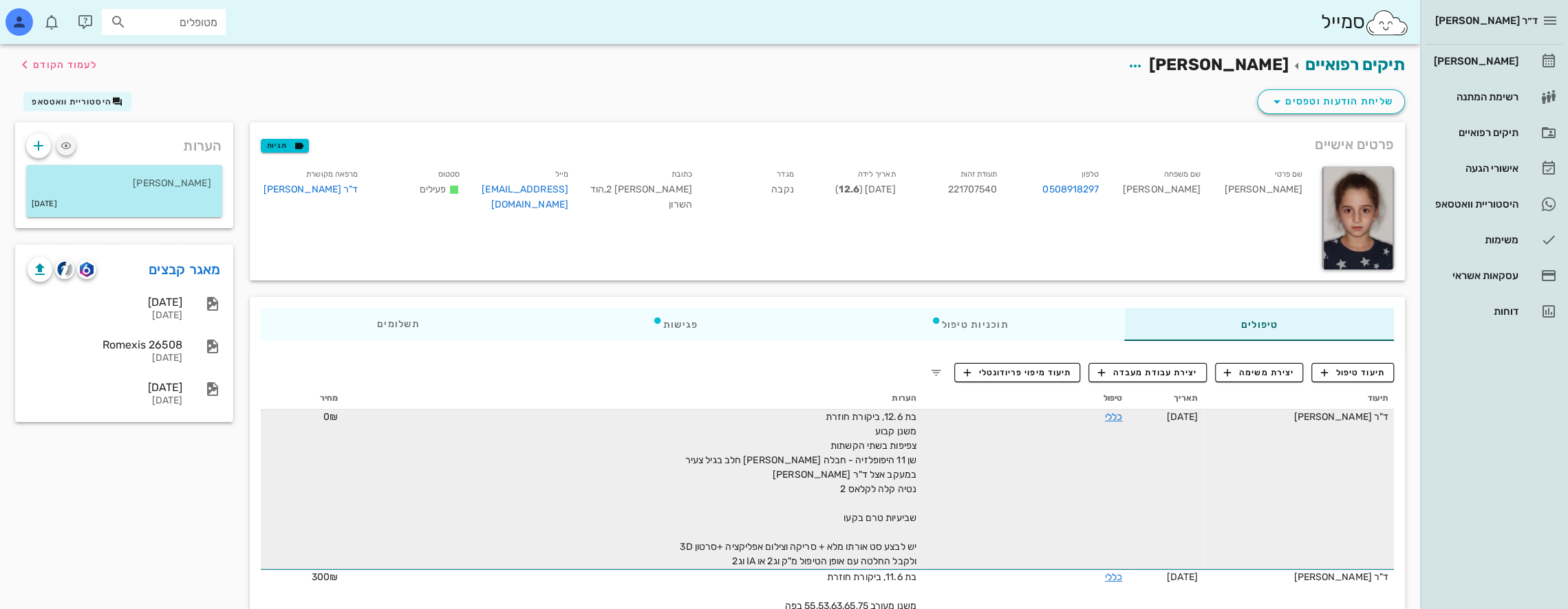
scroll to position [0, 0]
click at [21, 64] on icon "button" at bounding box center [25, 65] width 17 height 17
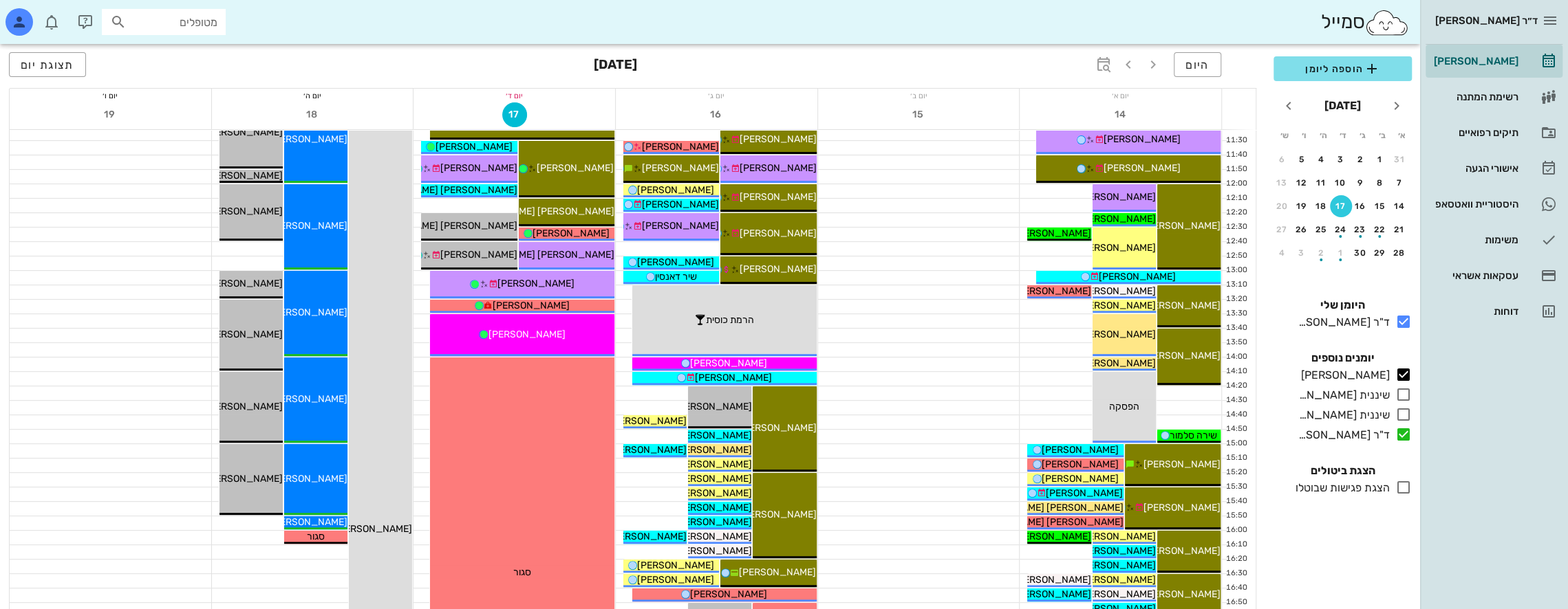
scroll to position [482, 0]
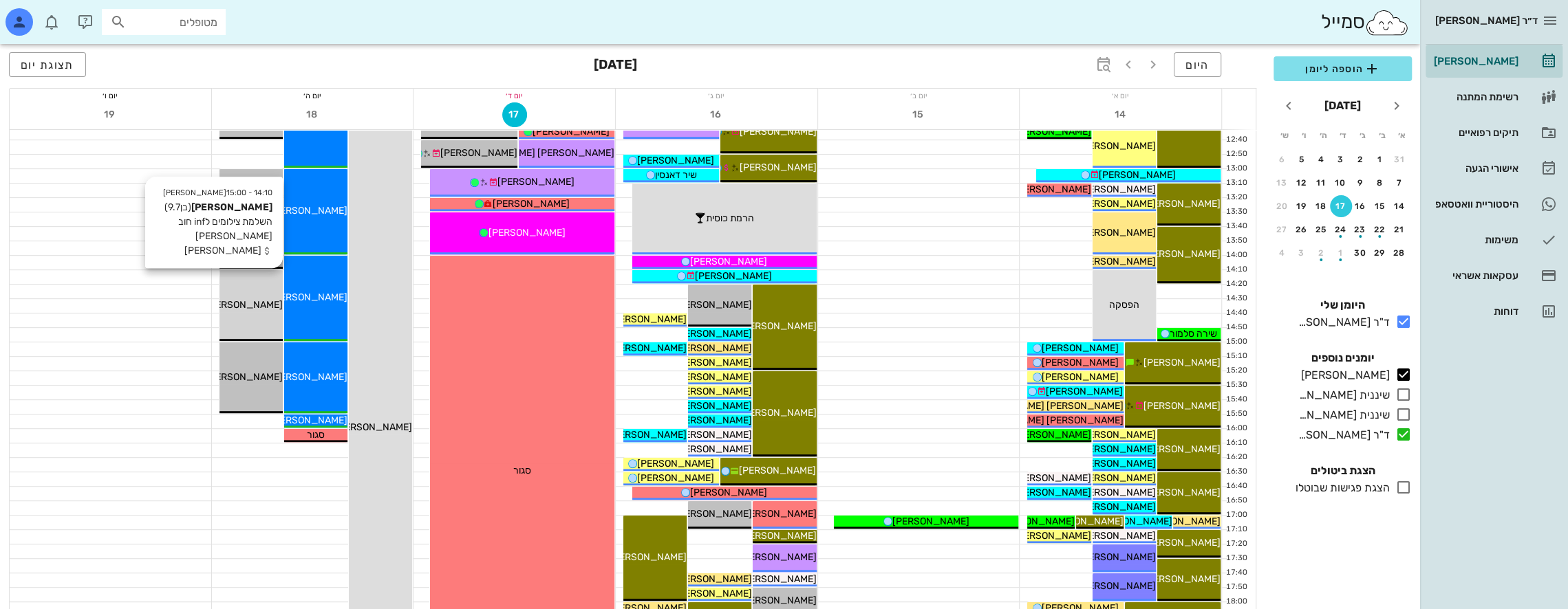
click at [256, 292] on div "14:10 - 15:00 [PERSON_NAME] (בן 9.7 ) השלמת צילומים לinf חוב [PERSON_NAME] חוב …" at bounding box center [251, 305] width 64 height 71
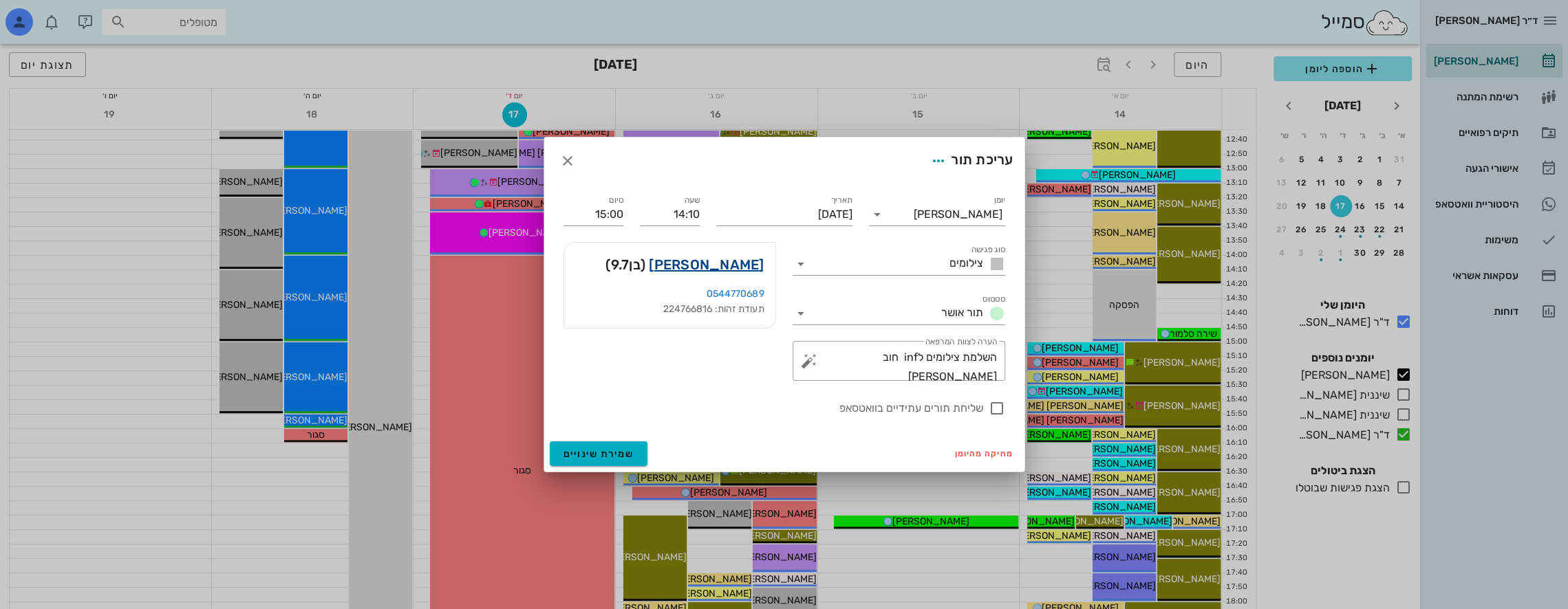
click at [740, 262] on link "[PERSON_NAME]" at bounding box center [706, 265] width 114 height 22
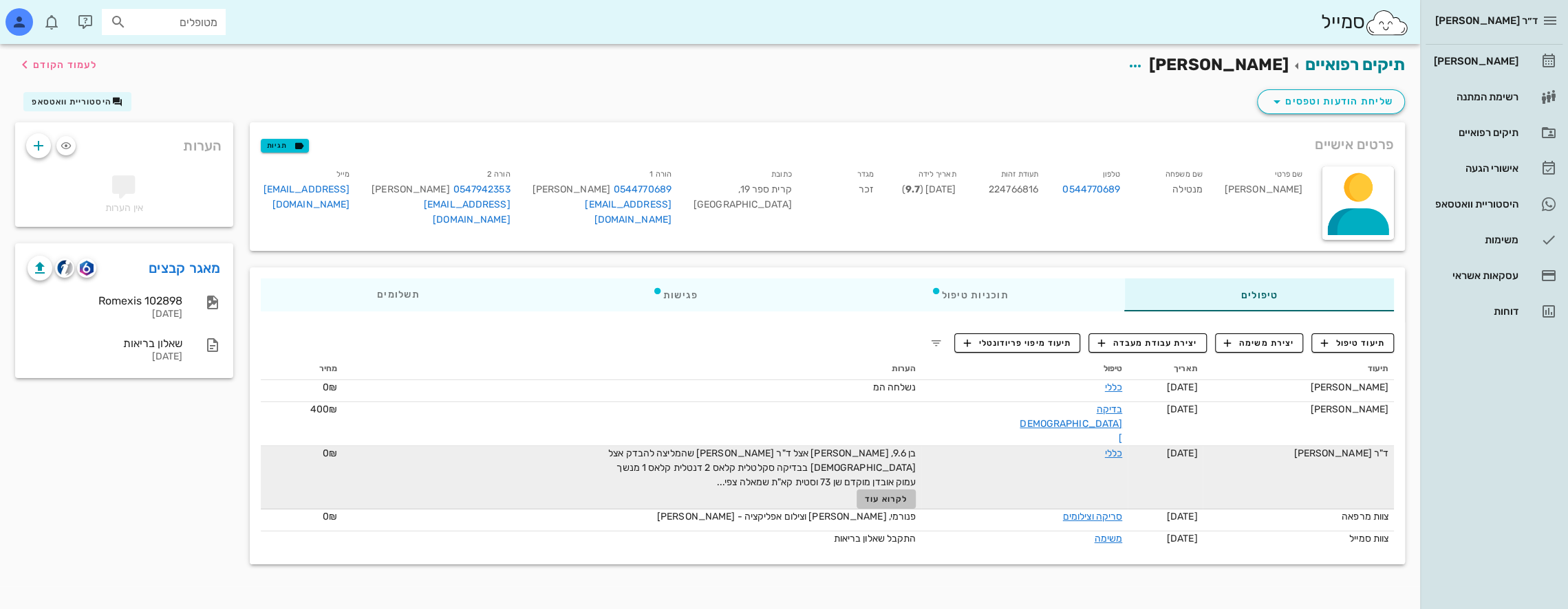
click at [893, 495] on span "לקרוא עוד" at bounding box center [885, 500] width 43 height 10
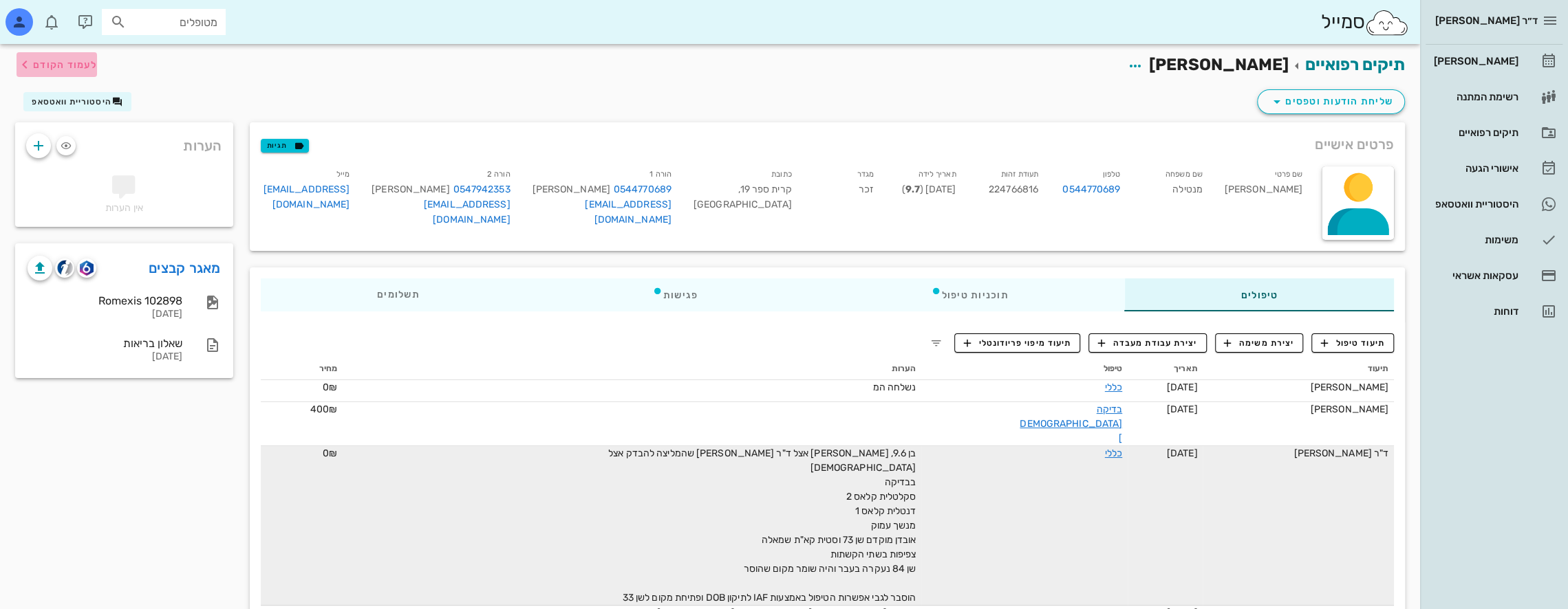
click at [28, 62] on icon "button" at bounding box center [25, 65] width 17 height 17
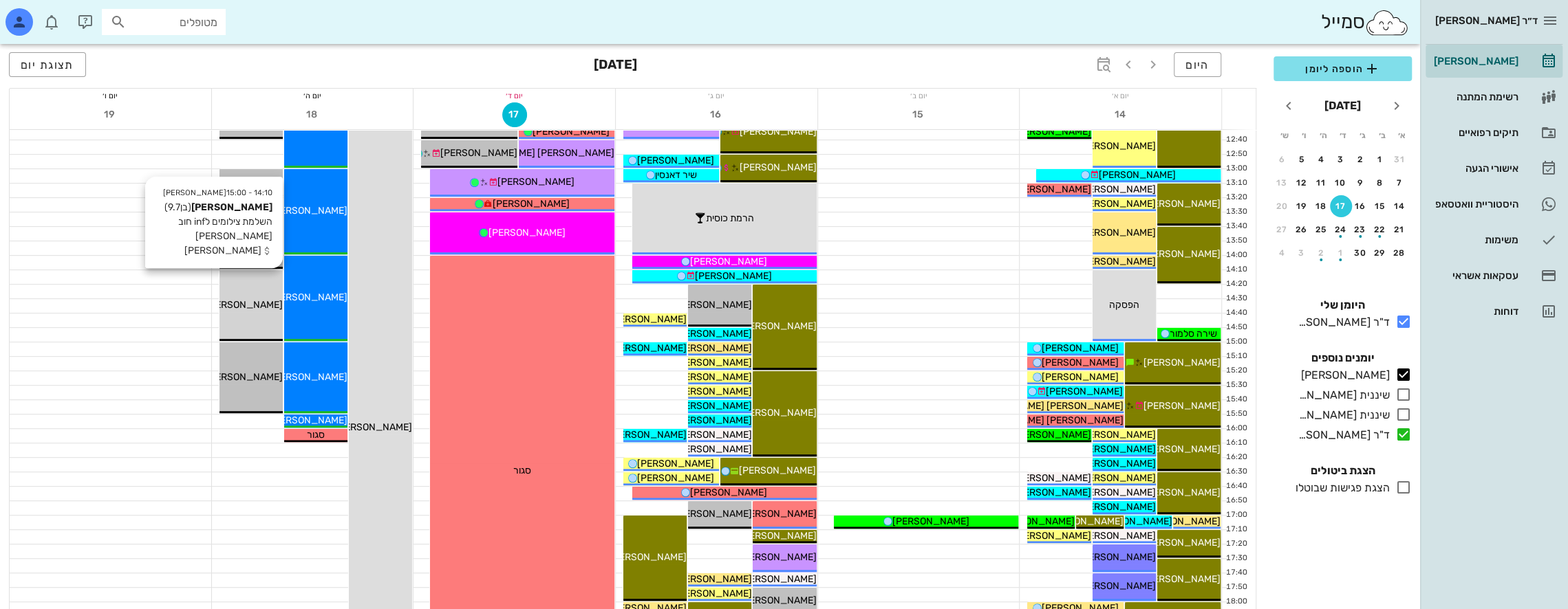
click at [264, 310] on div "[PERSON_NAME]" at bounding box center [251, 304] width 64 height 15
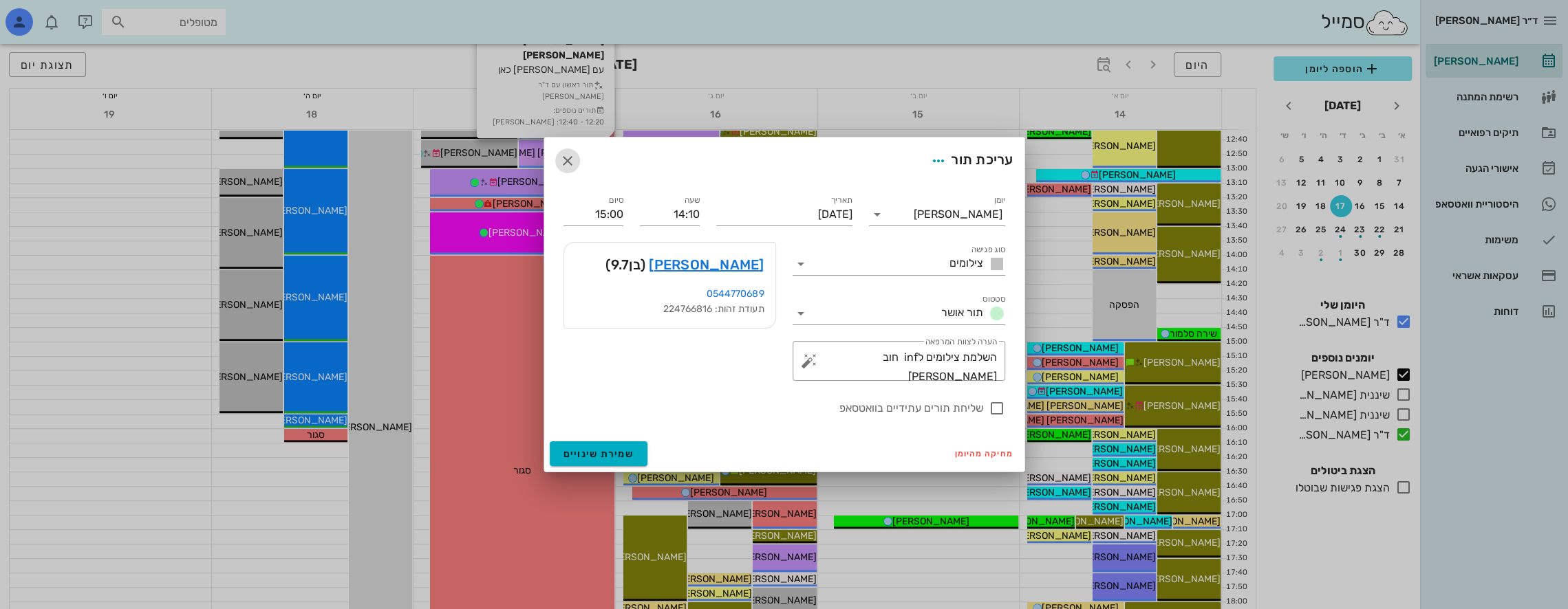
click at [573, 159] on icon "button" at bounding box center [567, 160] width 17 height 17
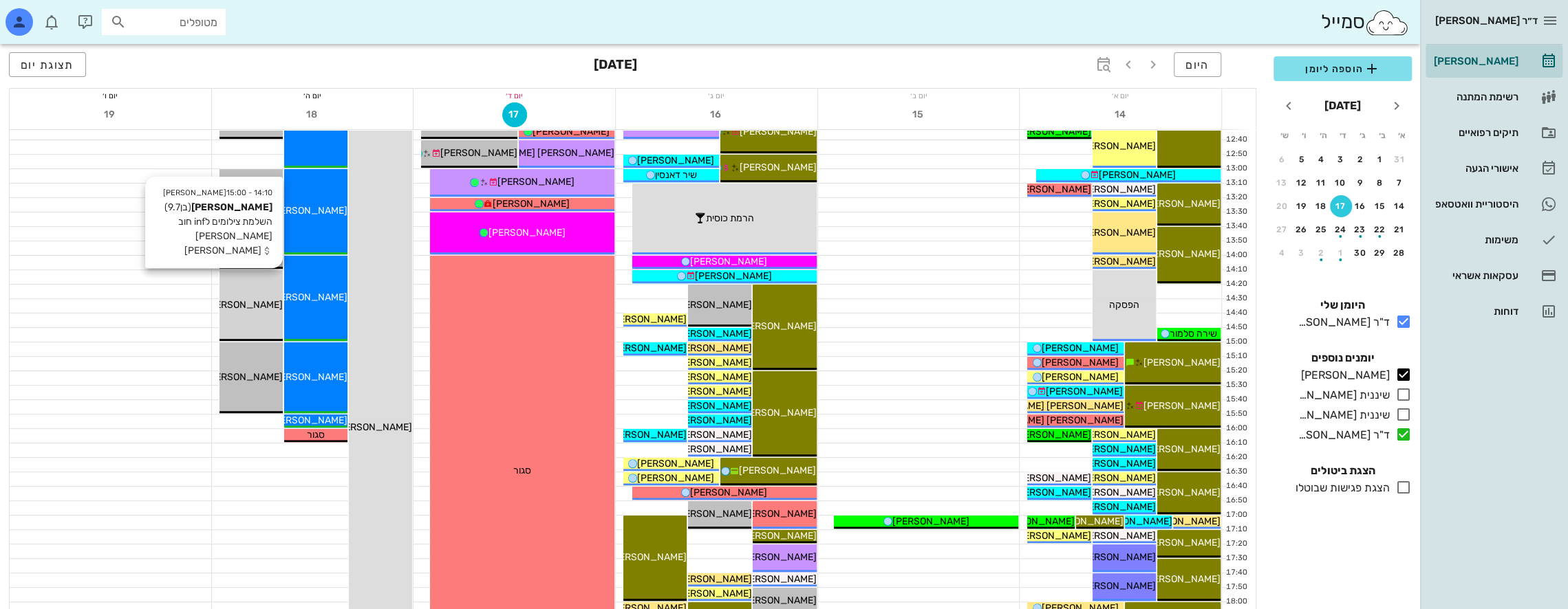
click at [258, 305] on span "[PERSON_NAME]" at bounding box center [244, 305] width 77 height 12
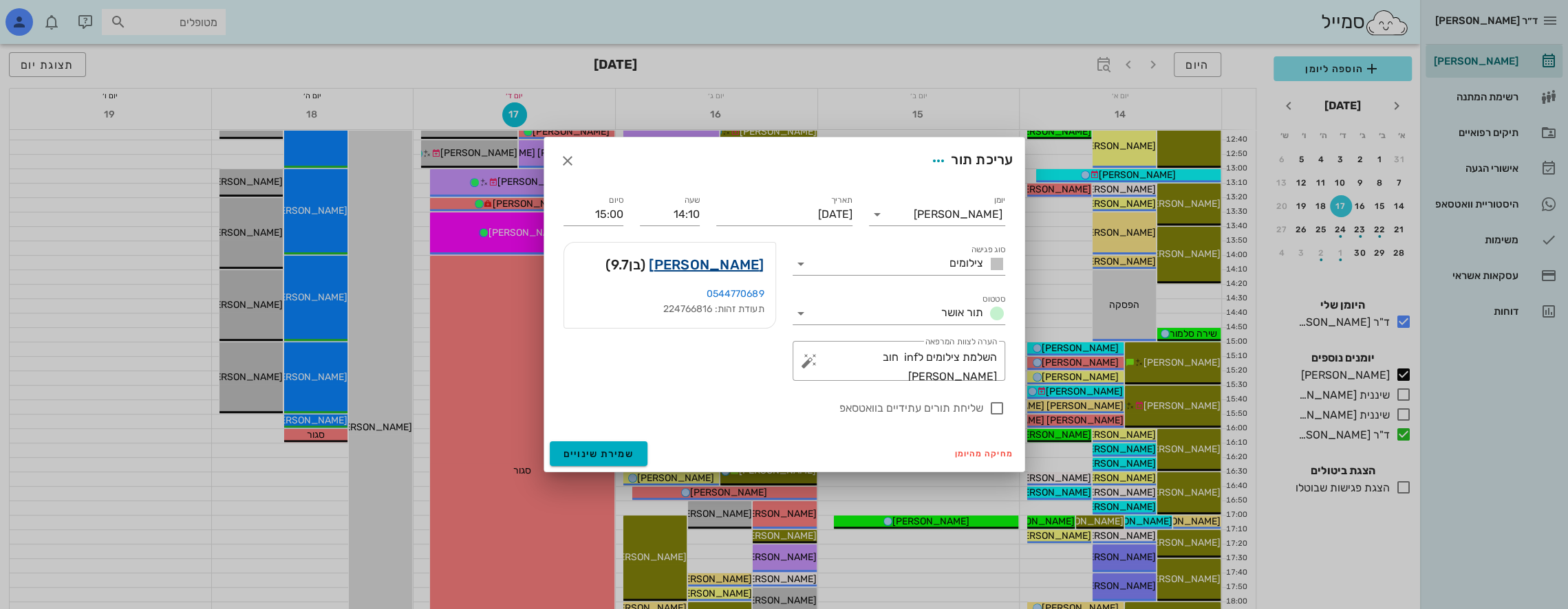
click at [732, 268] on link "[PERSON_NAME]" at bounding box center [706, 265] width 114 height 22
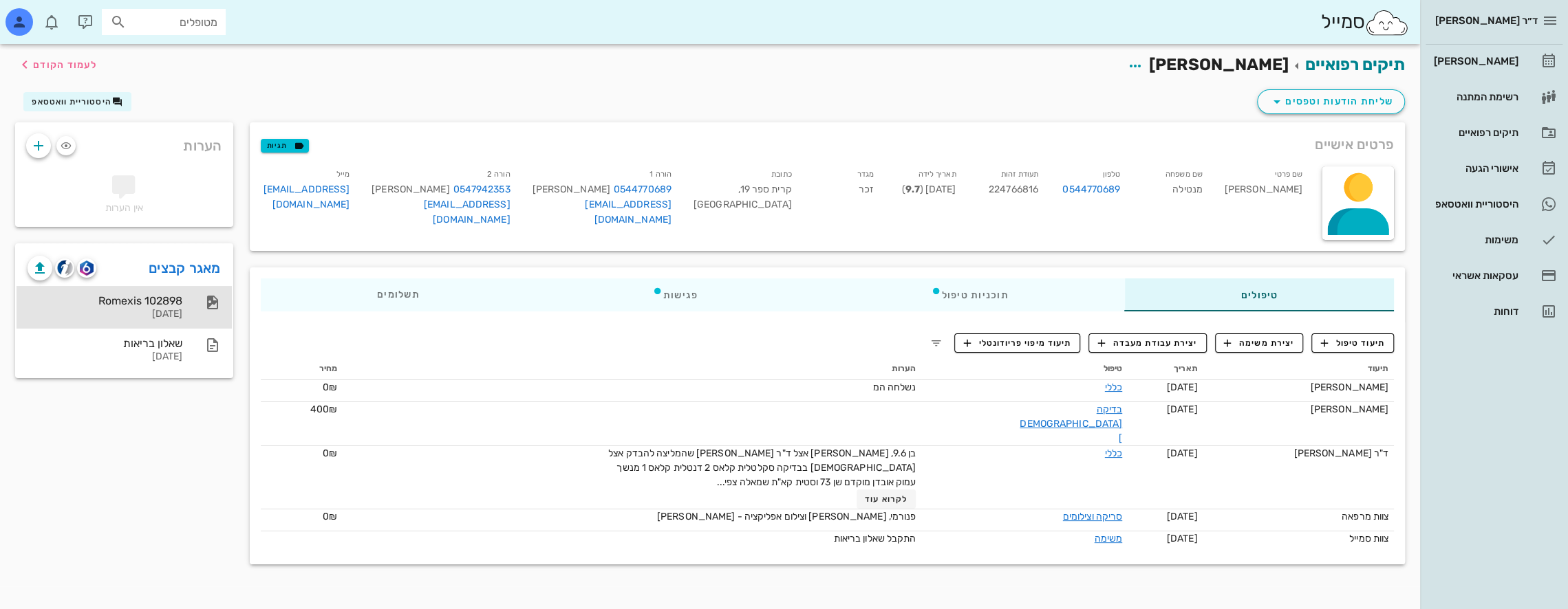
click at [169, 308] on div "[DATE]" at bounding box center [105, 314] width 154 height 12
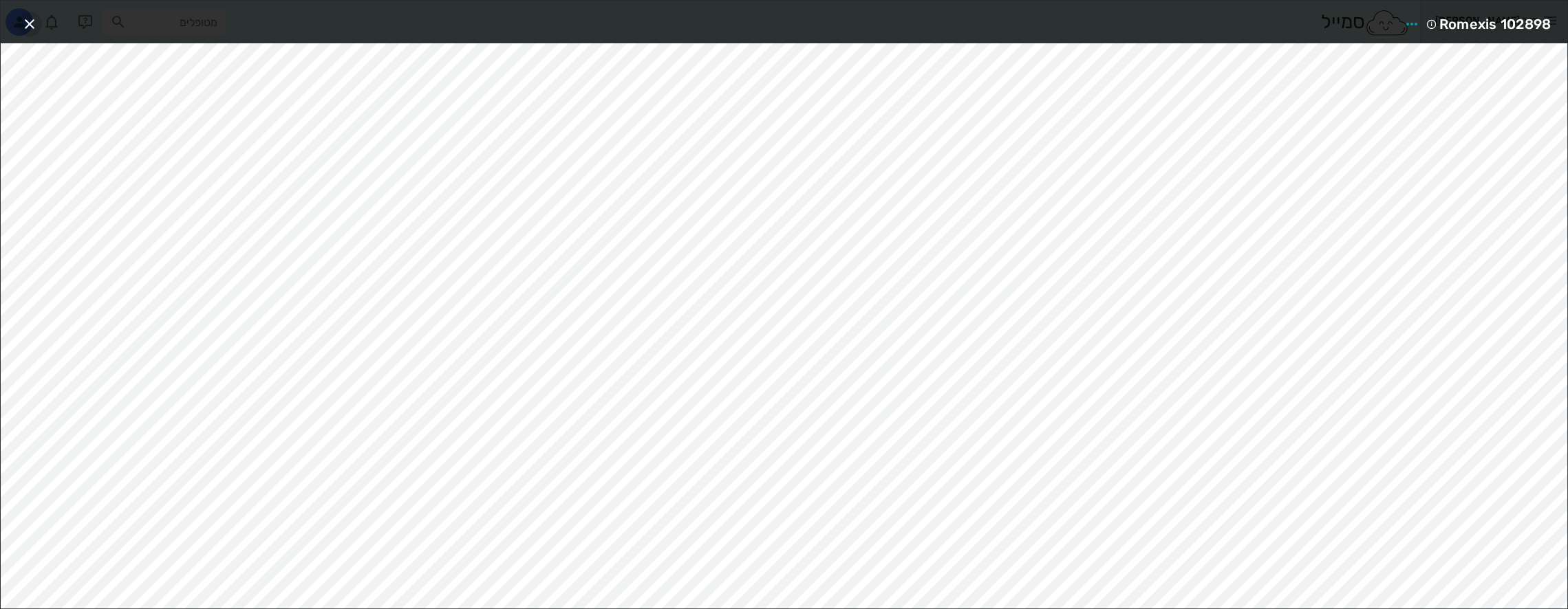
click at [28, 13] on button "button" at bounding box center [29, 24] width 25 height 25
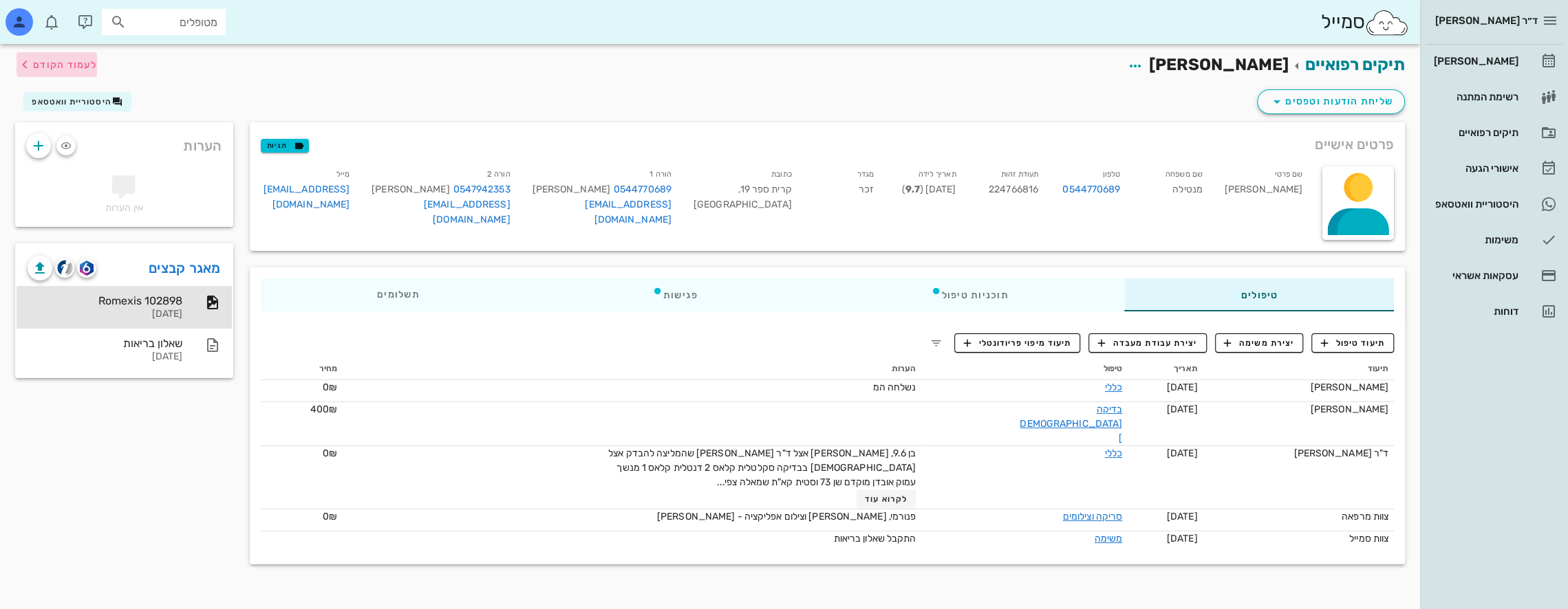
click at [21, 61] on icon "button" at bounding box center [25, 65] width 17 height 17
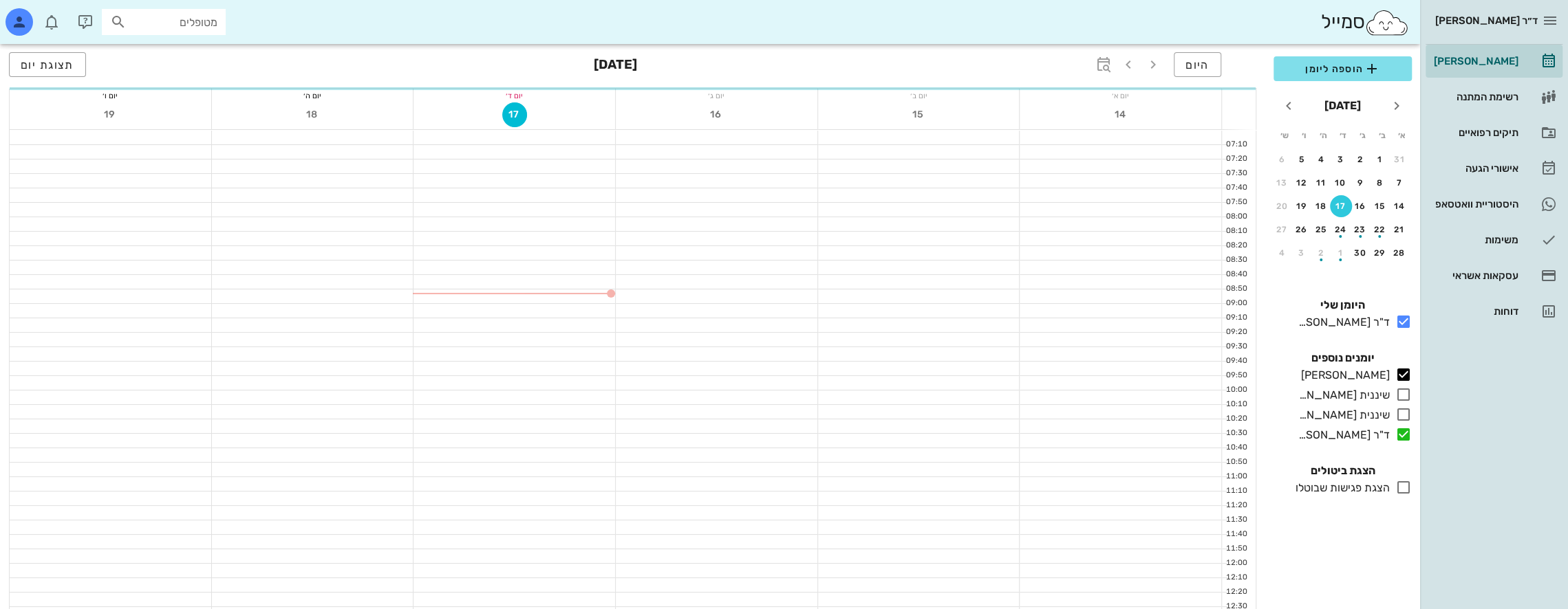
scroll to position [482, 0]
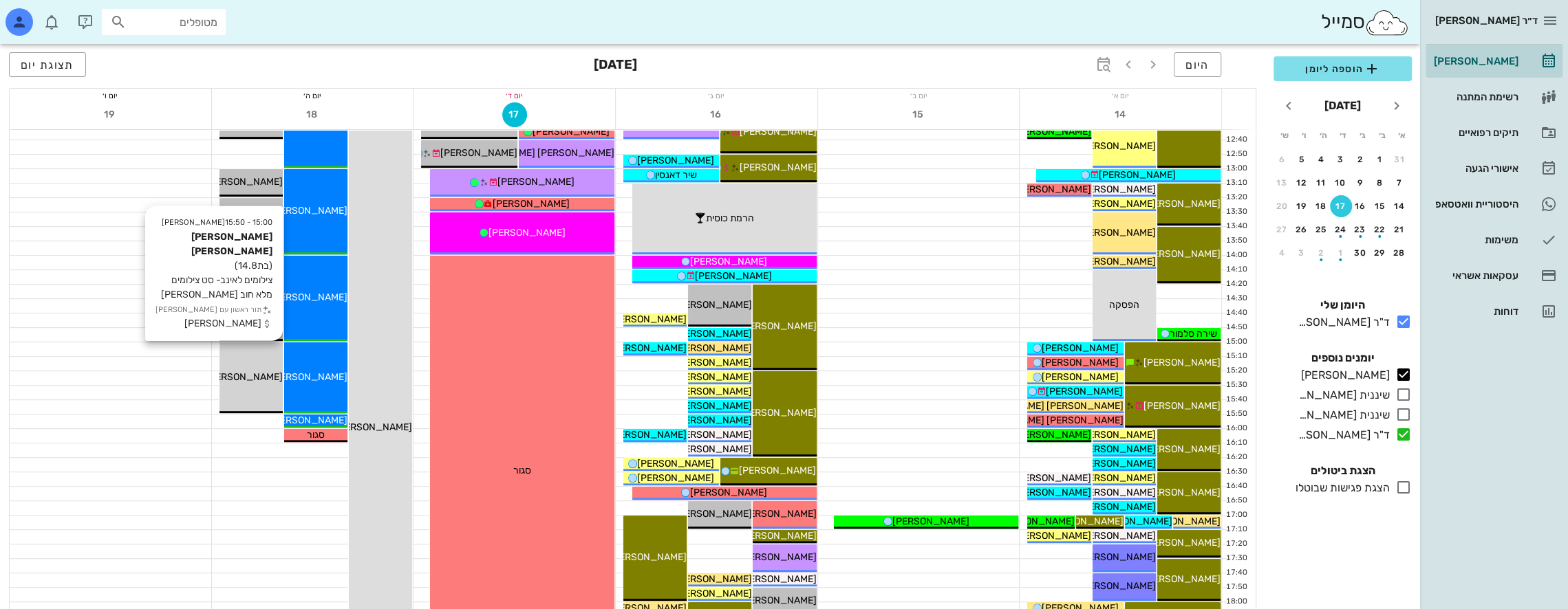
click at [255, 374] on span "[PERSON_NAME] [PERSON_NAME]" at bounding box center [204, 377] width 156 height 12
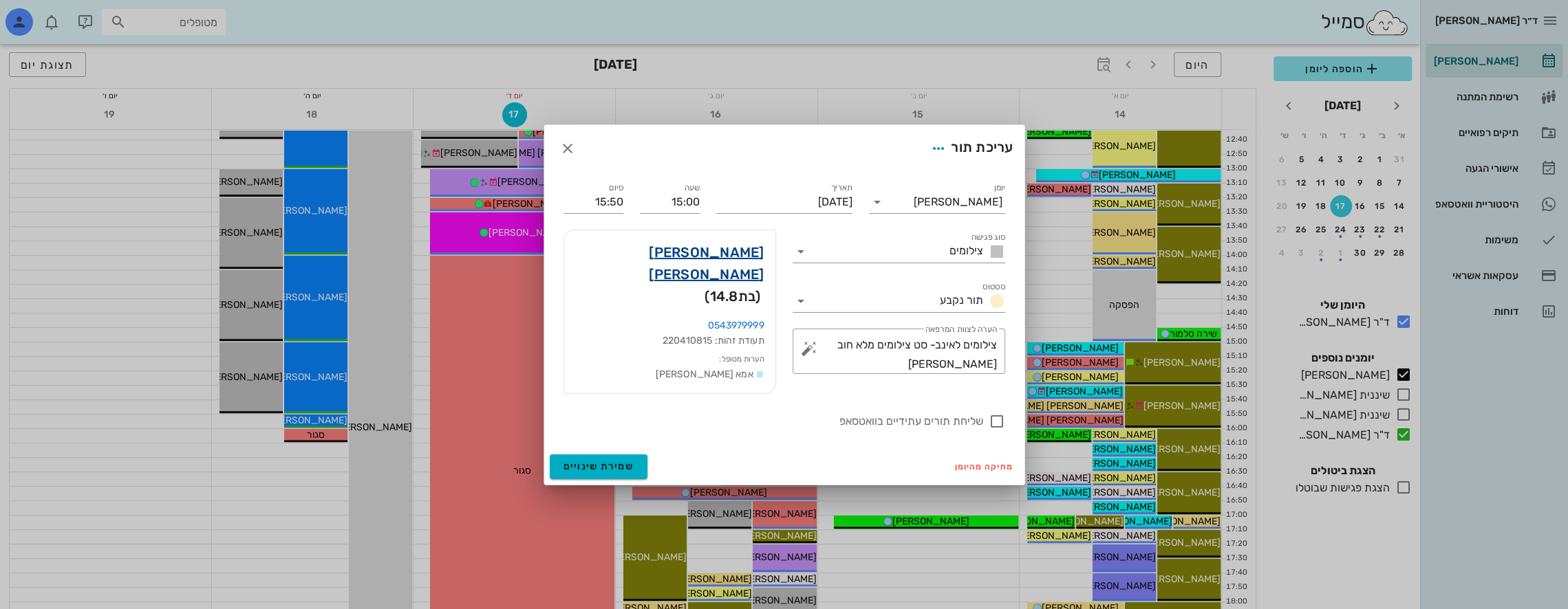
click at [725, 259] on link "[PERSON_NAME] [PERSON_NAME]" at bounding box center [670, 264] width 189 height 44
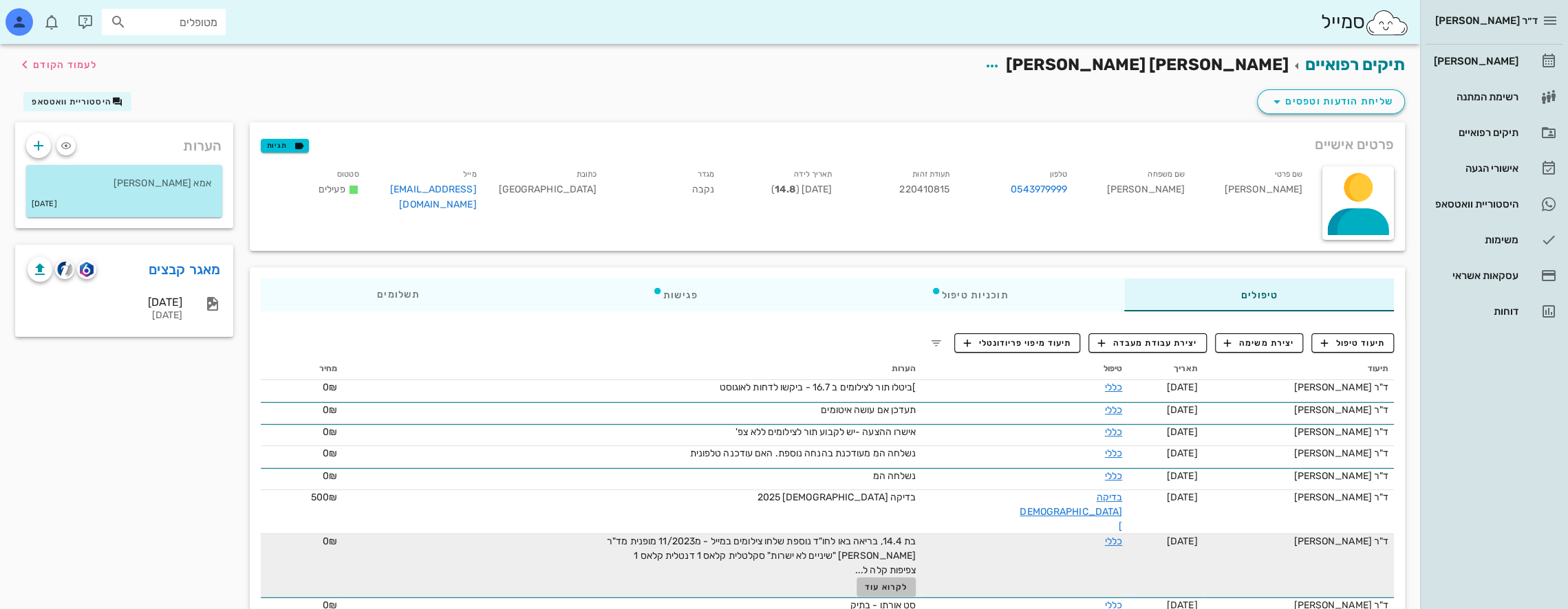
click at [907, 582] on span "לקרוא עוד" at bounding box center [885, 587] width 43 height 10
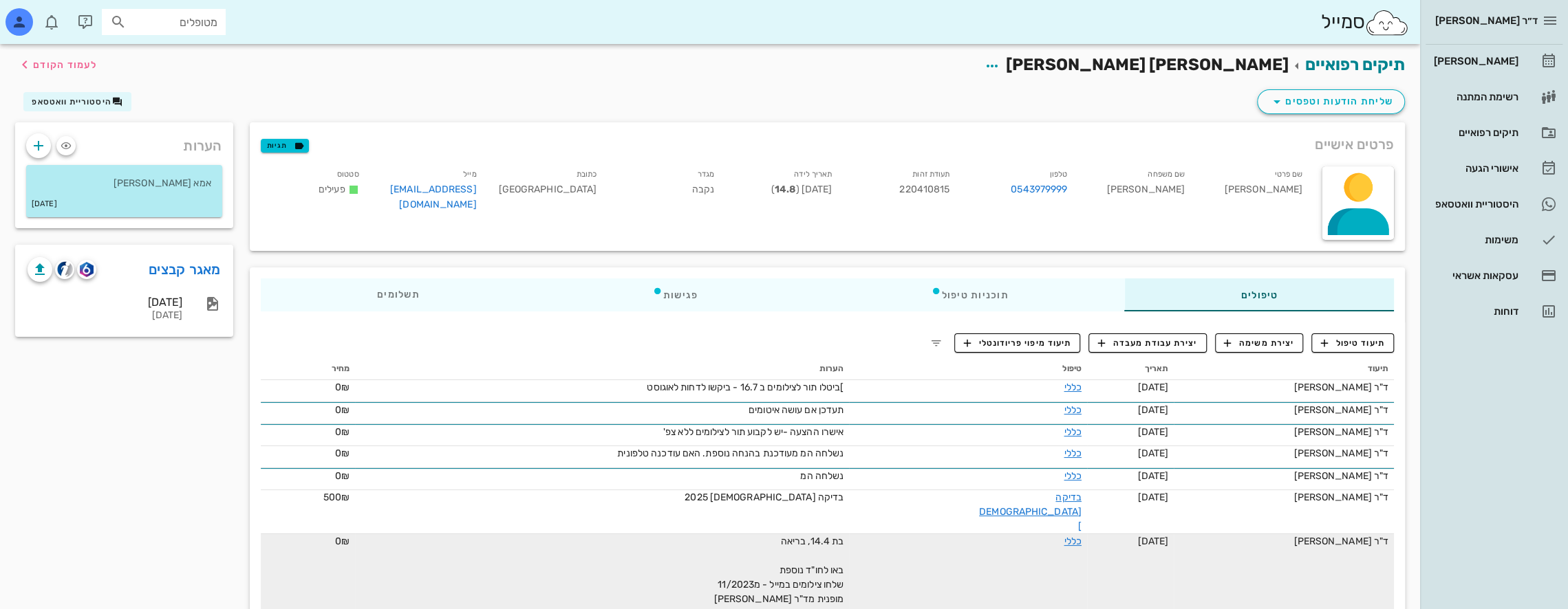
click at [193, 21] on input "מטופלים" at bounding box center [173, 22] width 88 height 18
type input "[PERSON_NAME] נו"
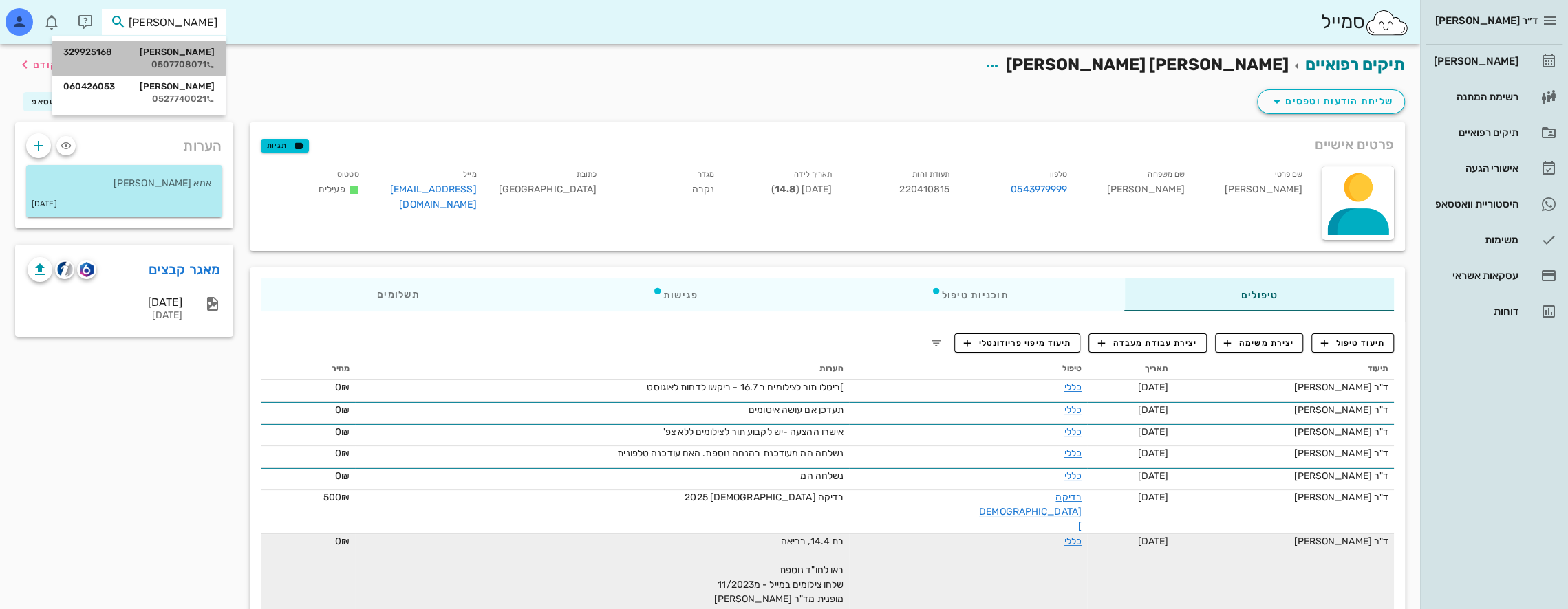
click at [186, 54] on div "[PERSON_NAME] 329925168" at bounding box center [139, 52] width 151 height 11
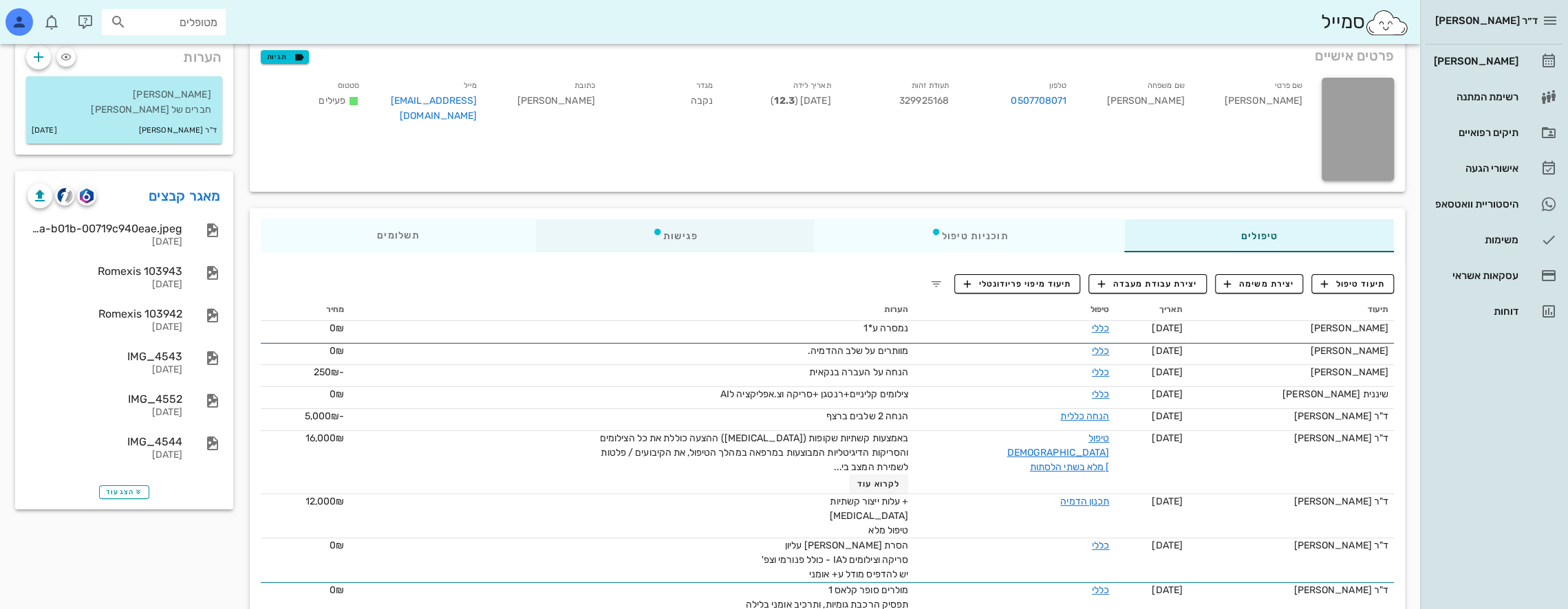
scroll to position [69, 0]
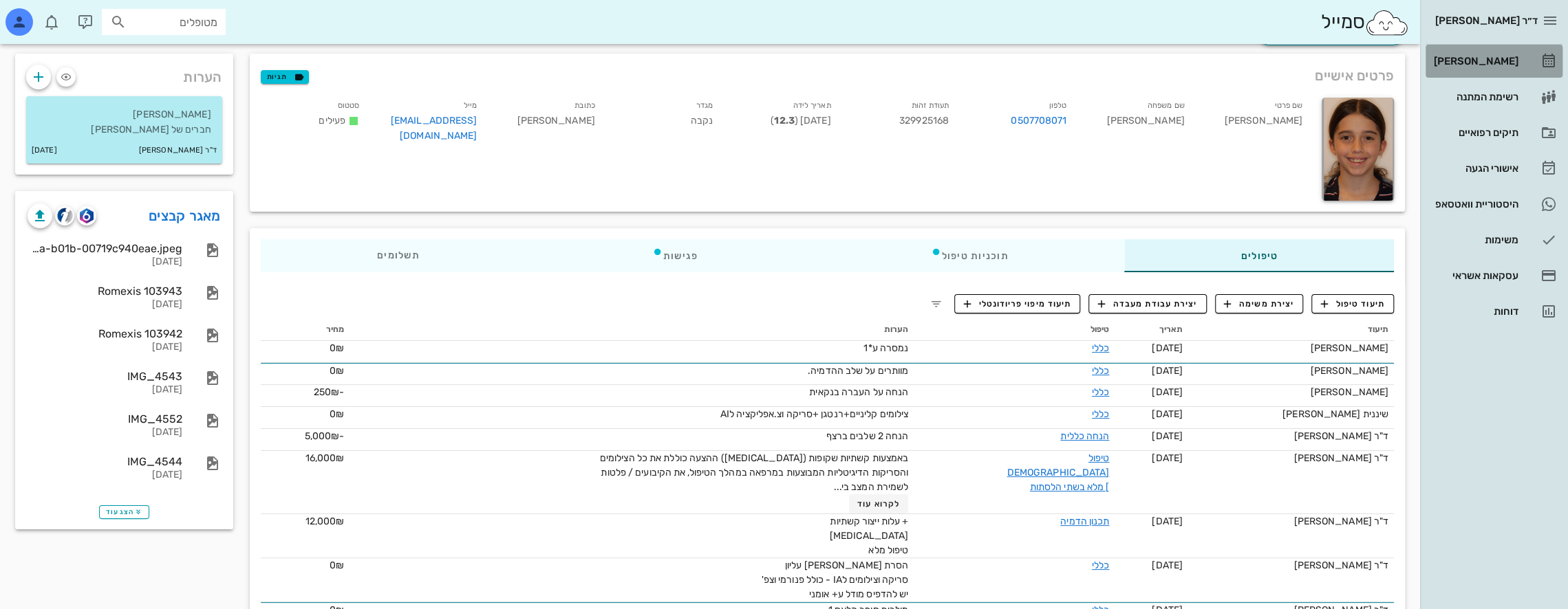
click at [1503, 60] on div "[PERSON_NAME]" at bounding box center [1474, 61] width 88 height 11
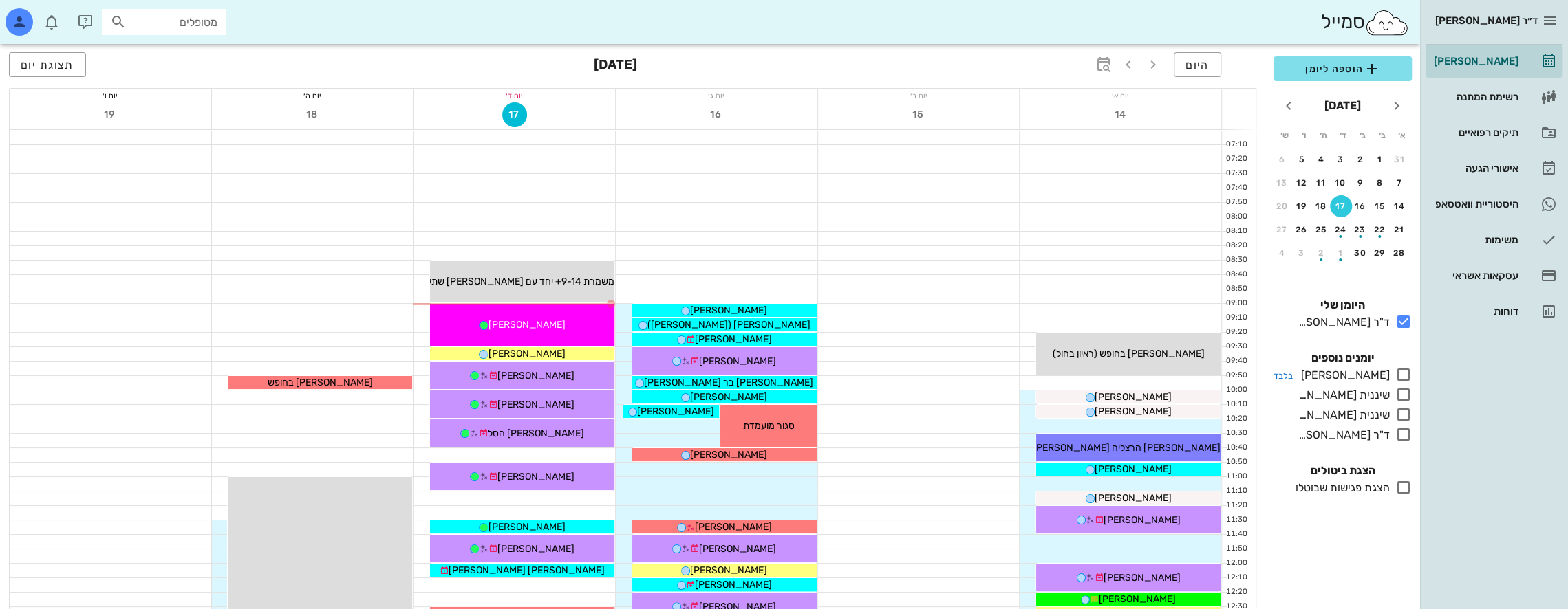
click at [1406, 377] on icon at bounding box center [1403, 374] width 17 height 17
